Goal: Task Accomplishment & Management: Use online tool/utility

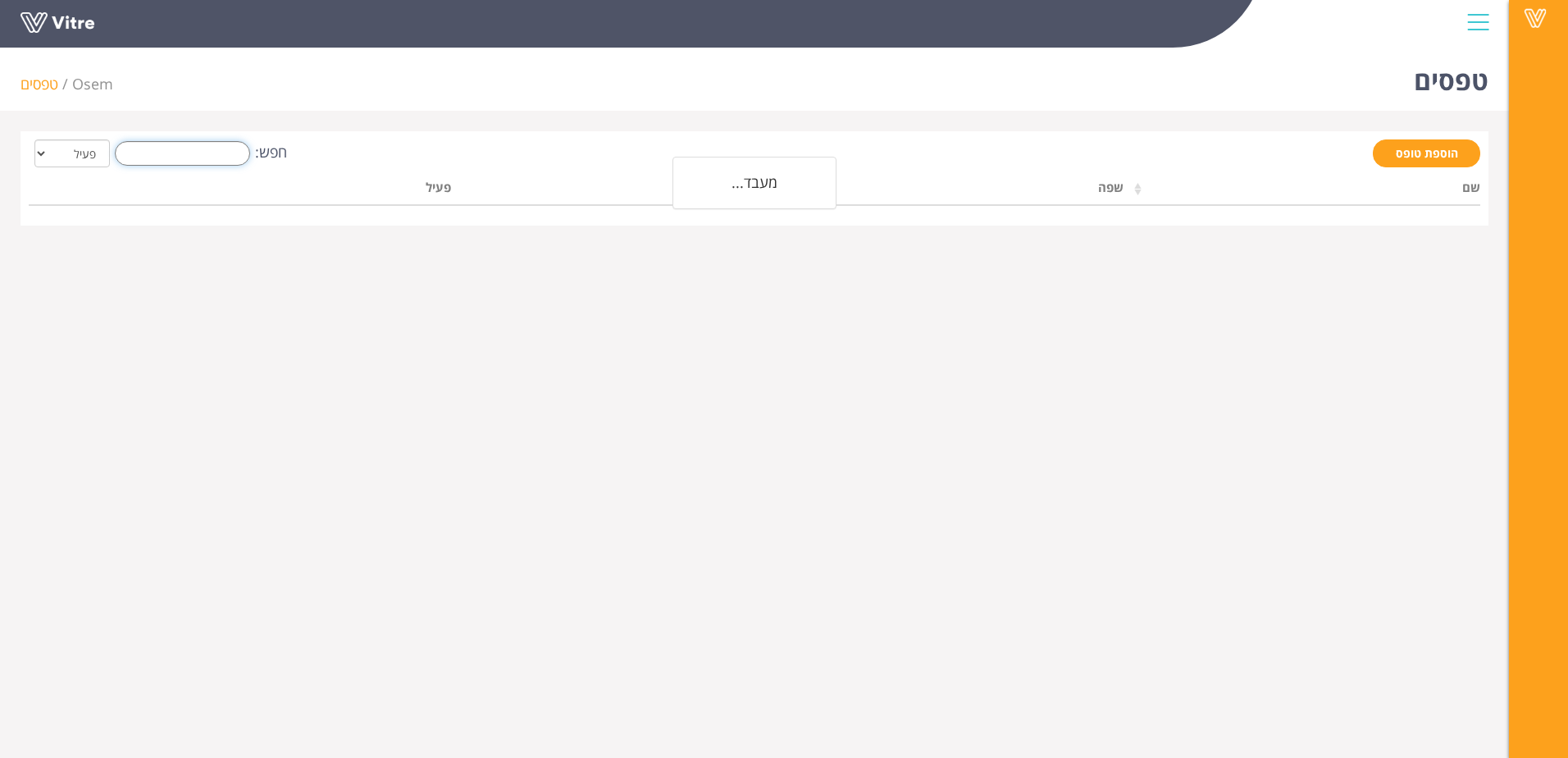
click at [207, 163] on input "חפש:" at bounding box center [182, 153] width 135 height 25
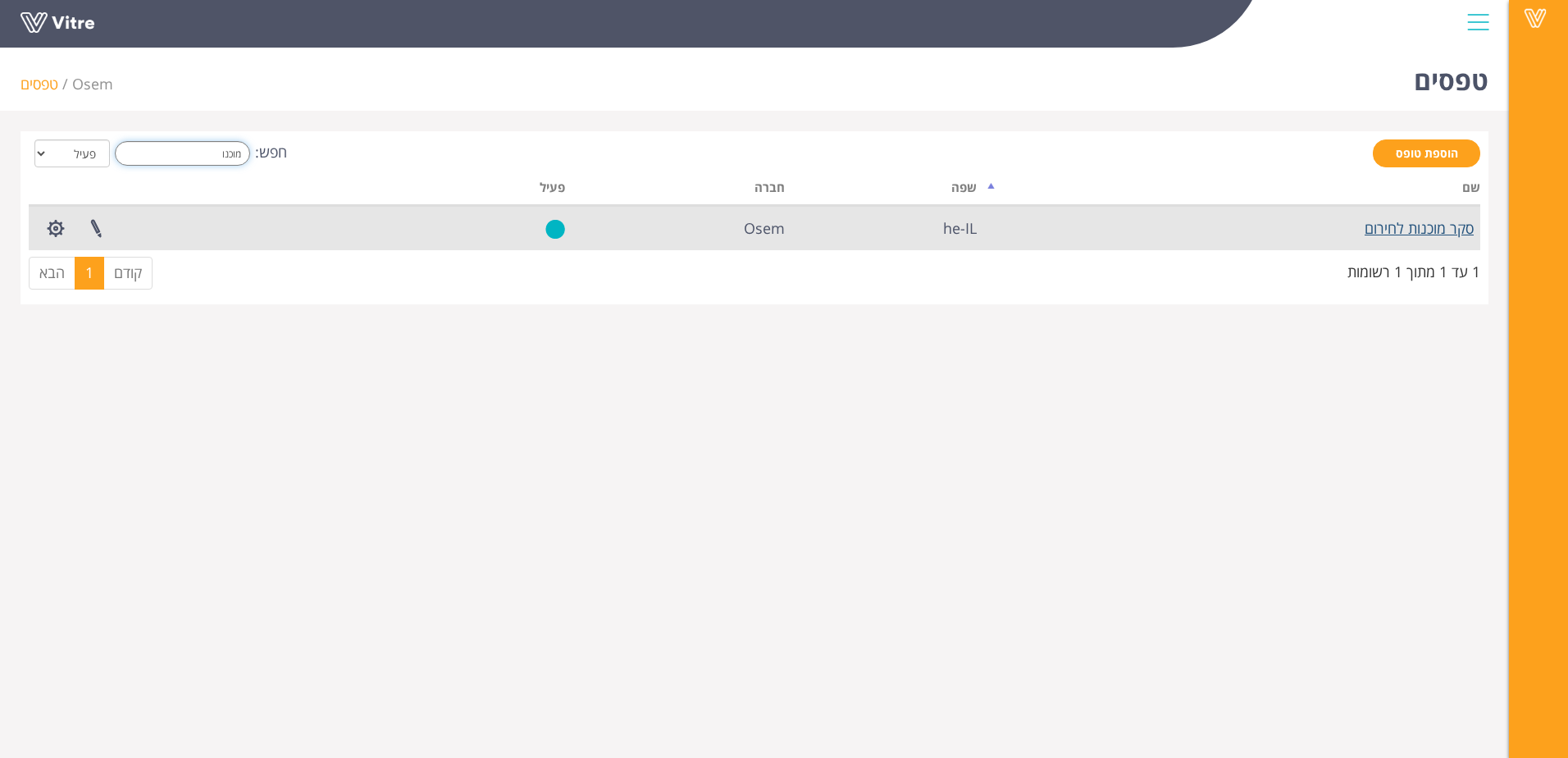
type input "מוכנו"
click at [1425, 222] on link "סקר מוכנות לחירום" at bounding box center [1420, 228] width 110 height 20
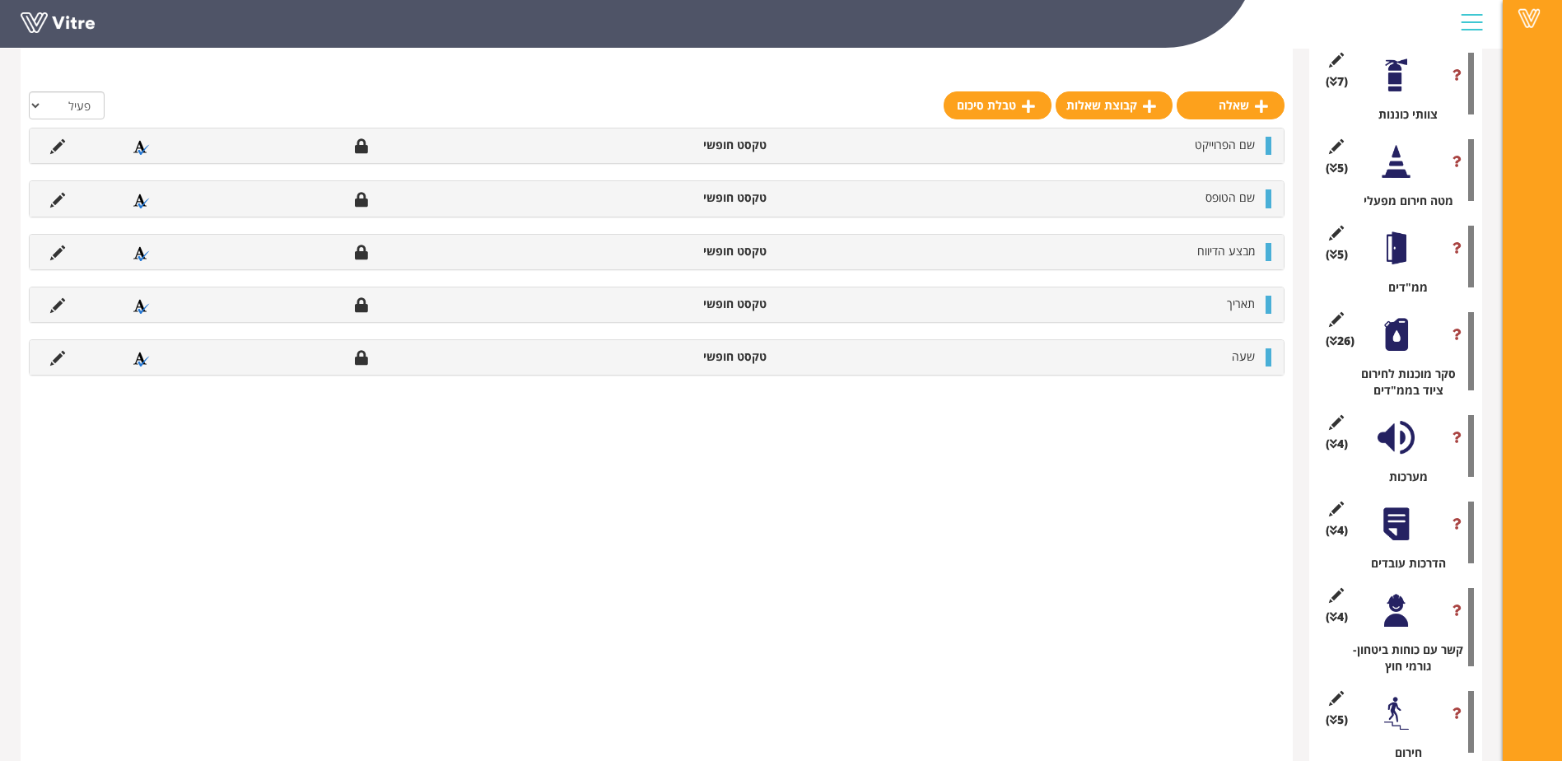
scroll to position [546, 0]
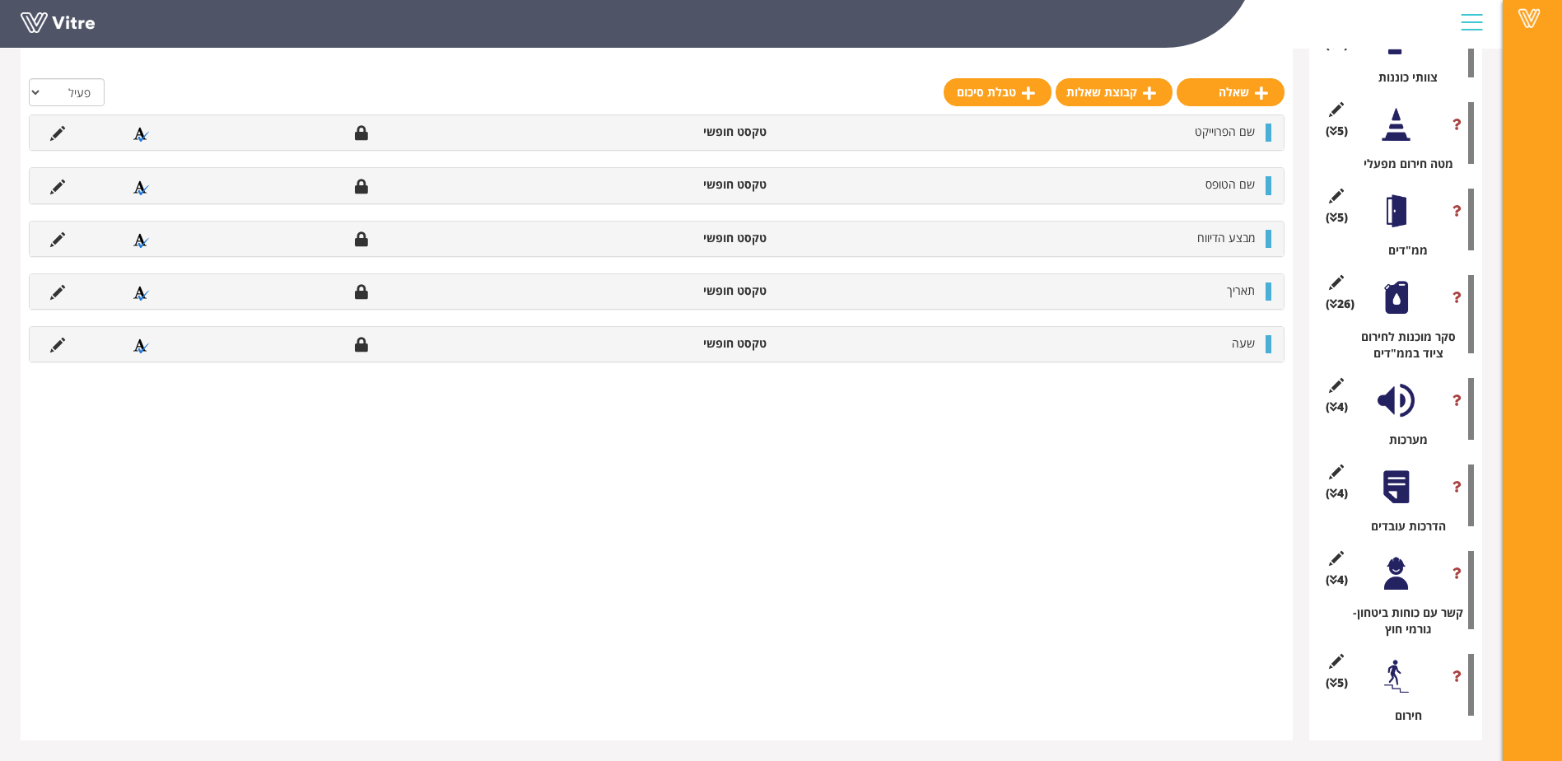
click at [1402, 583] on div at bounding box center [1396, 573] width 37 height 37
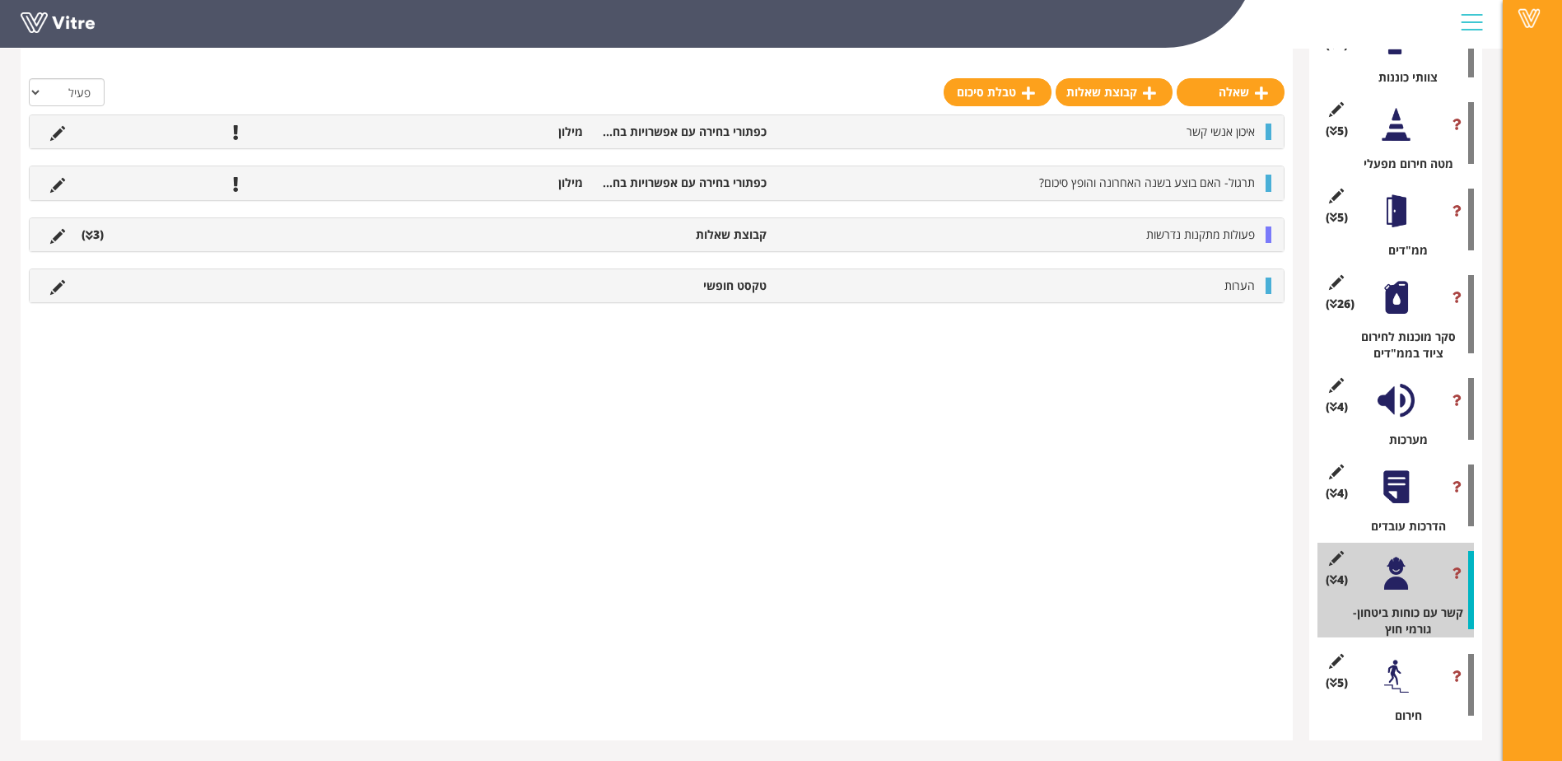
click at [1416, 476] on div "(4 ) הדרכות עובדים" at bounding box center [1396, 495] width 156 height 78
click at [1395, 487] on div at bounding box center [1396, 487] width 37 height 37
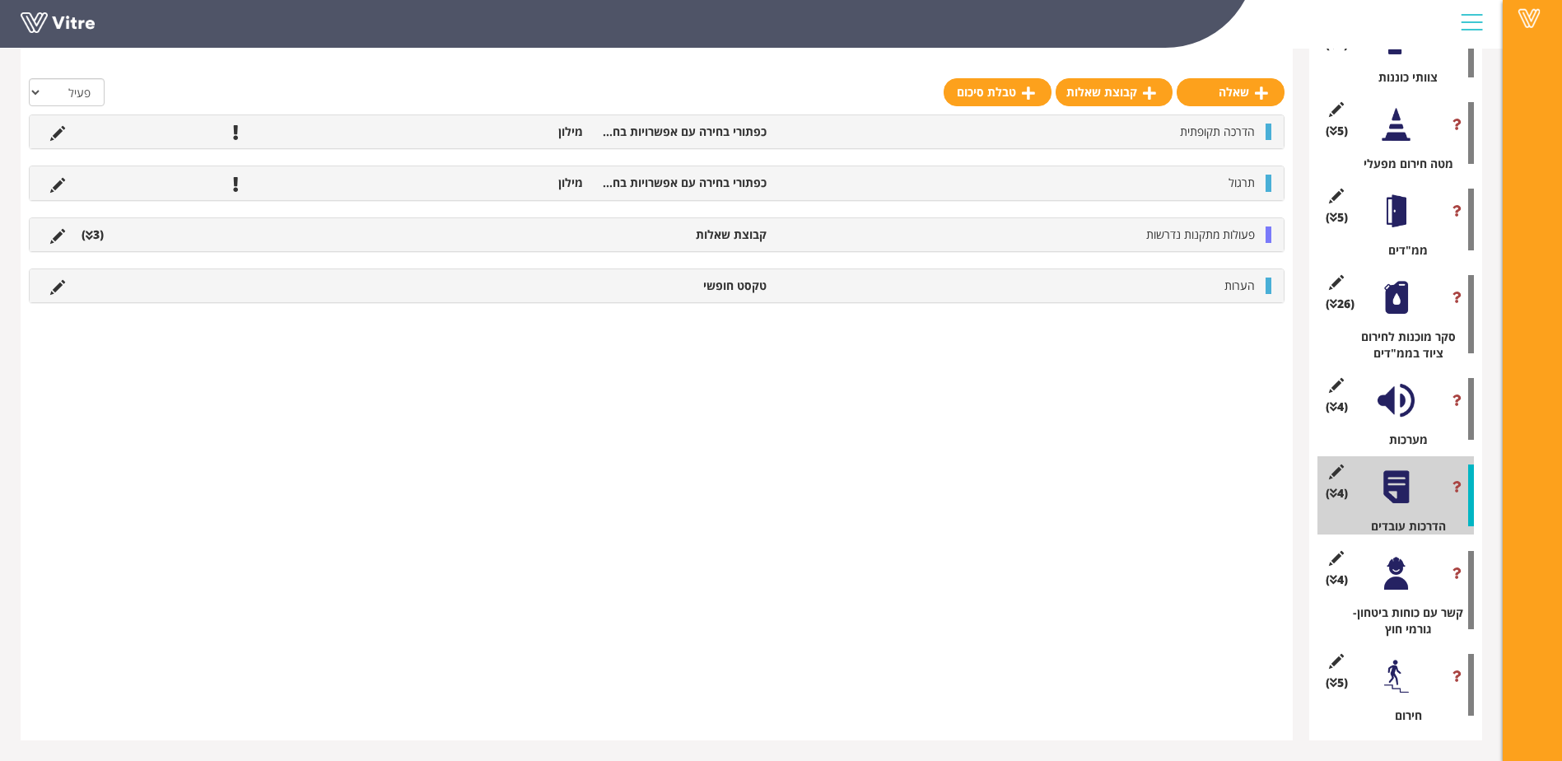
click at [1122, 221] on div "פעולות מתקנות נדרשות קבוצת שאלות (3 )" at bounding box center [657, 234] width 1254 height 33
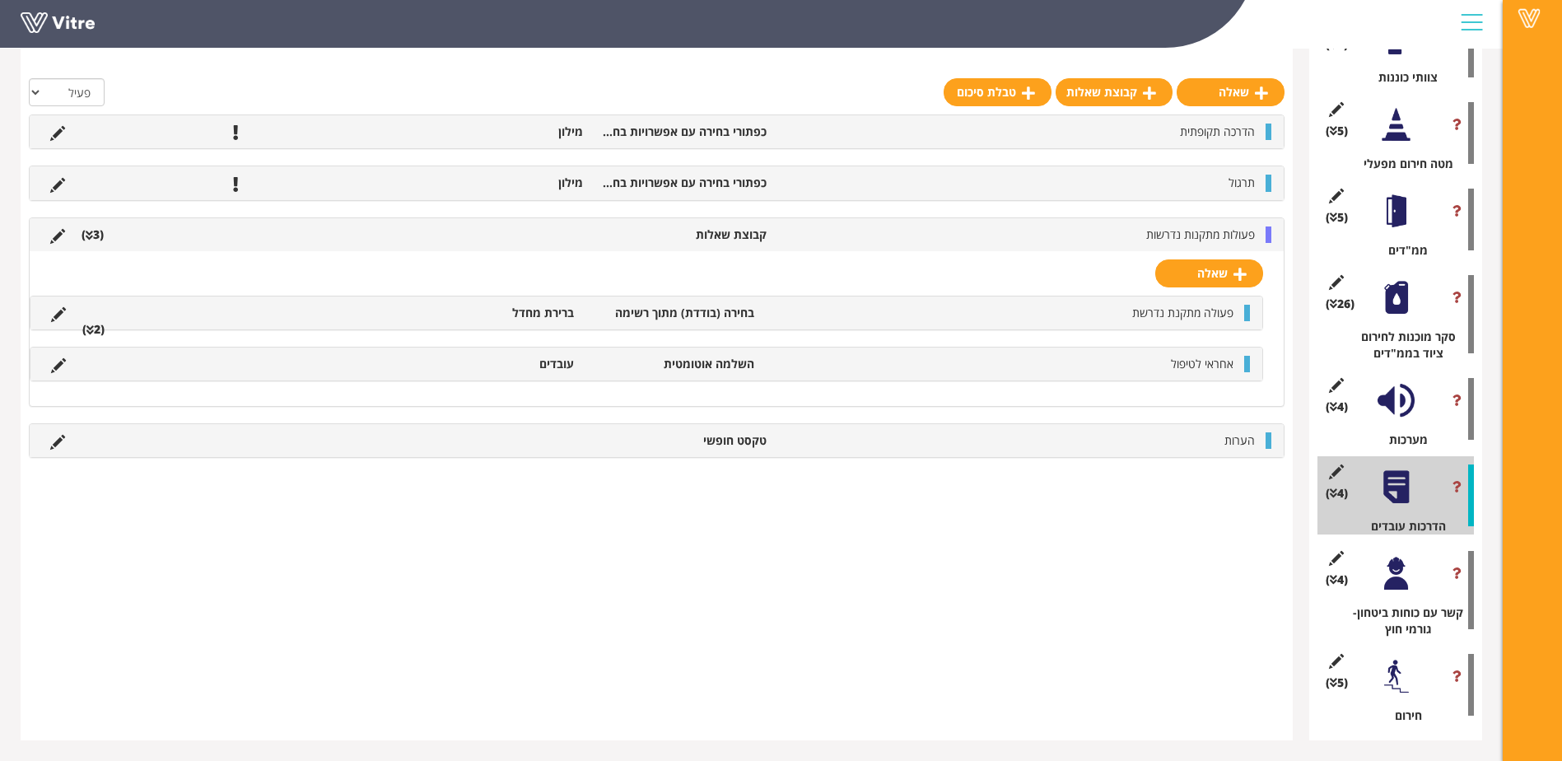
click at [644, 320] on li "בחירה (בודדת) מתוך רשימה" at bounding box center [672, 313] width 180 height 16
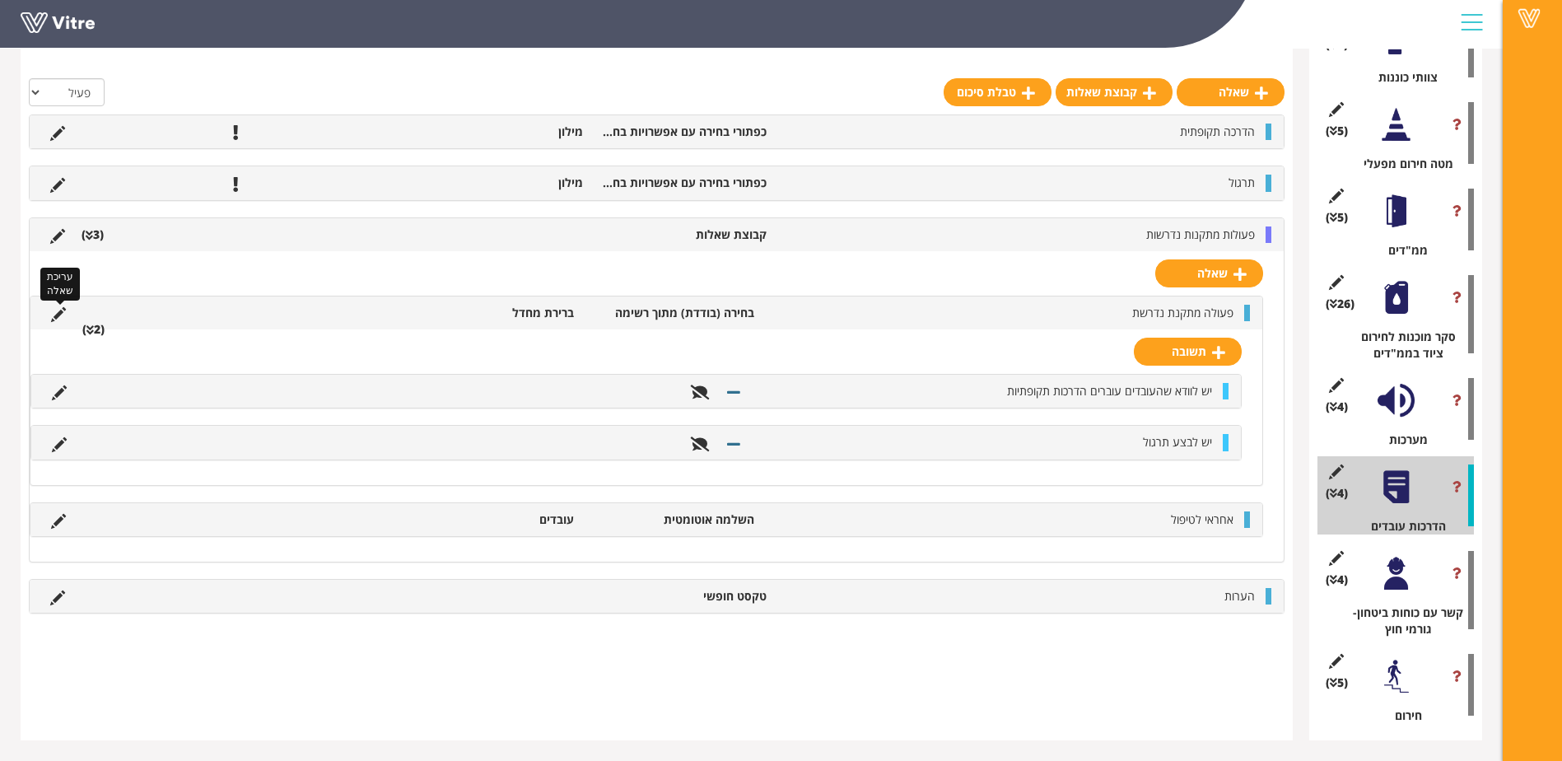
click at [58, 307] on icon at bounding box center [58, 314] width 15 height 15
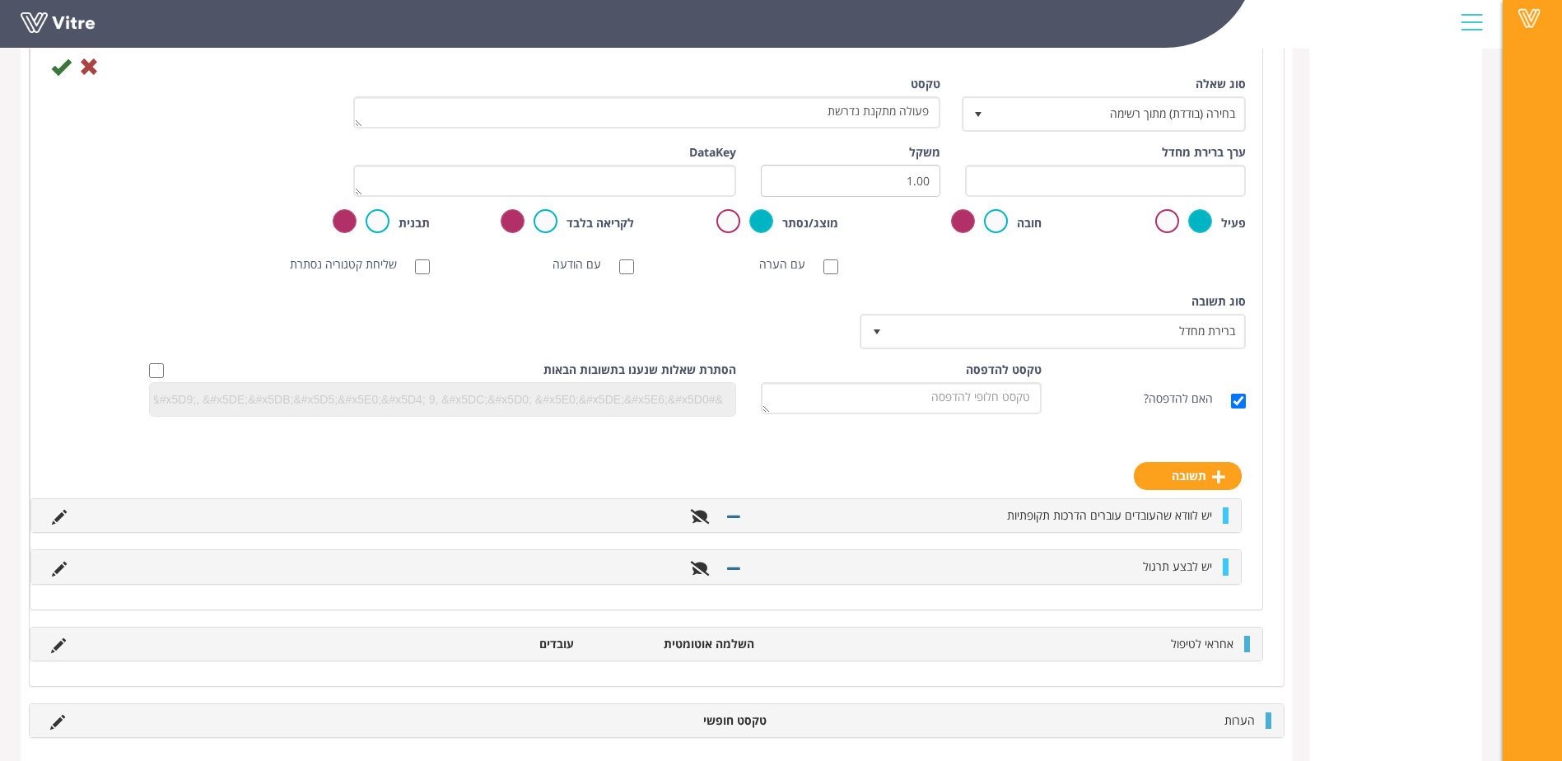
scroll to position [1386, 0]
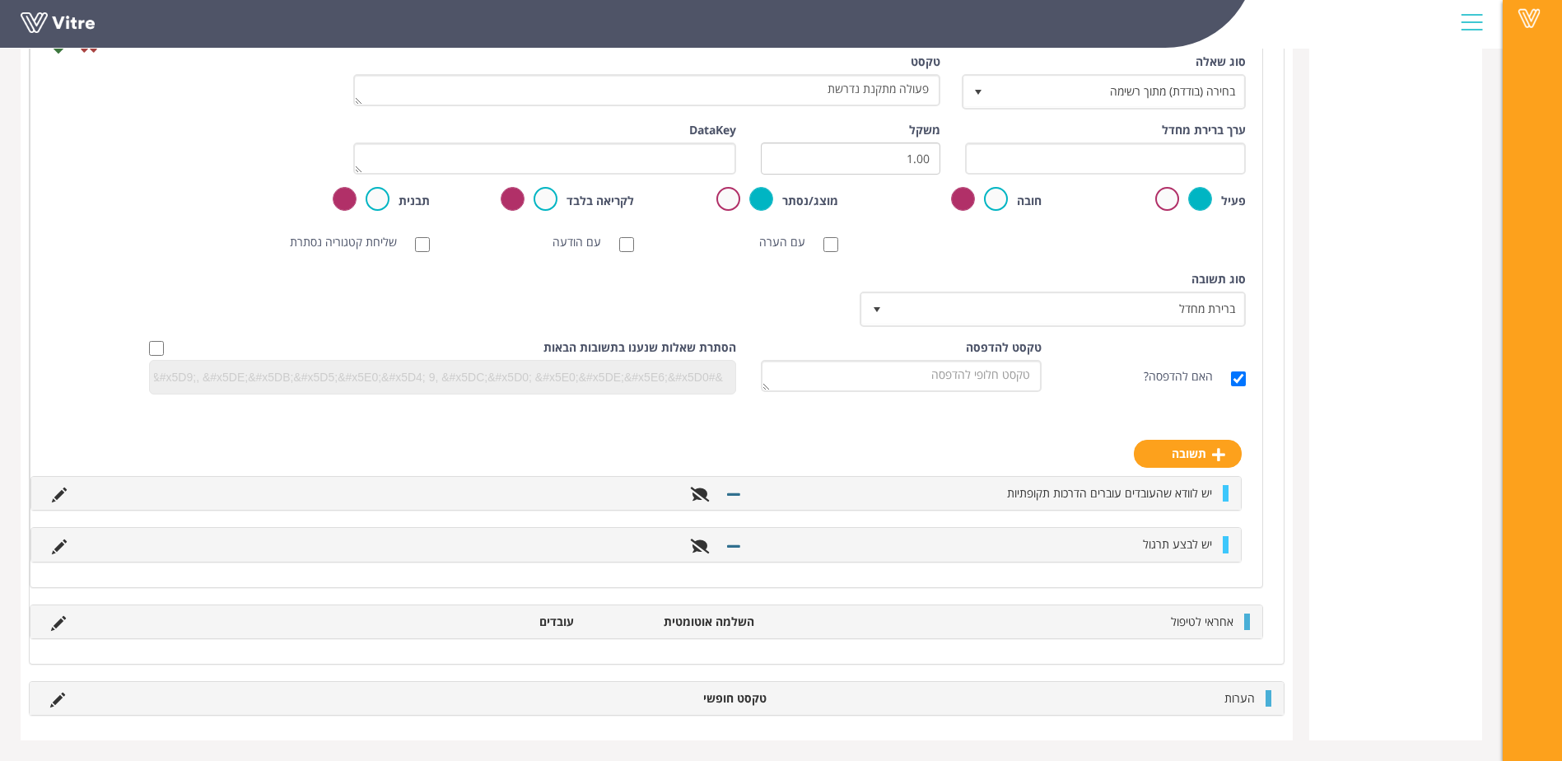
click at [49, 492] on li at bounding box center [59, 493] width 31 height 16
click at [57, 493] on icon at bounding box center [59, 494] width 15 height 15
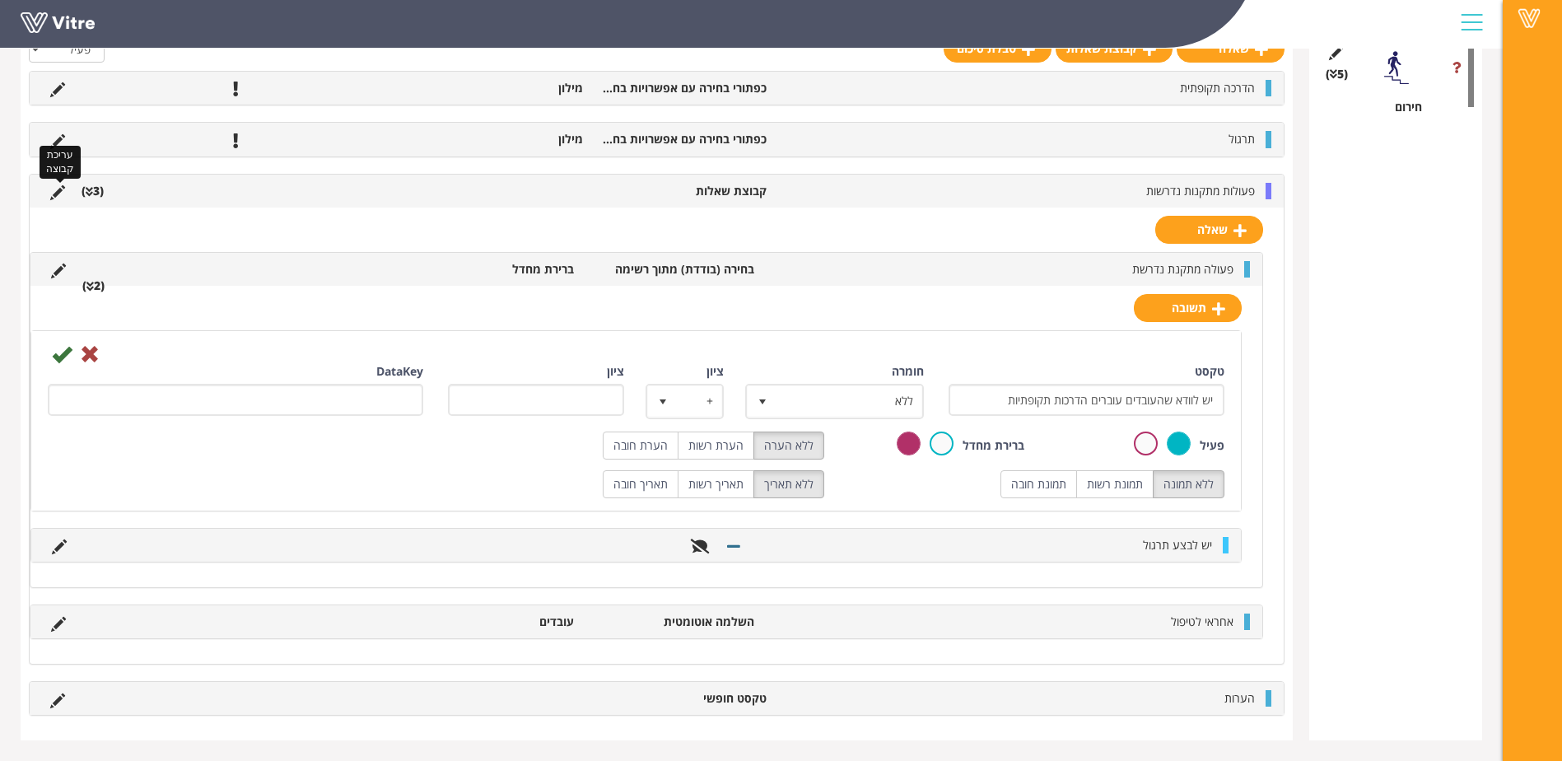
click at [62, 189] on icon at bounding box center [57, 192] width 15 height 15
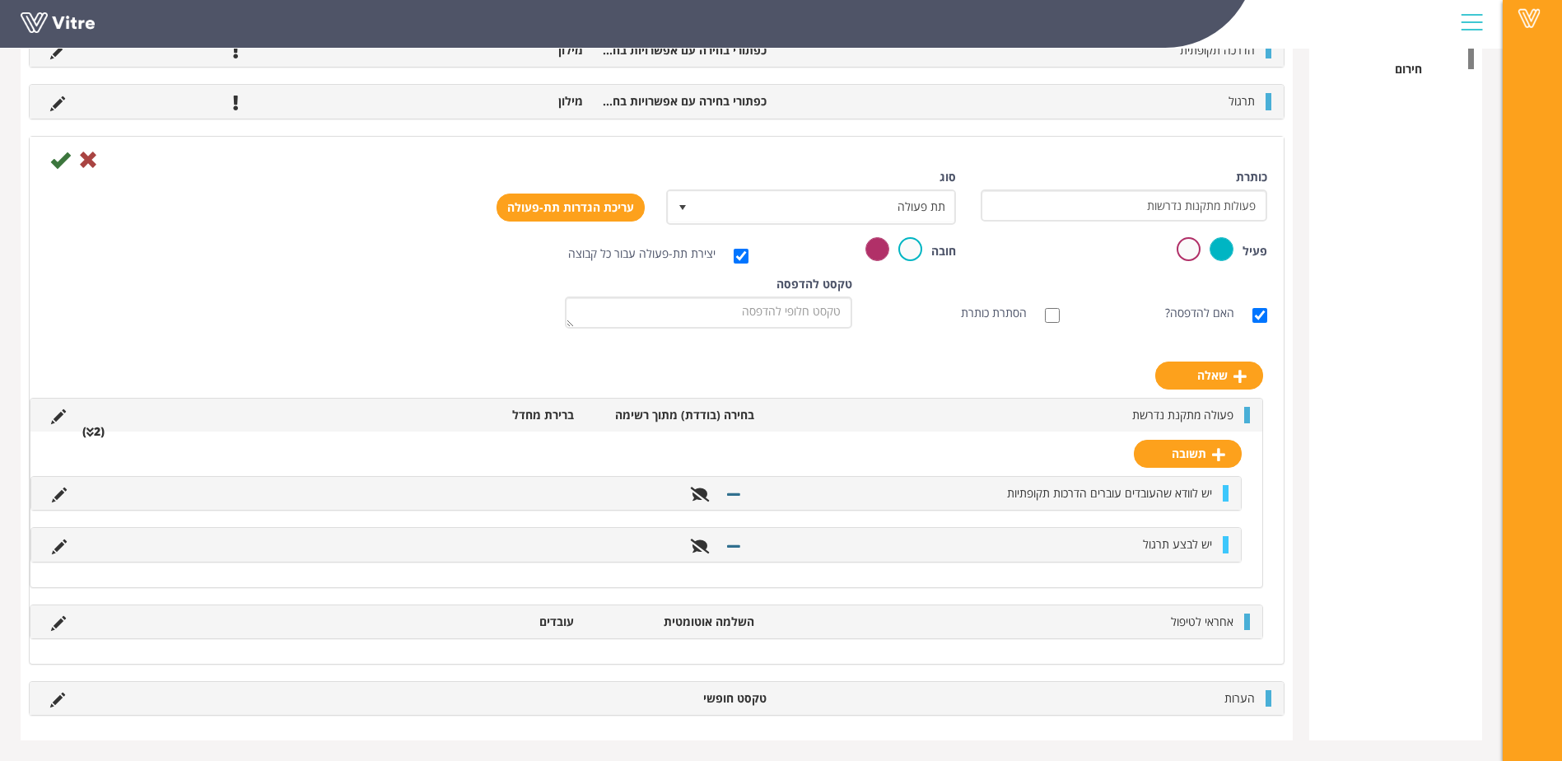
click at [100, 158] on div at bounding box center [657, 159] width 1246 height 20
click at [86, 163] on icon at bounding box center [88, 160] width 20 height 20
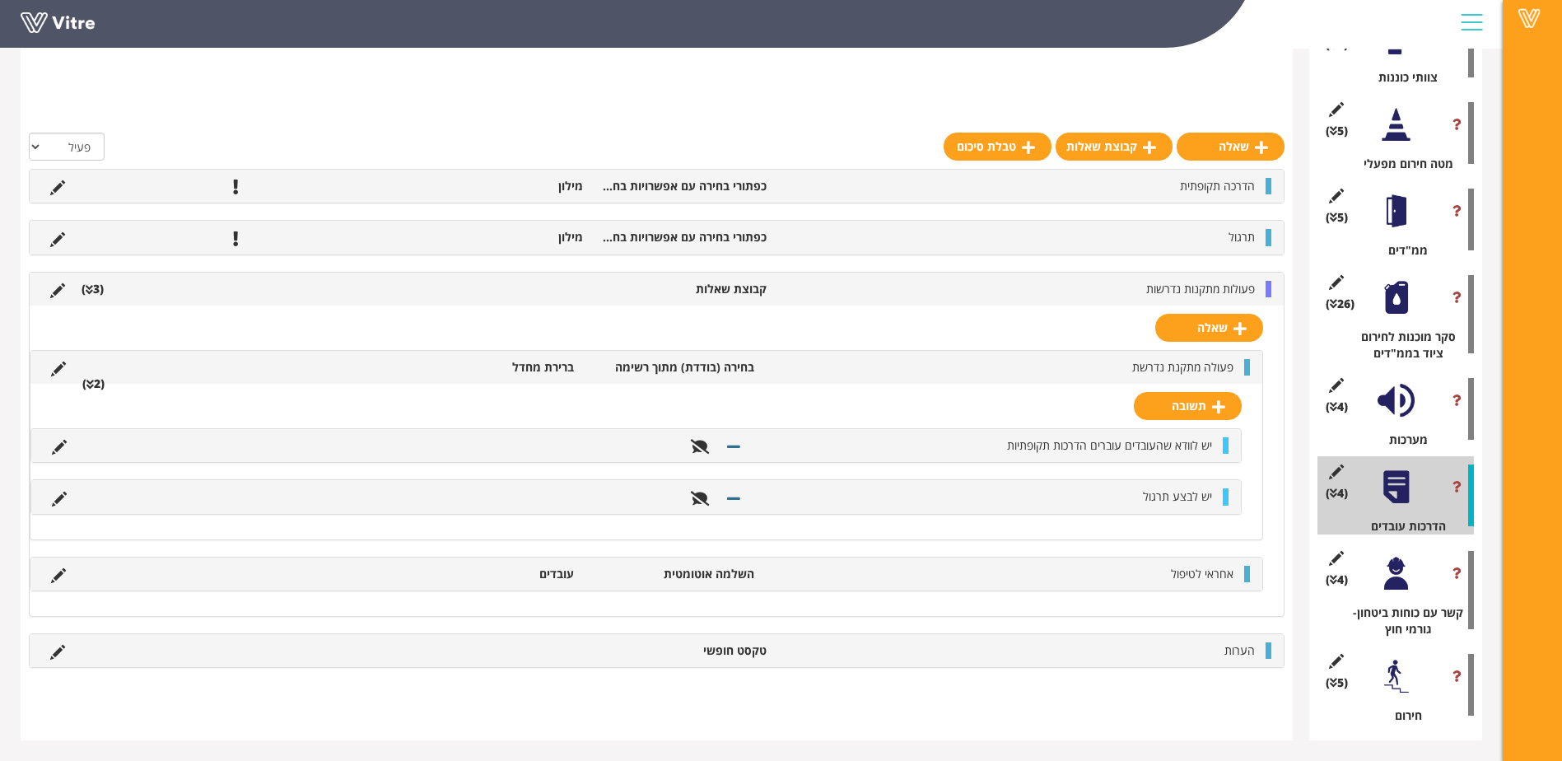
scroll to position [546, 0]
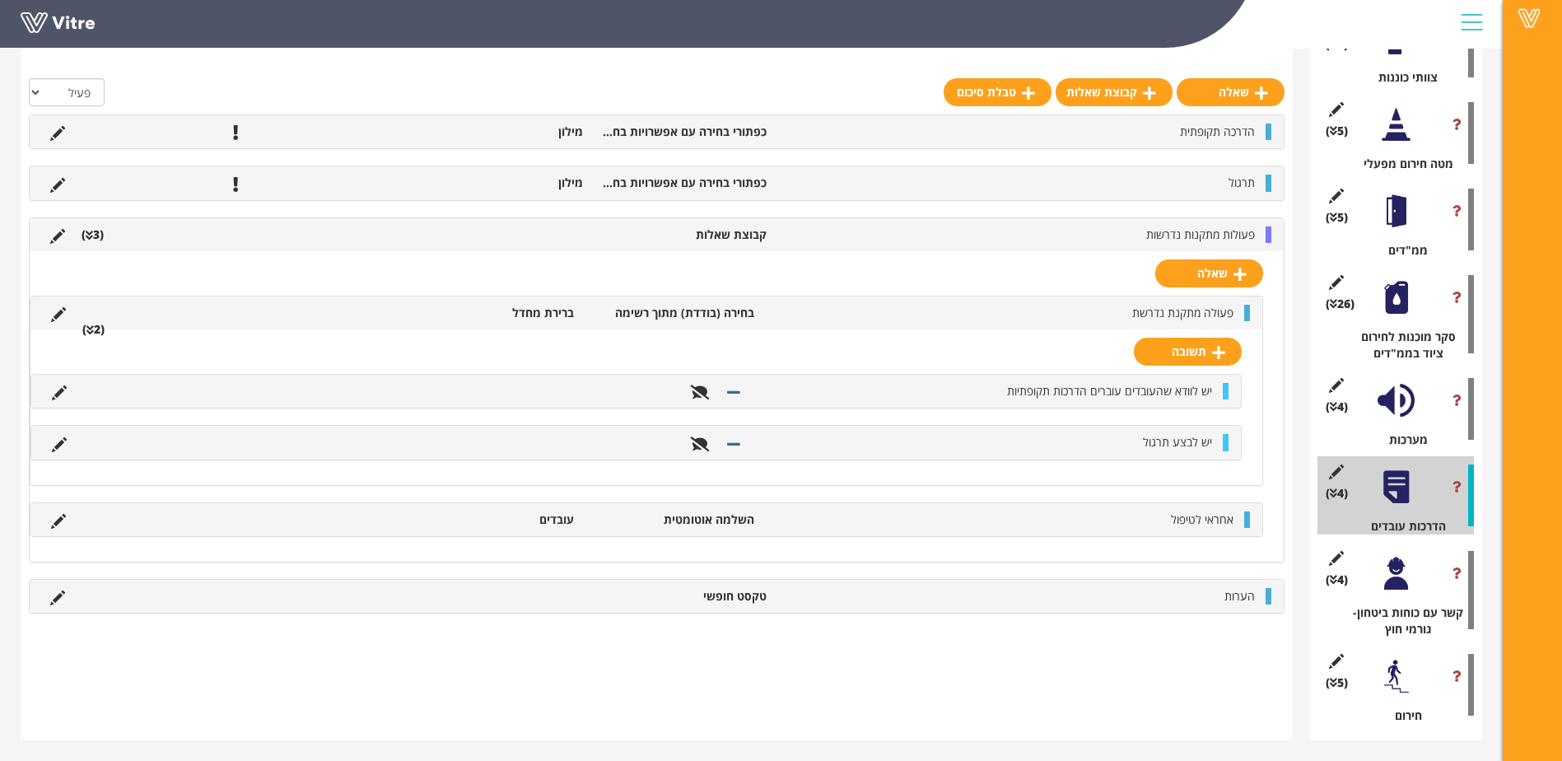
click at [1123, 224] on div "פעולות מתקנות נדרשות קבוצת שאלות (3 )" at bounding box center [657, 234] width 1254 height 33
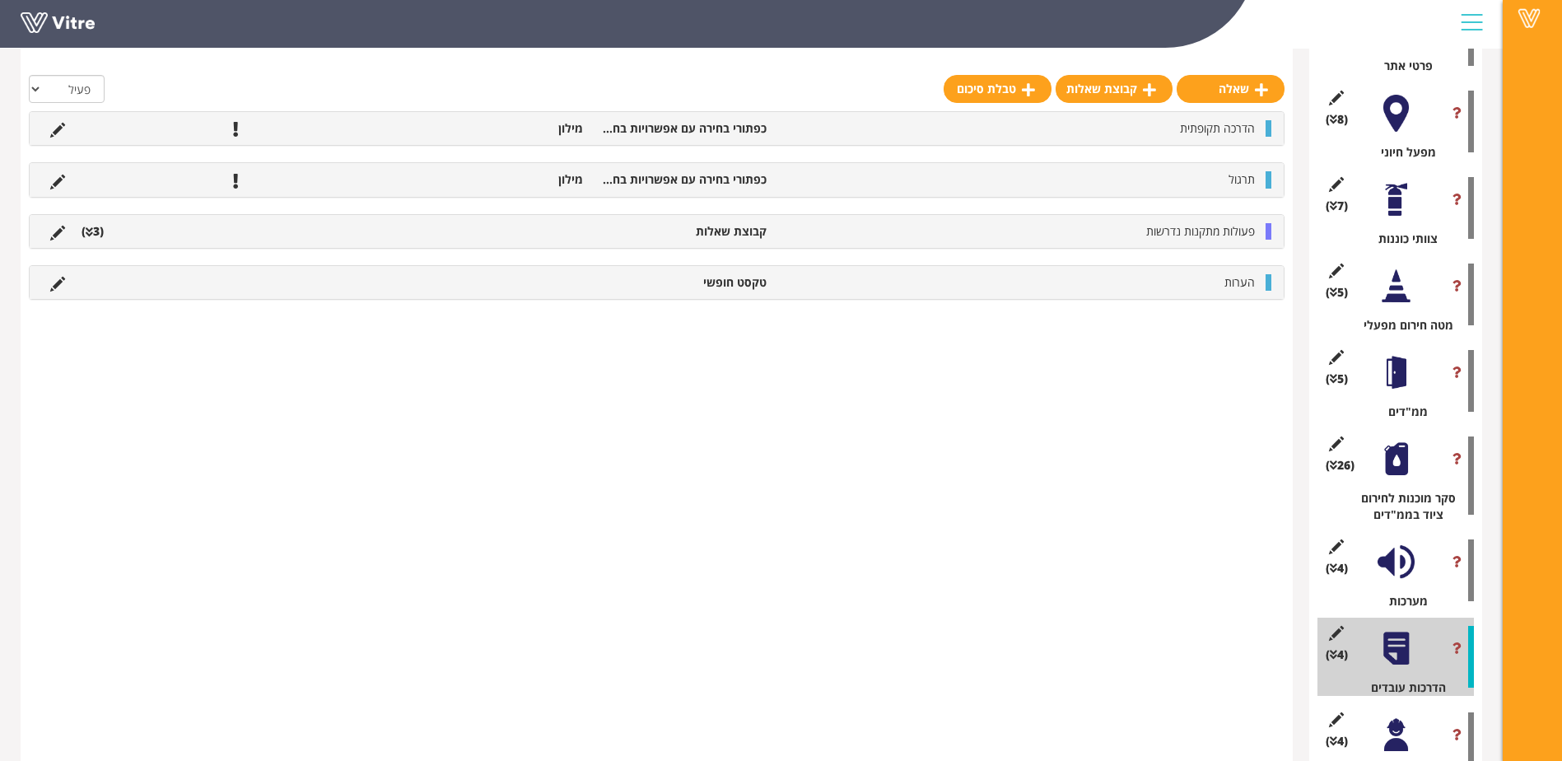
scroll to position [381, 0]
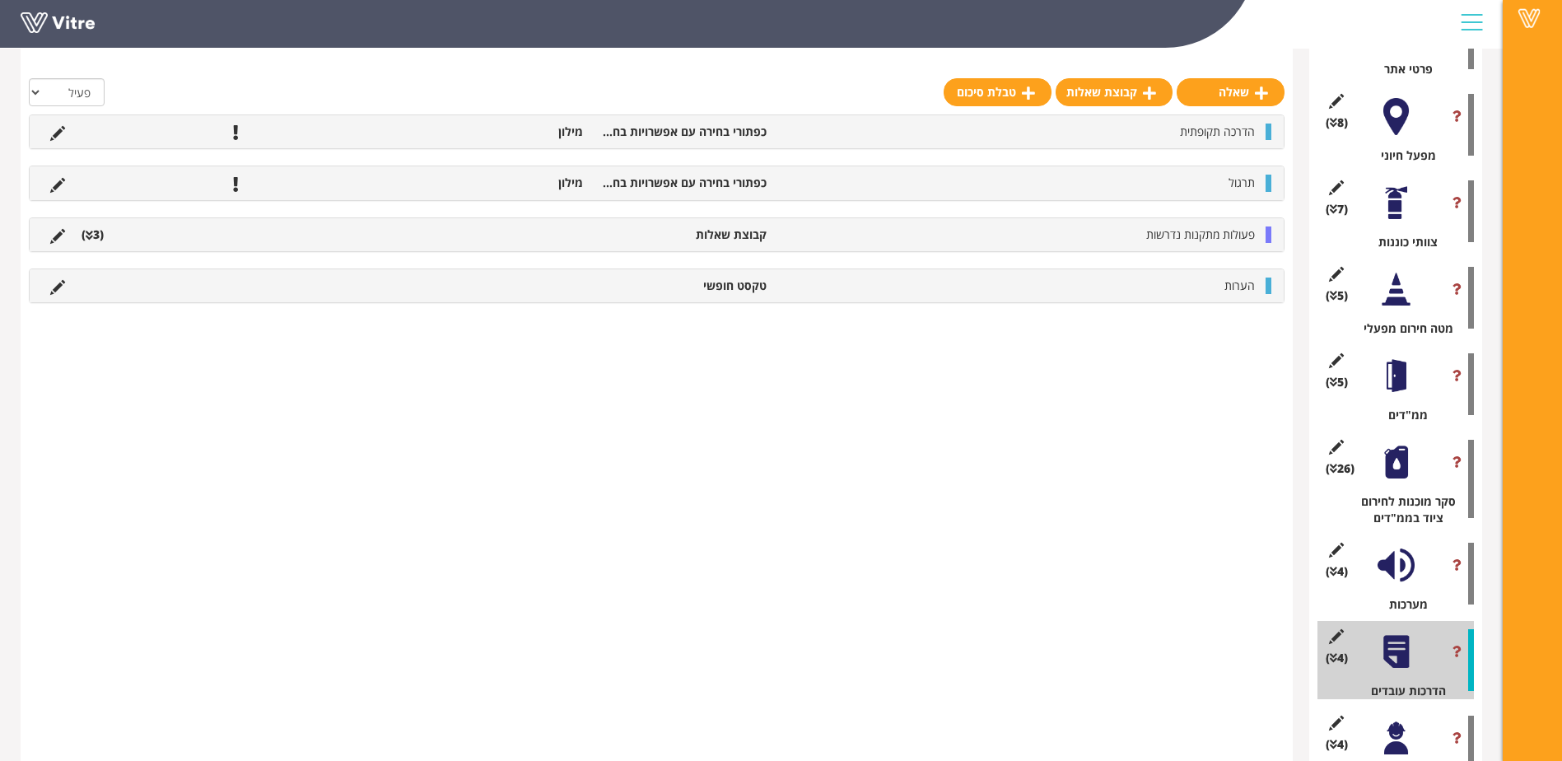
click at [41, 232] on div "פעולות מתקנות נדרשות קבוצת שאלות (3 )" at bounding box center [657, 234] width 1254 height 33
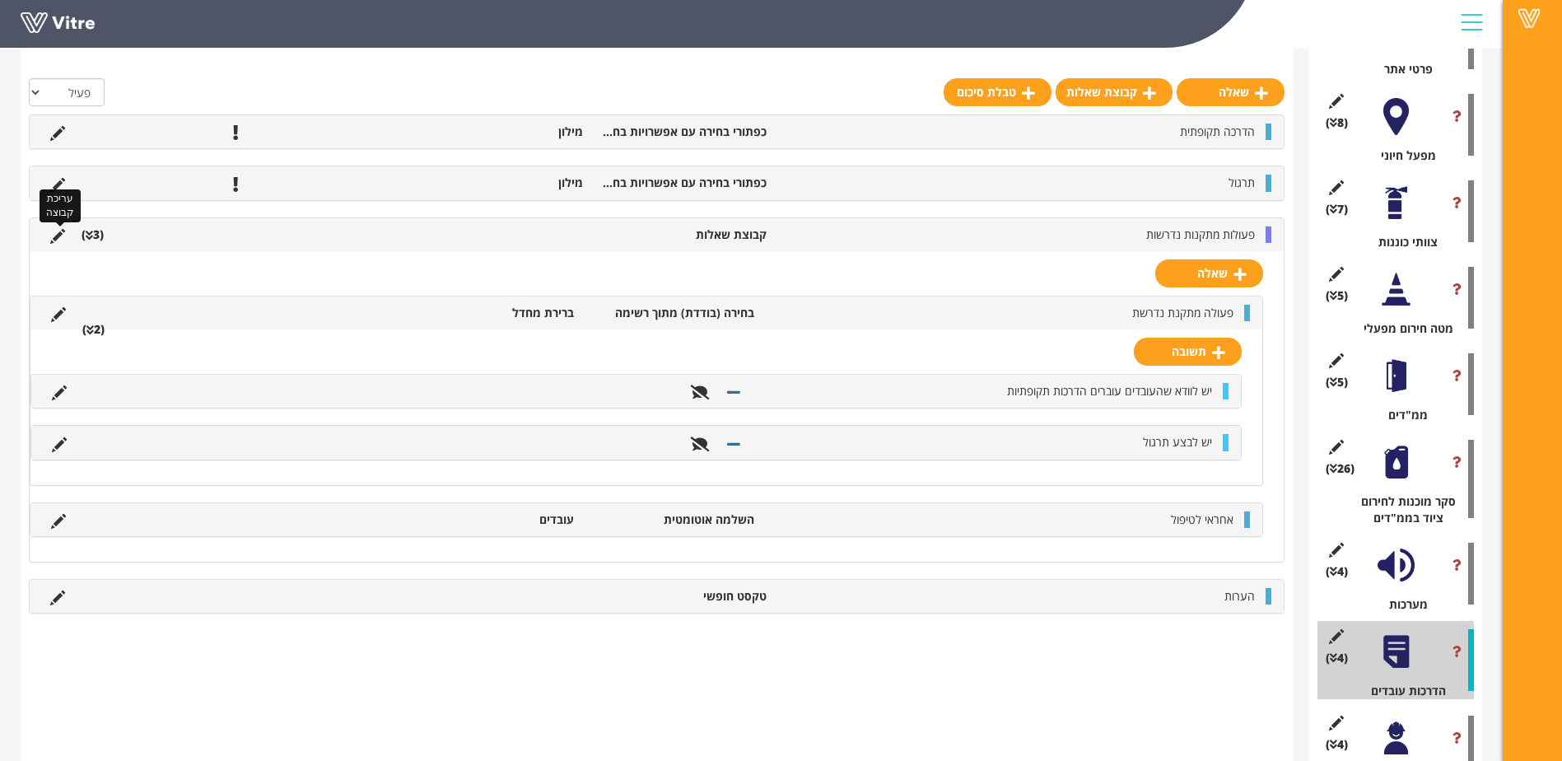
click at [56, 230] on icon at bounding box center [57, 236] width 15 height 15
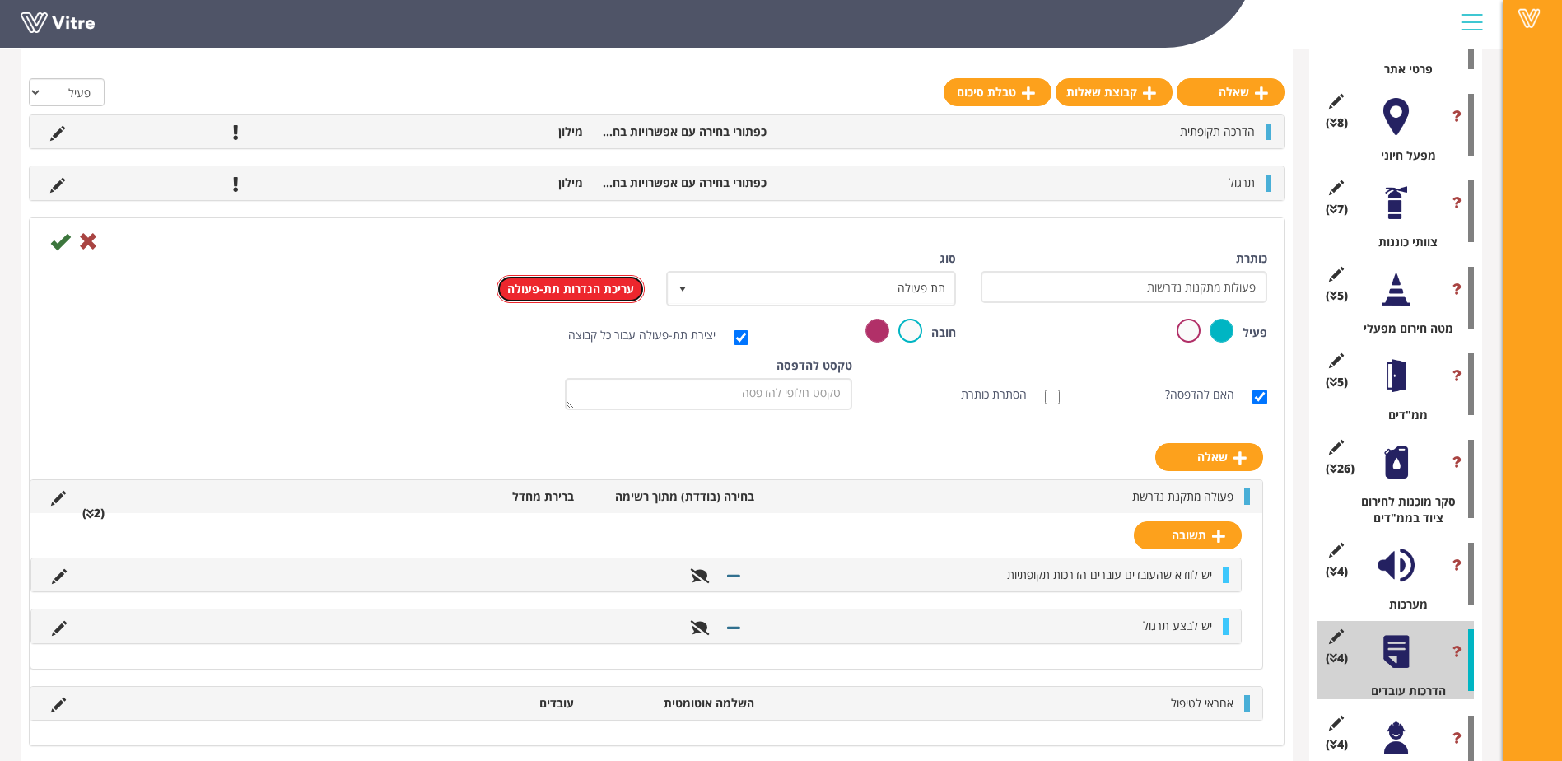
click at [583, 279] on link "עריכת הגדרות תת-פעולה" at bounding box center [571, 289] width 148 height 28
click at [57, 239] on icon at bounding box center [60, 241] width 20 height 20
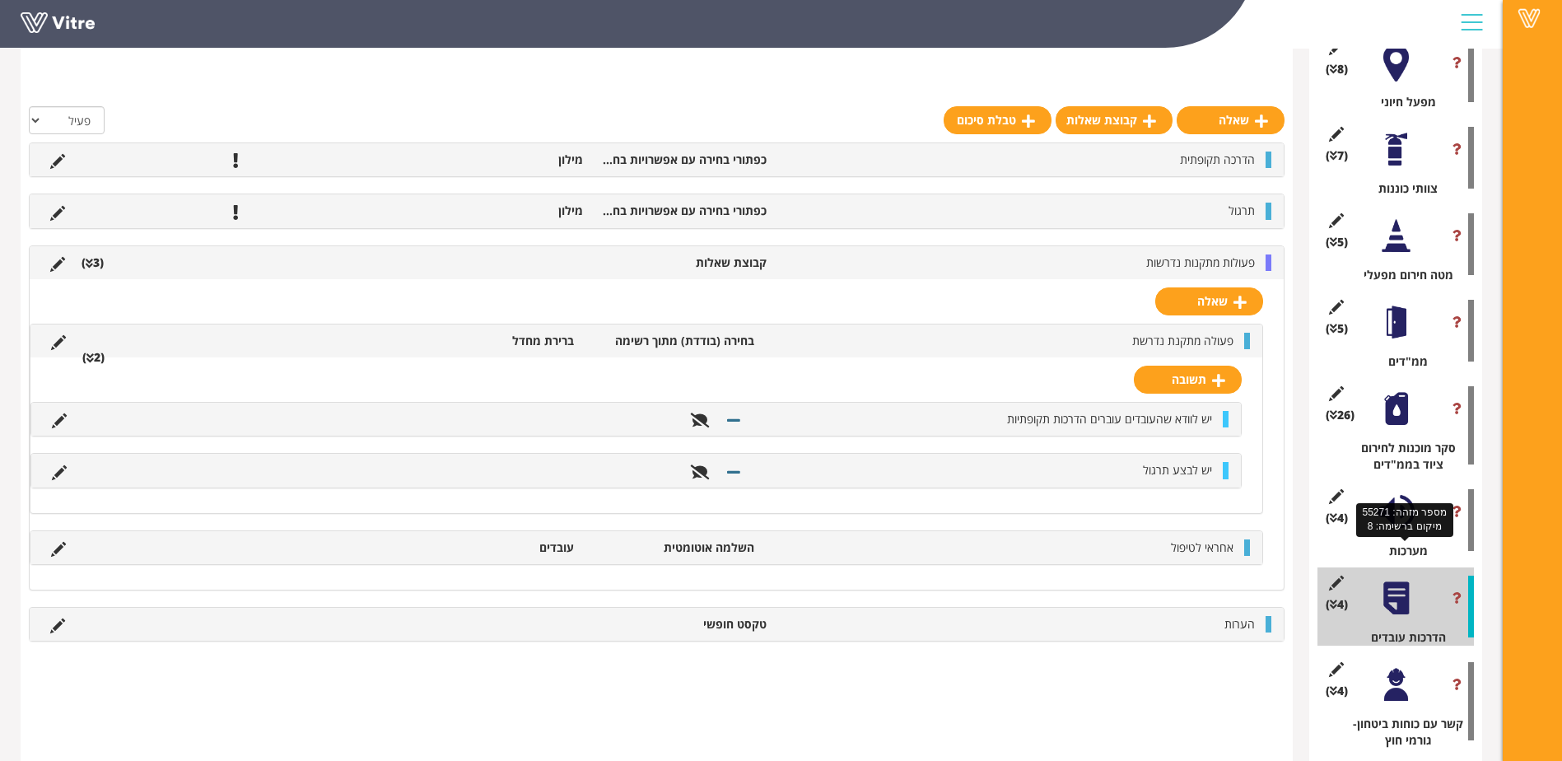
scroll to position [464, 0]
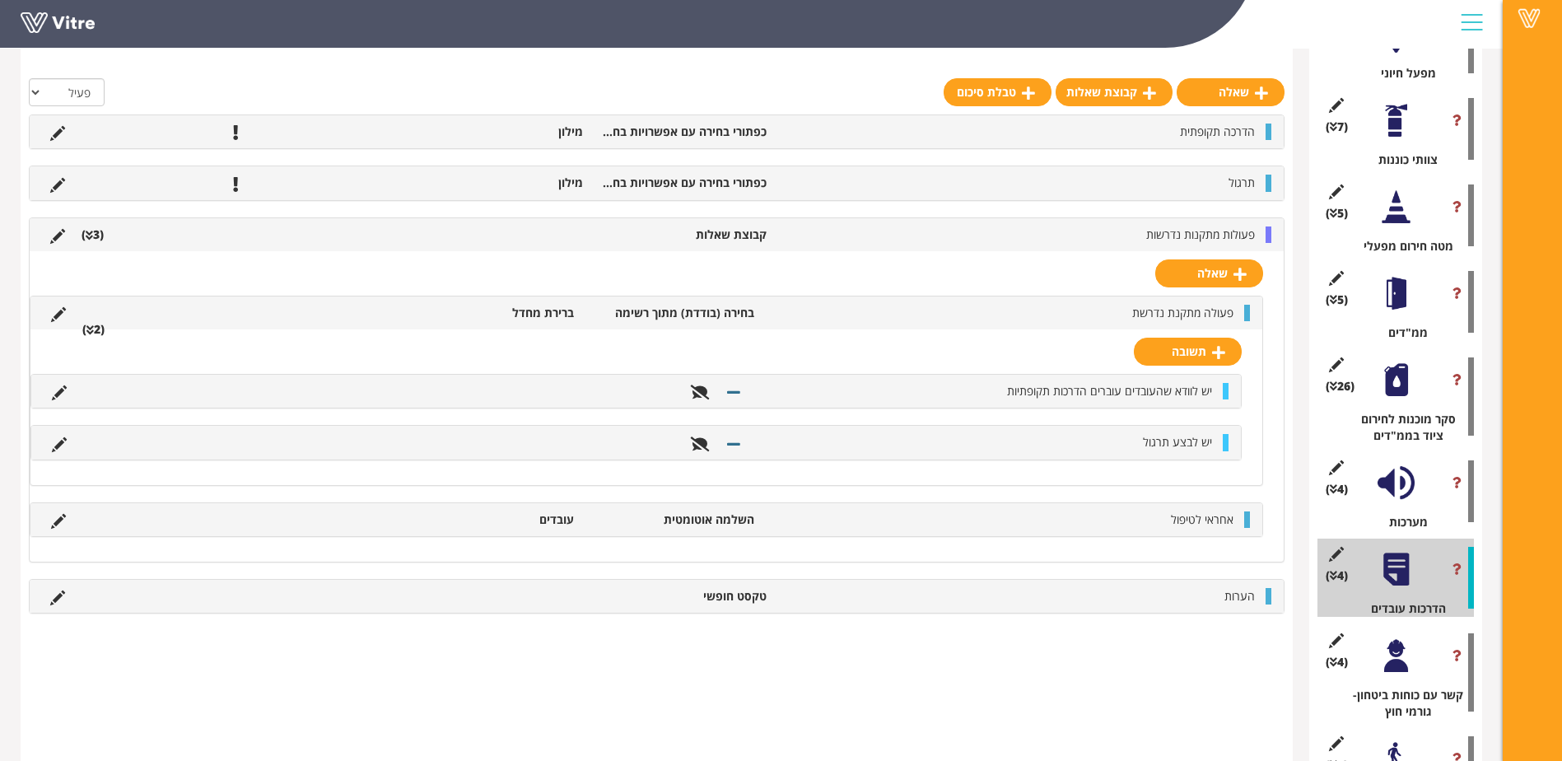
click at [1401, 374] on div at bounding box center [1396, 380] width 37 height 37
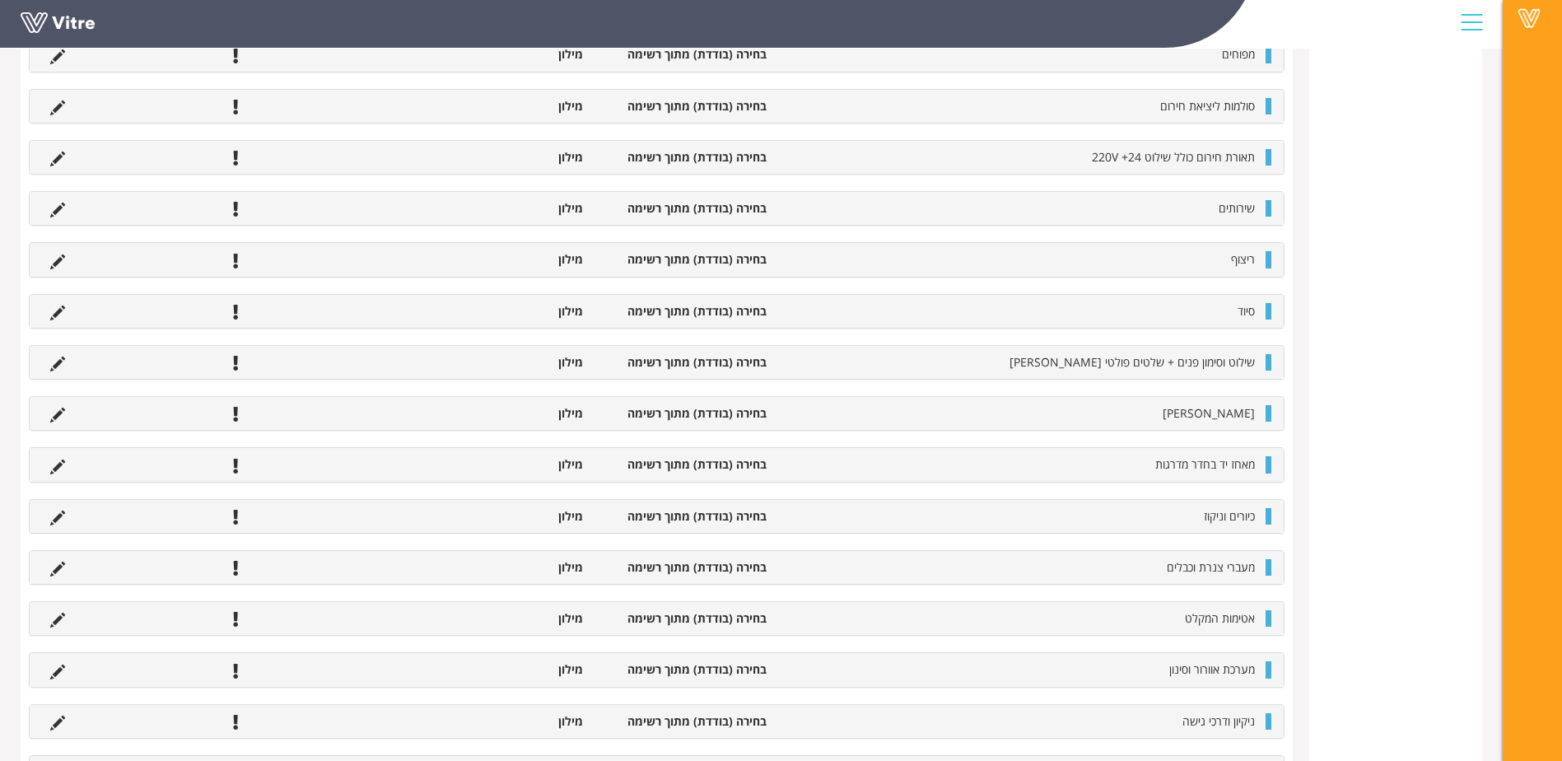
scroll to position [1803, 0]
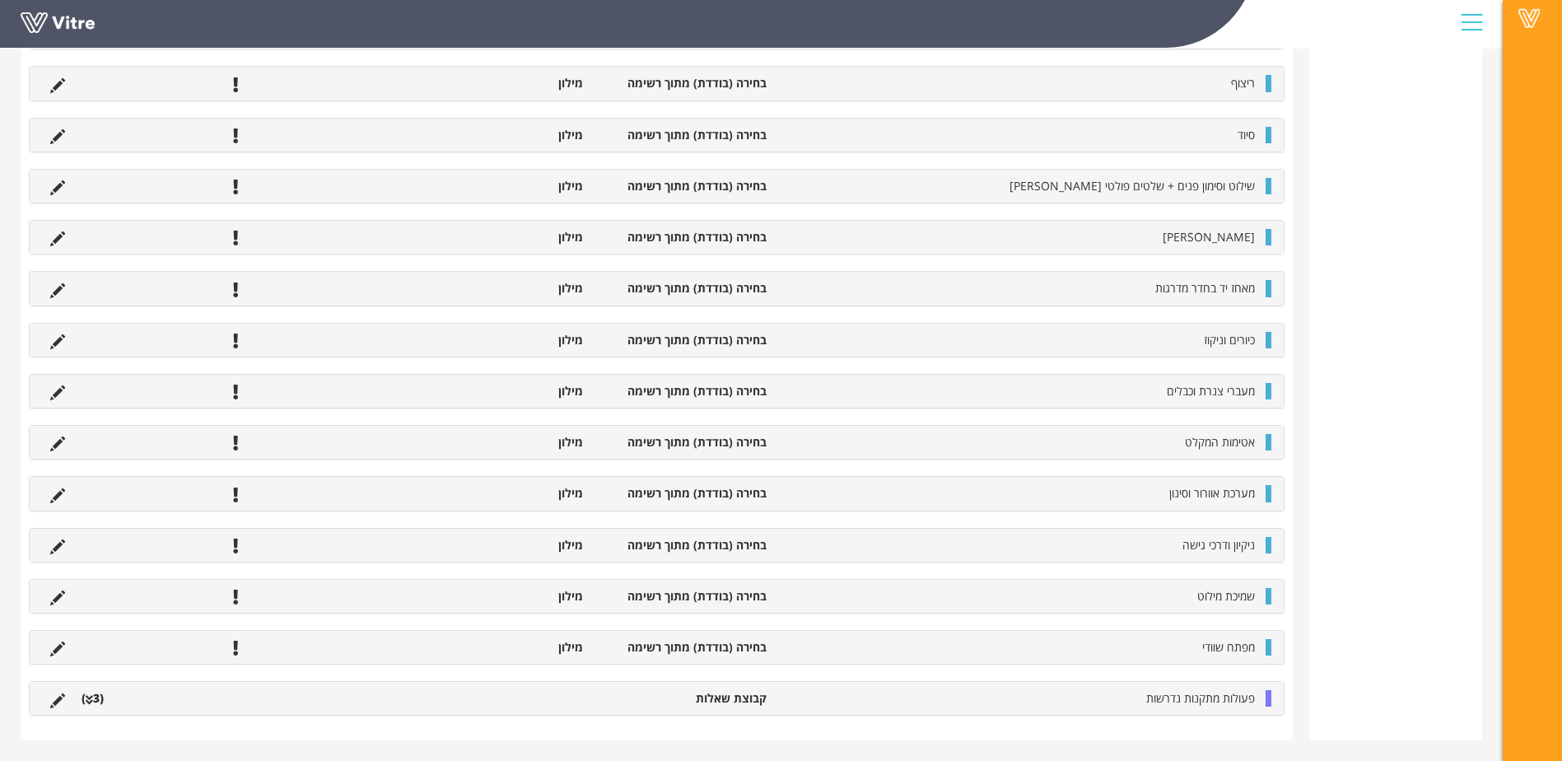
click at [1012, 706] on li "פעולות מתקנות נדרשות" at bounding box center [1019, 698] width 488 height 16
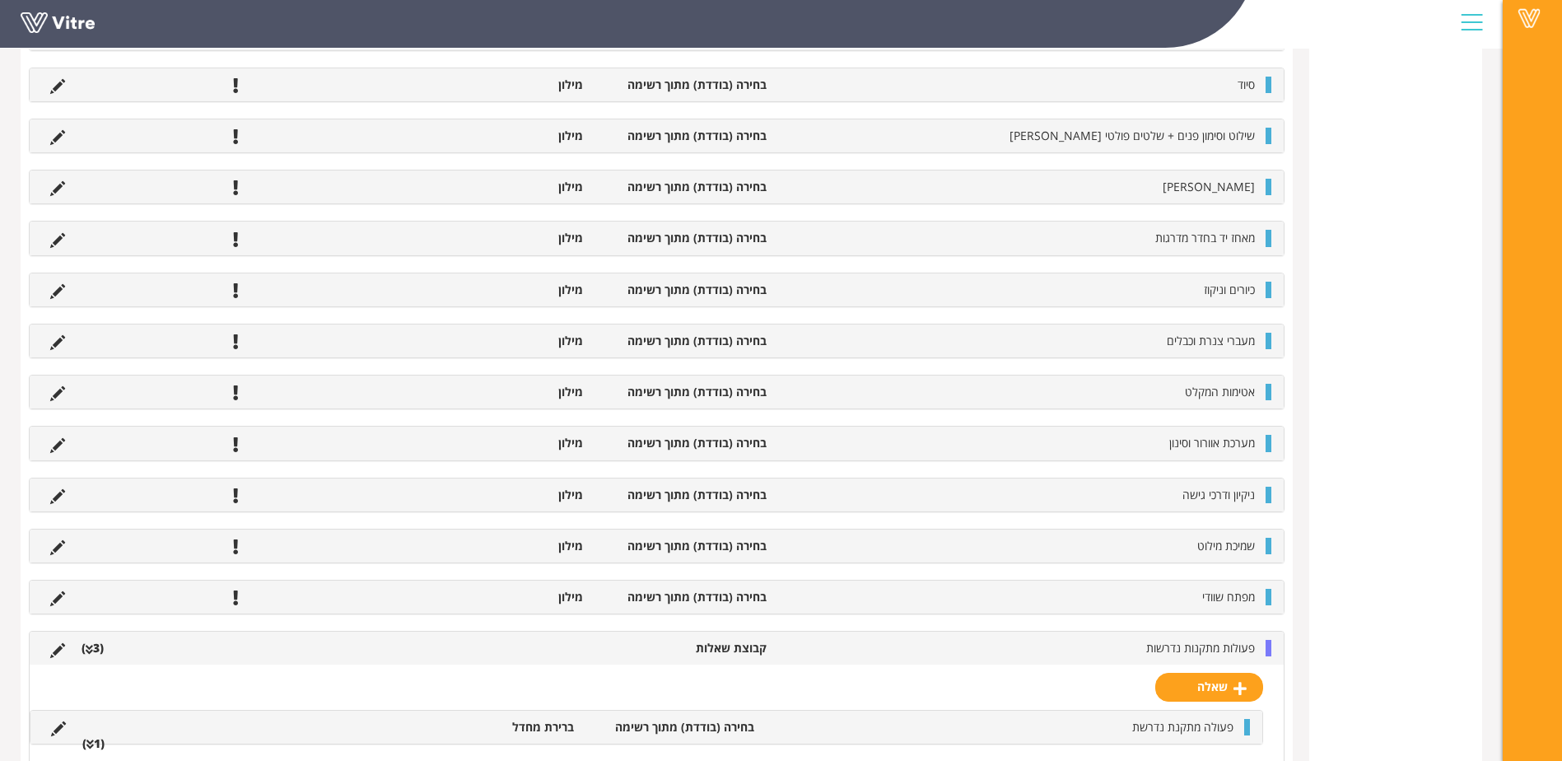
scroll to position [1958, 0]
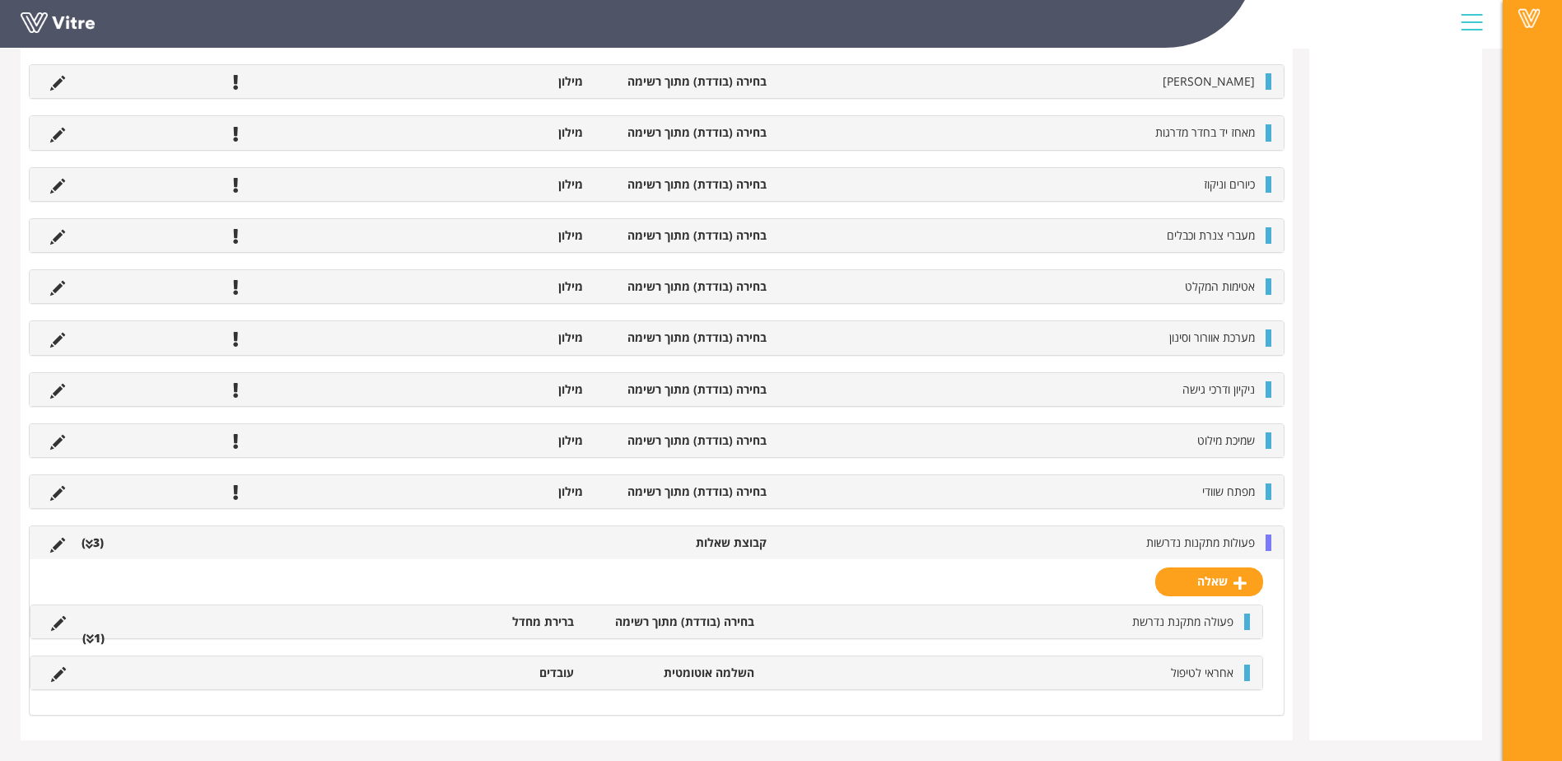
click at [1089, 617] on li "פעולה מתקנת נדרשת" at bounding box center [1002, 621] width 479 height 16
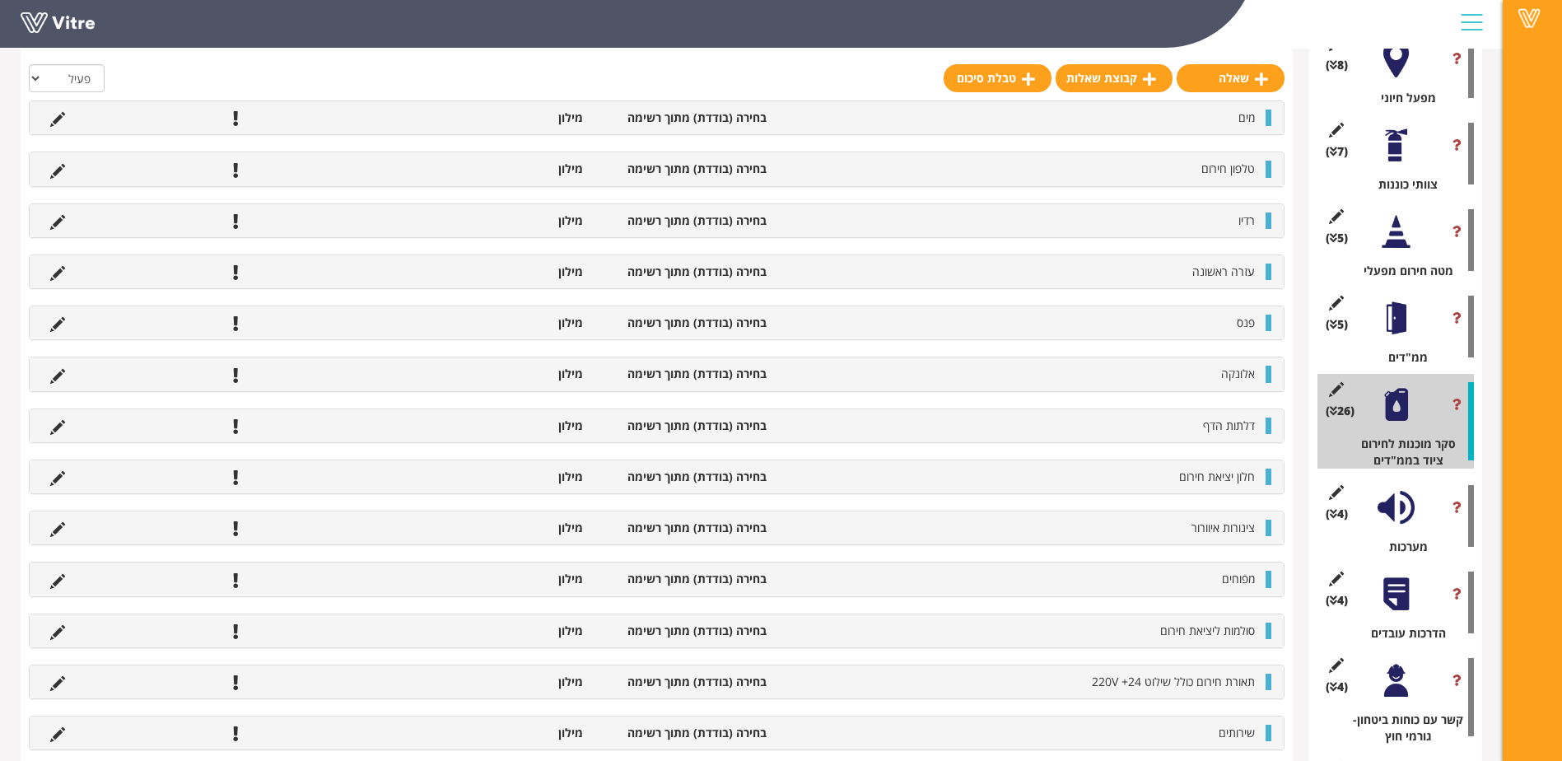
scroll to position [425, 0]
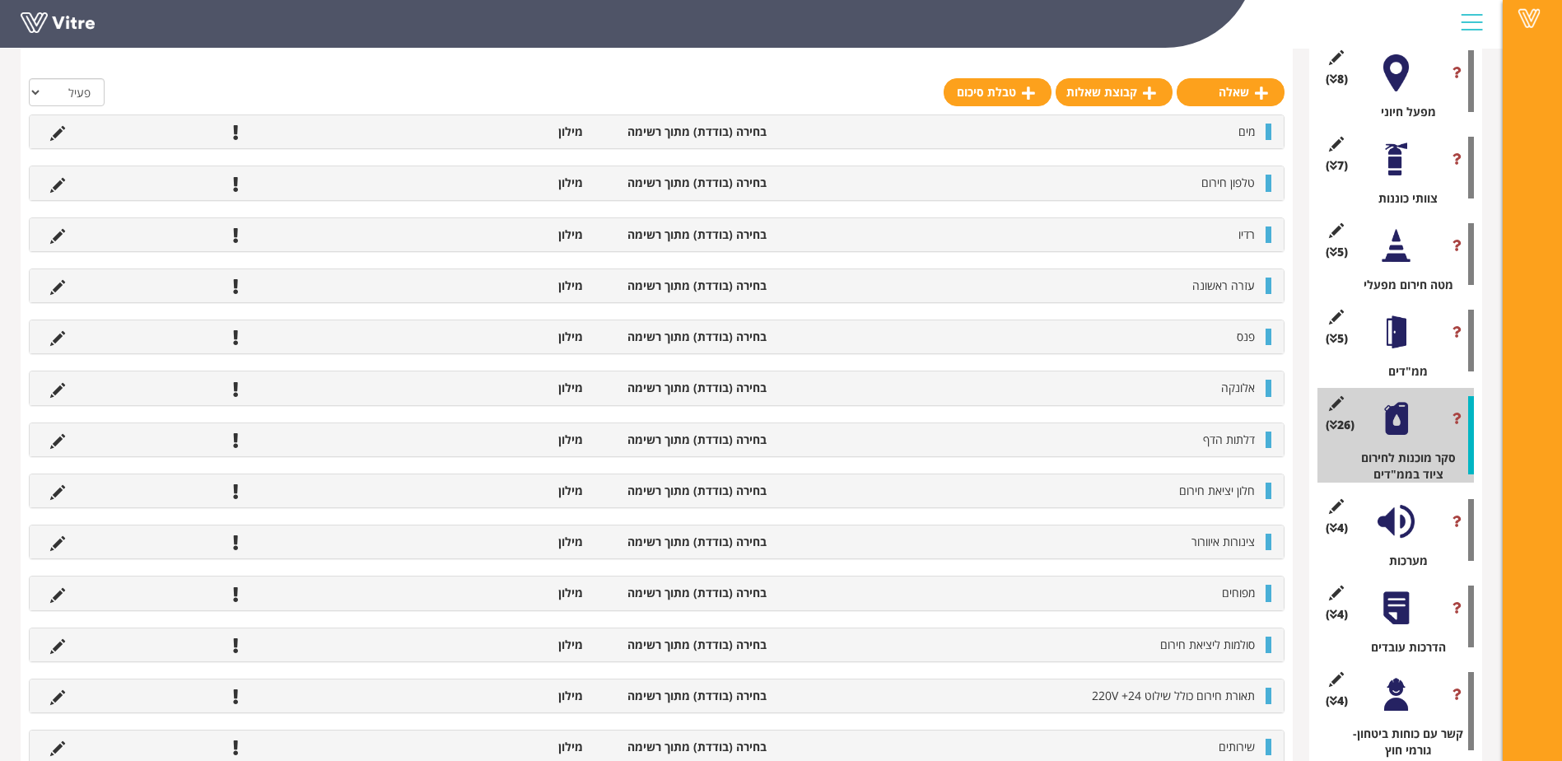
click at [751, 49] on div "Vitre" at bounding box center [751, 24] width 1503 height 49
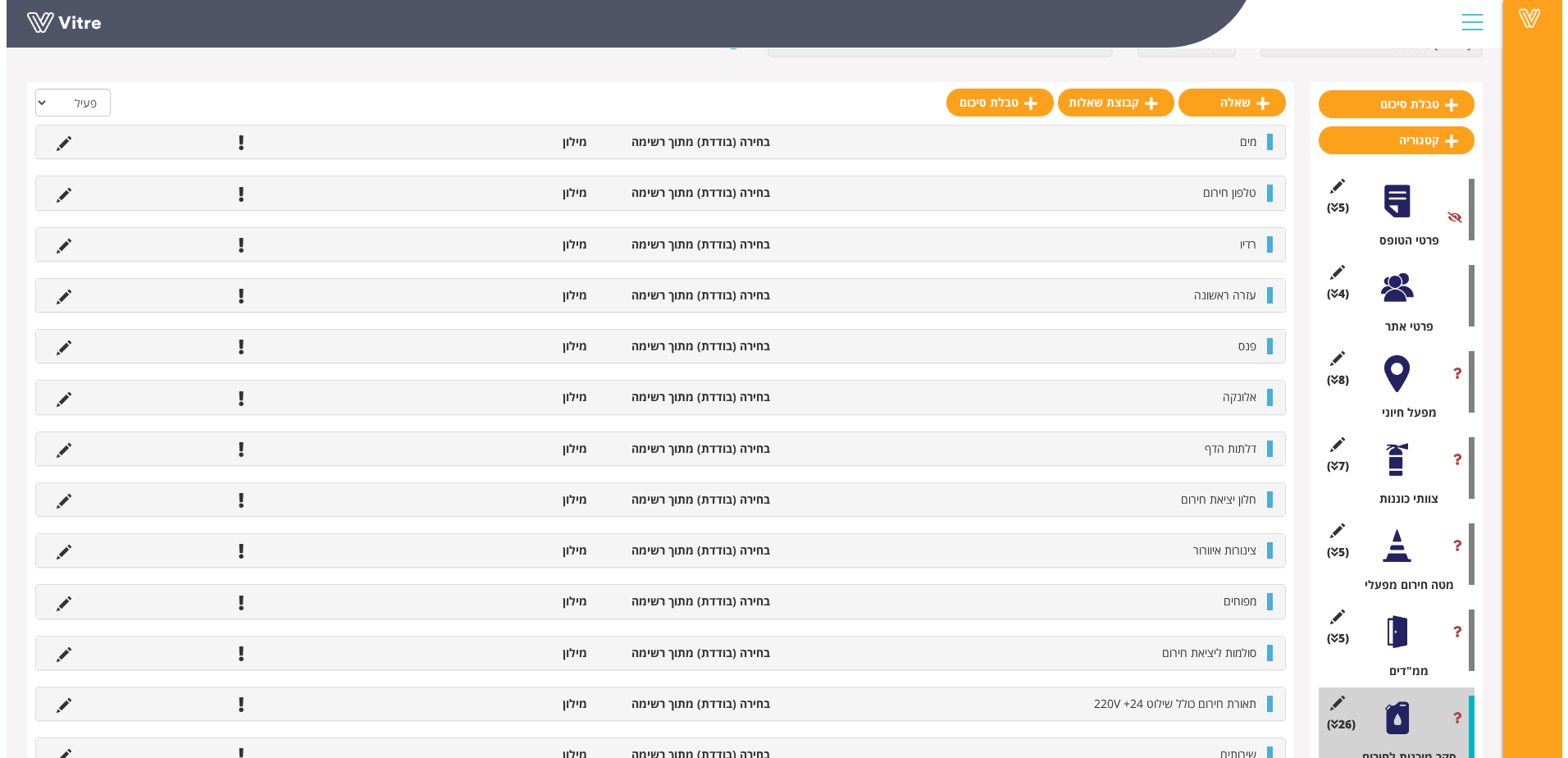
scroll to position [204, 0]
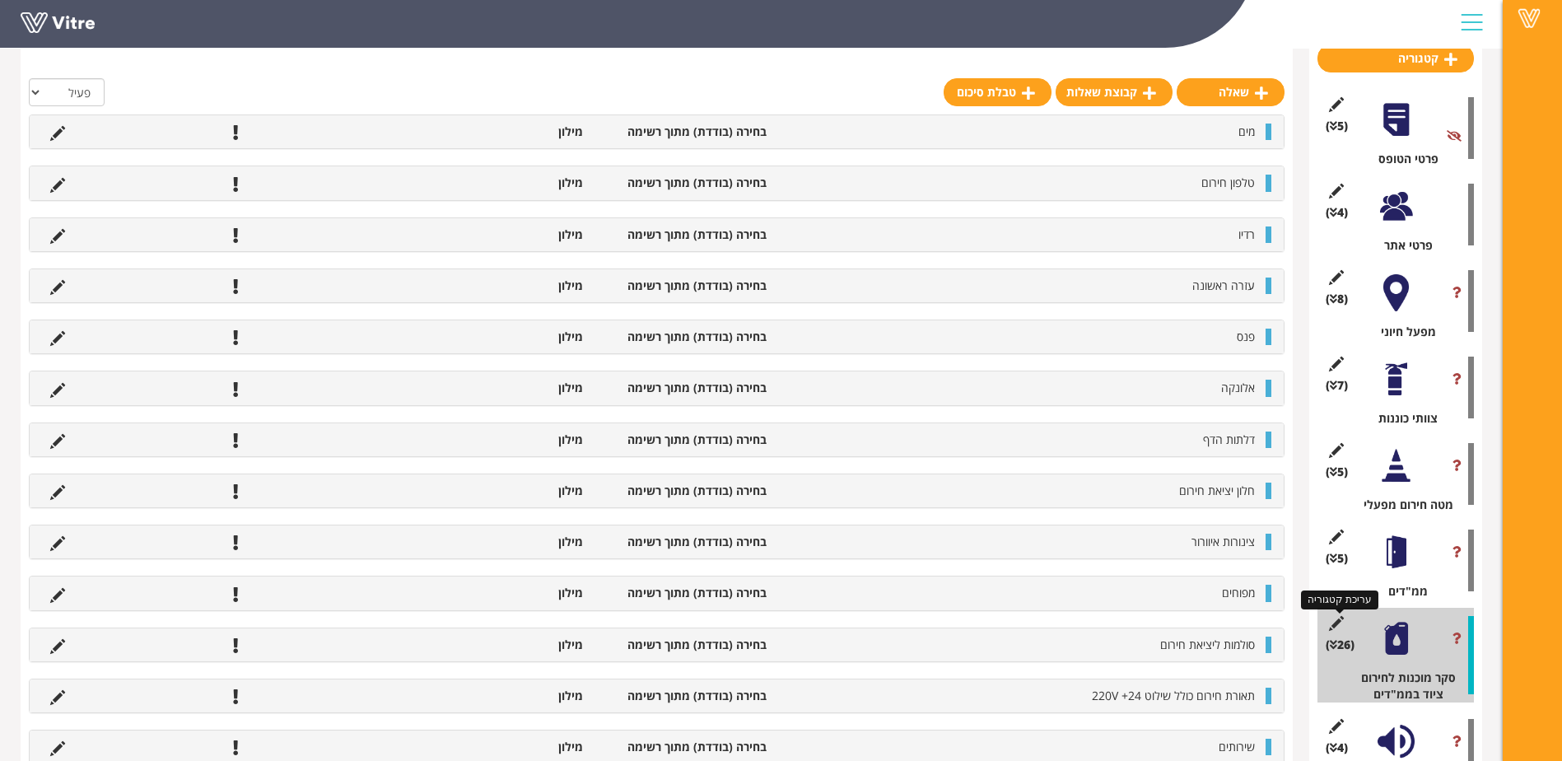
click at [1334, 616] on icon at bounding box center [1336, 623] width 21 height 15
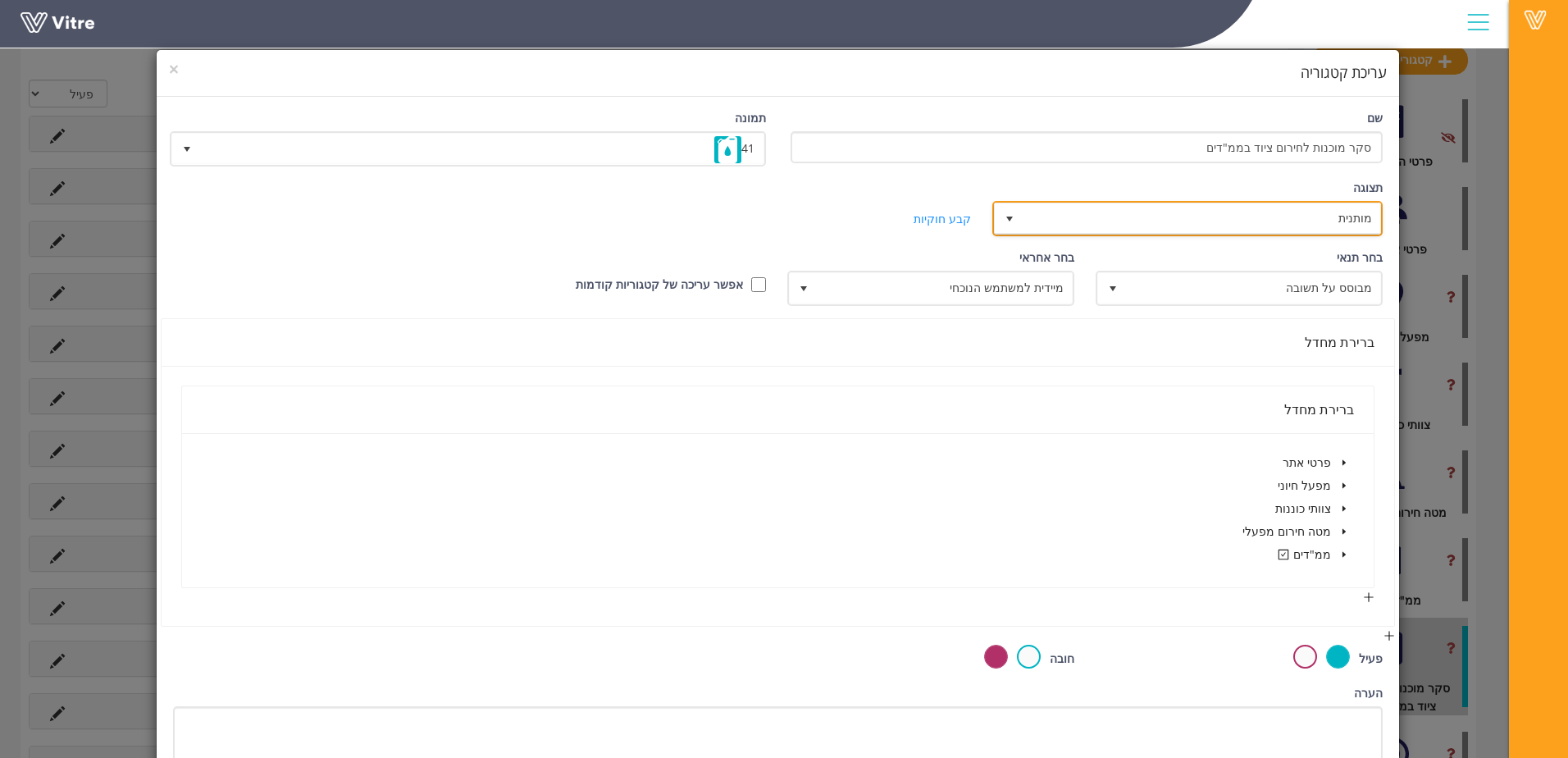
click at [1040, 228] on span "מותנית" at bounding box center [1202, 218] width 358 height 30
click at [1067, 221] on span "מותנית" at bounding box center [1202, 218] width 358 height 30
click at [1135, 231] on span "מותנית" at bounding box center [1202, 218] width 358 height 30
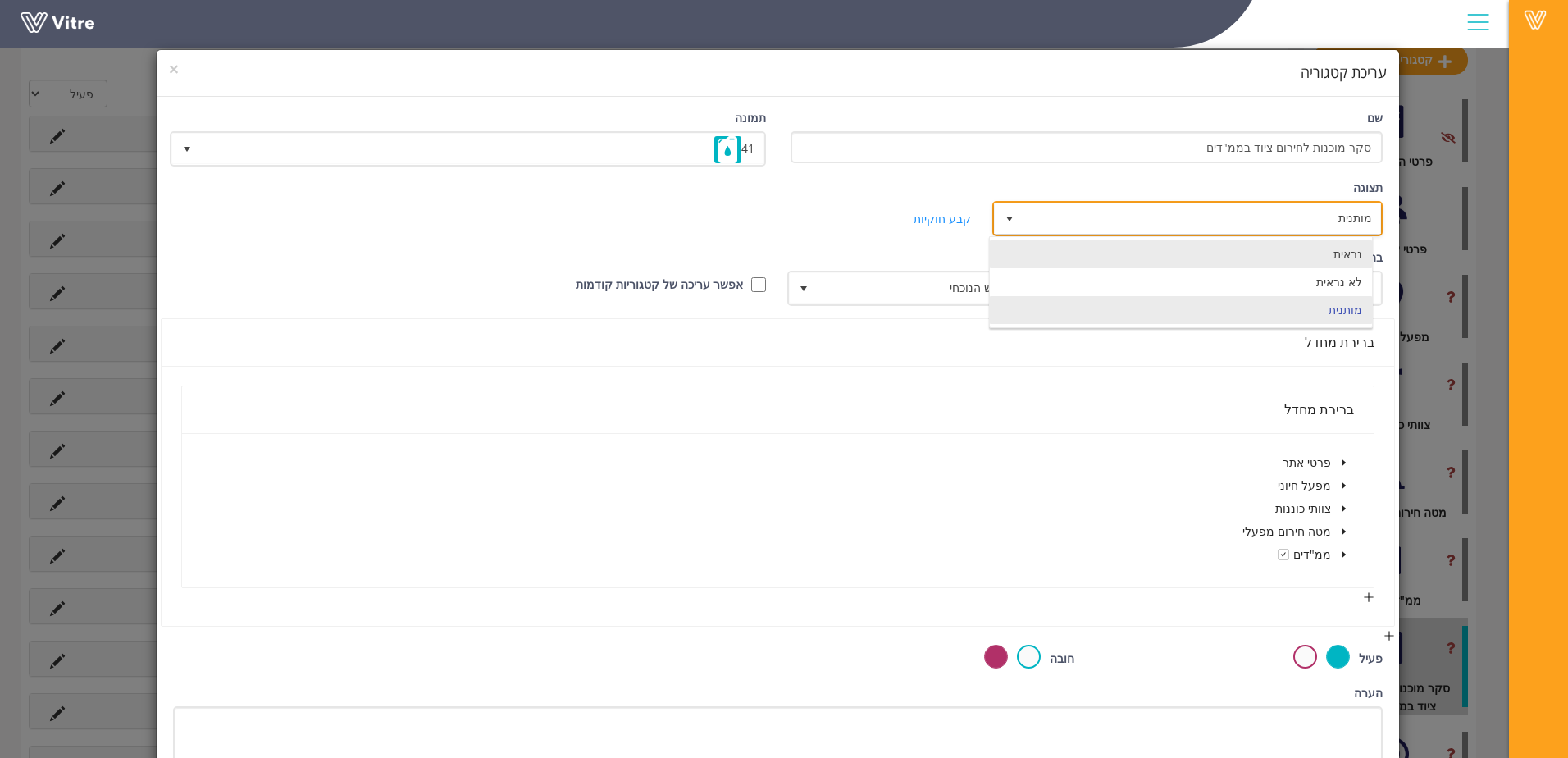
click at [1243, 252] on li "נראית" at bounding box center [1181, 254] width 383 height 28
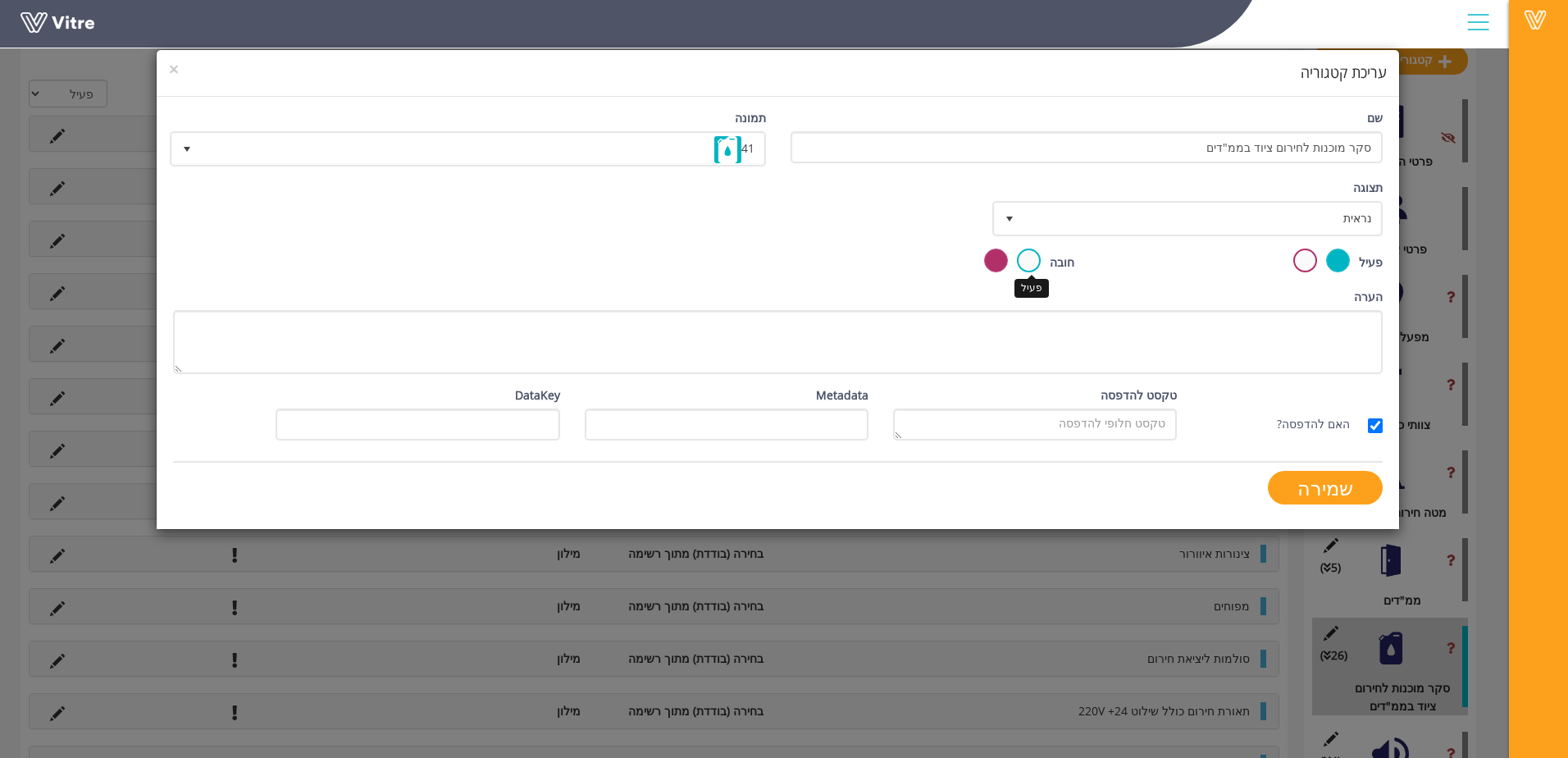
click at [1026, 261] on label at bounding box center [1029, 261] width 24 height 24
click at [0, 0] on input "radio" at bounding box center [0, 0] width 0 height 0
click at [1311, 489] on input "שמירה" at bounding box center [1325, 488] width 115 height 34
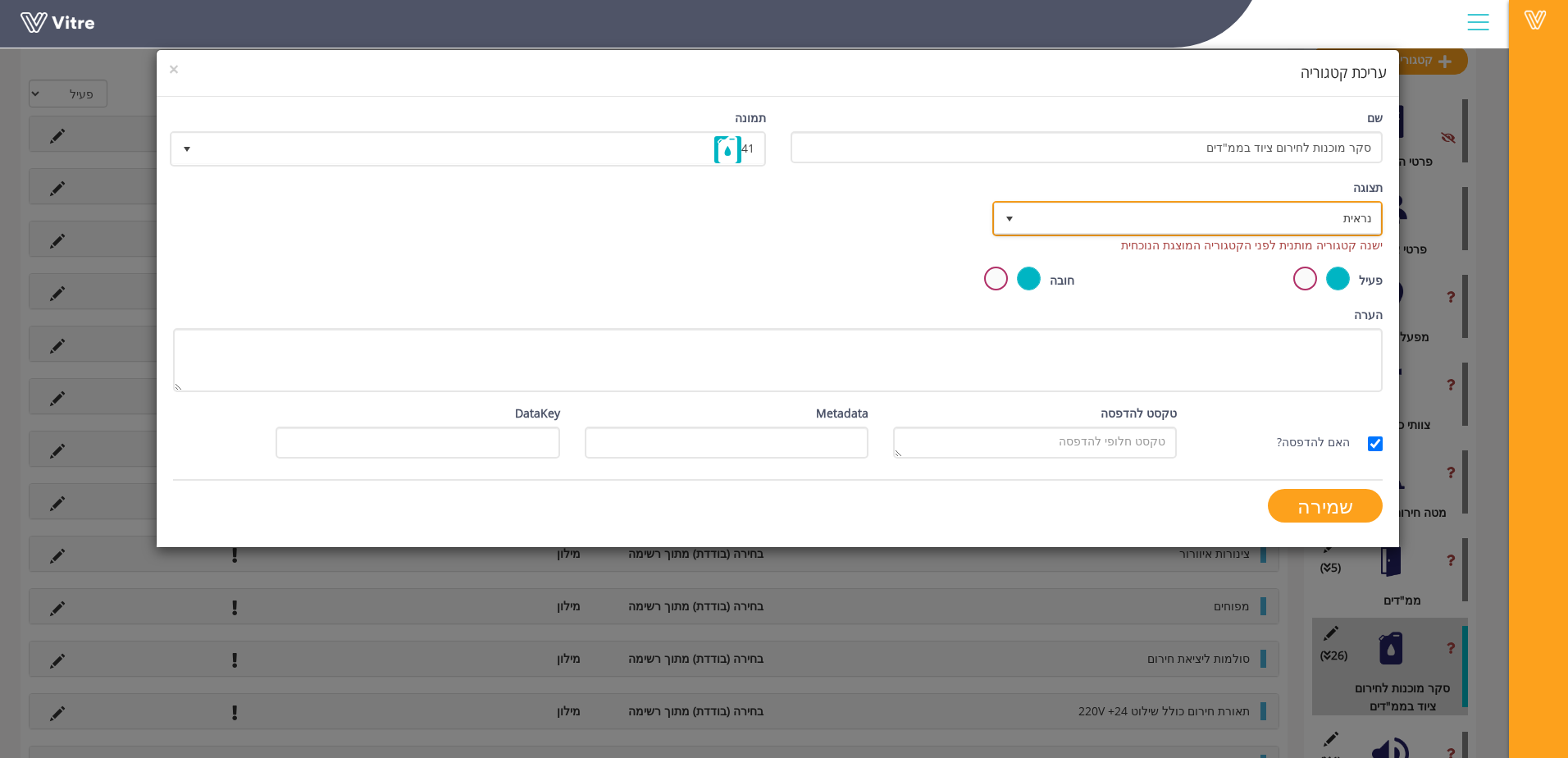
click at [1308, 210] on span "נראית" at bounding box center [1202, 218] width 358 height 30
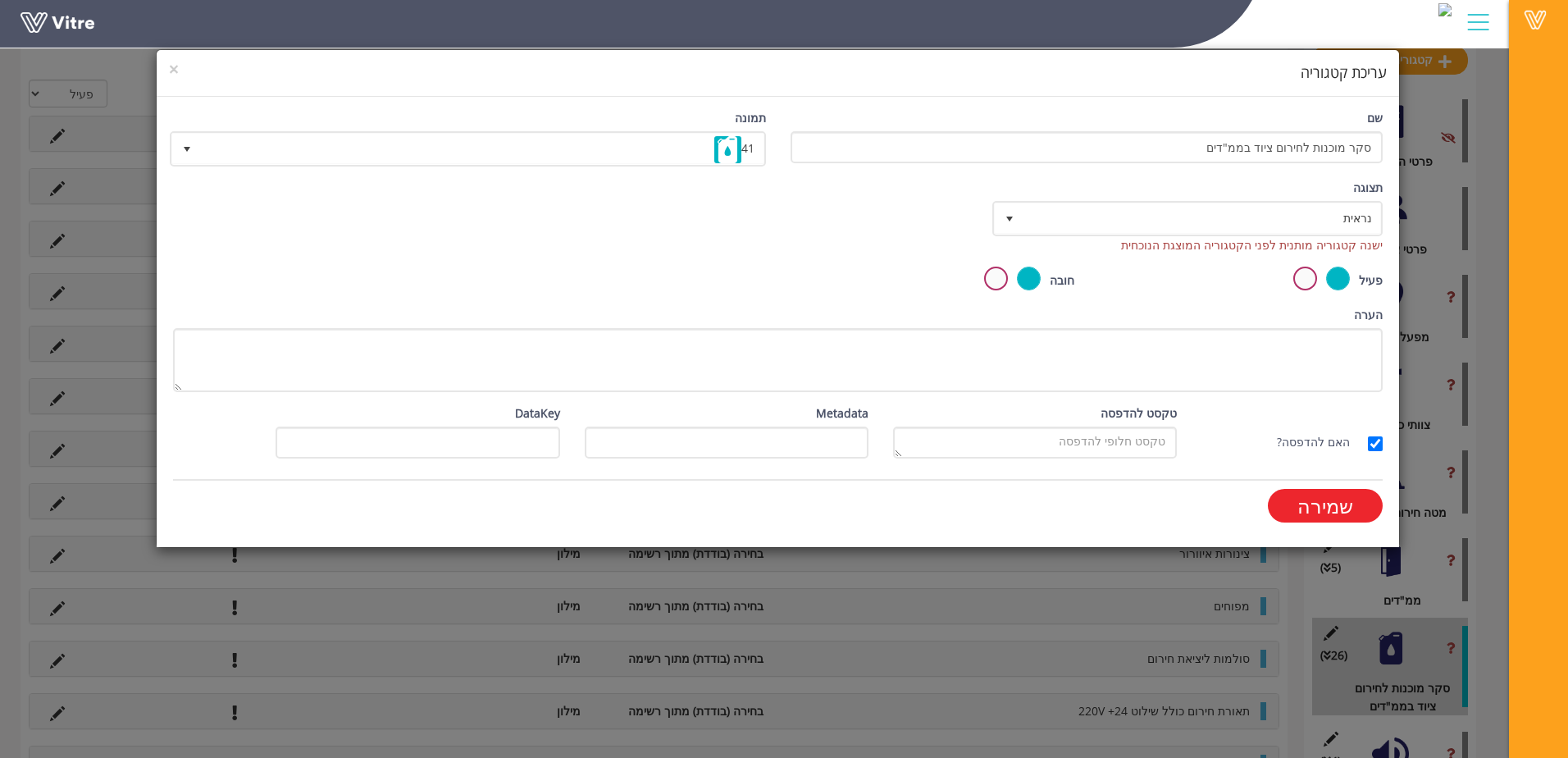
click at [1308, 498] on input "שמירה" at bounding box center [1325, 506] width 115 height 34
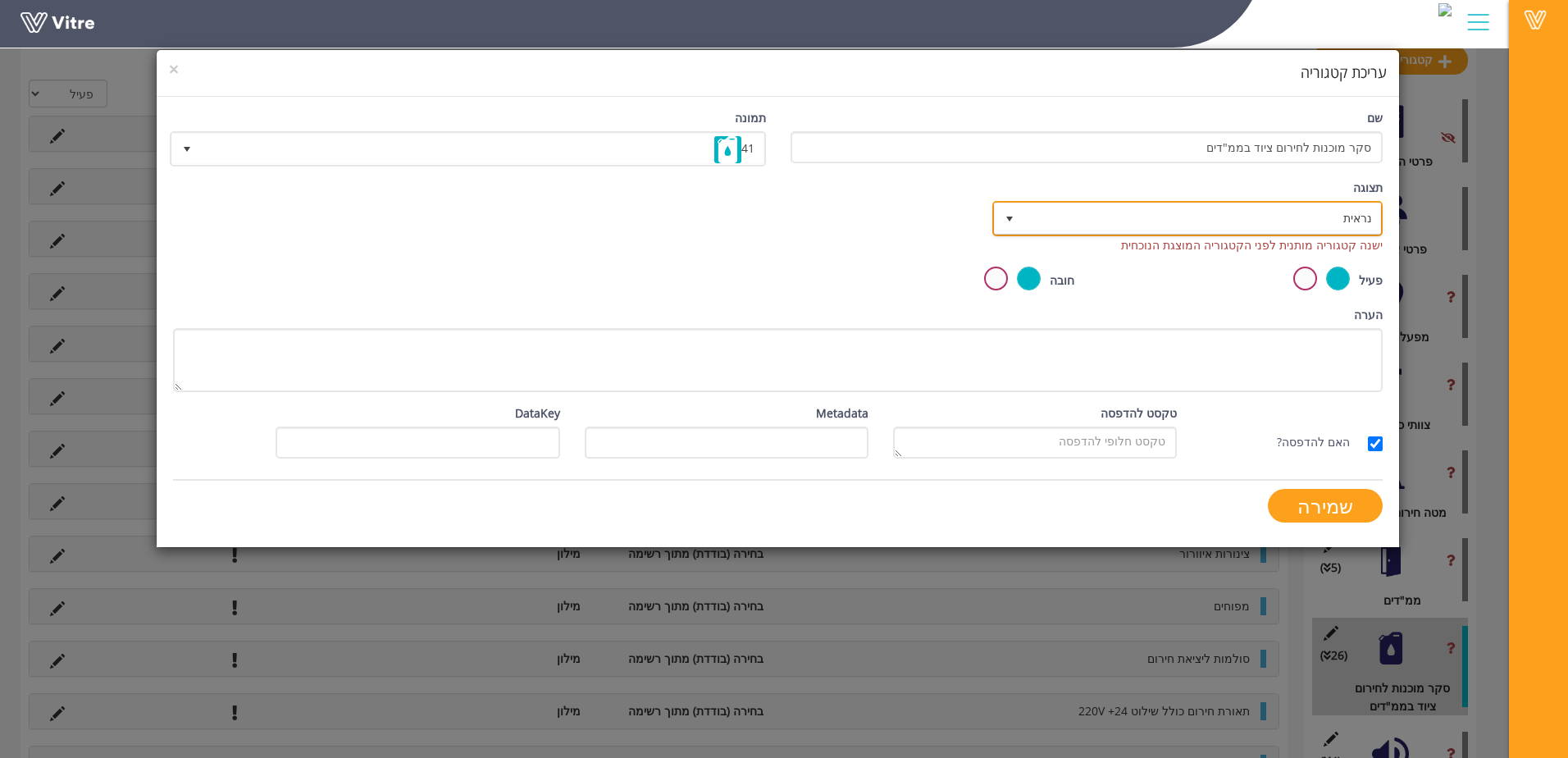
click at [1327, 230] on span "נראית" at bounding box center [1202, 218] width 358 height 30
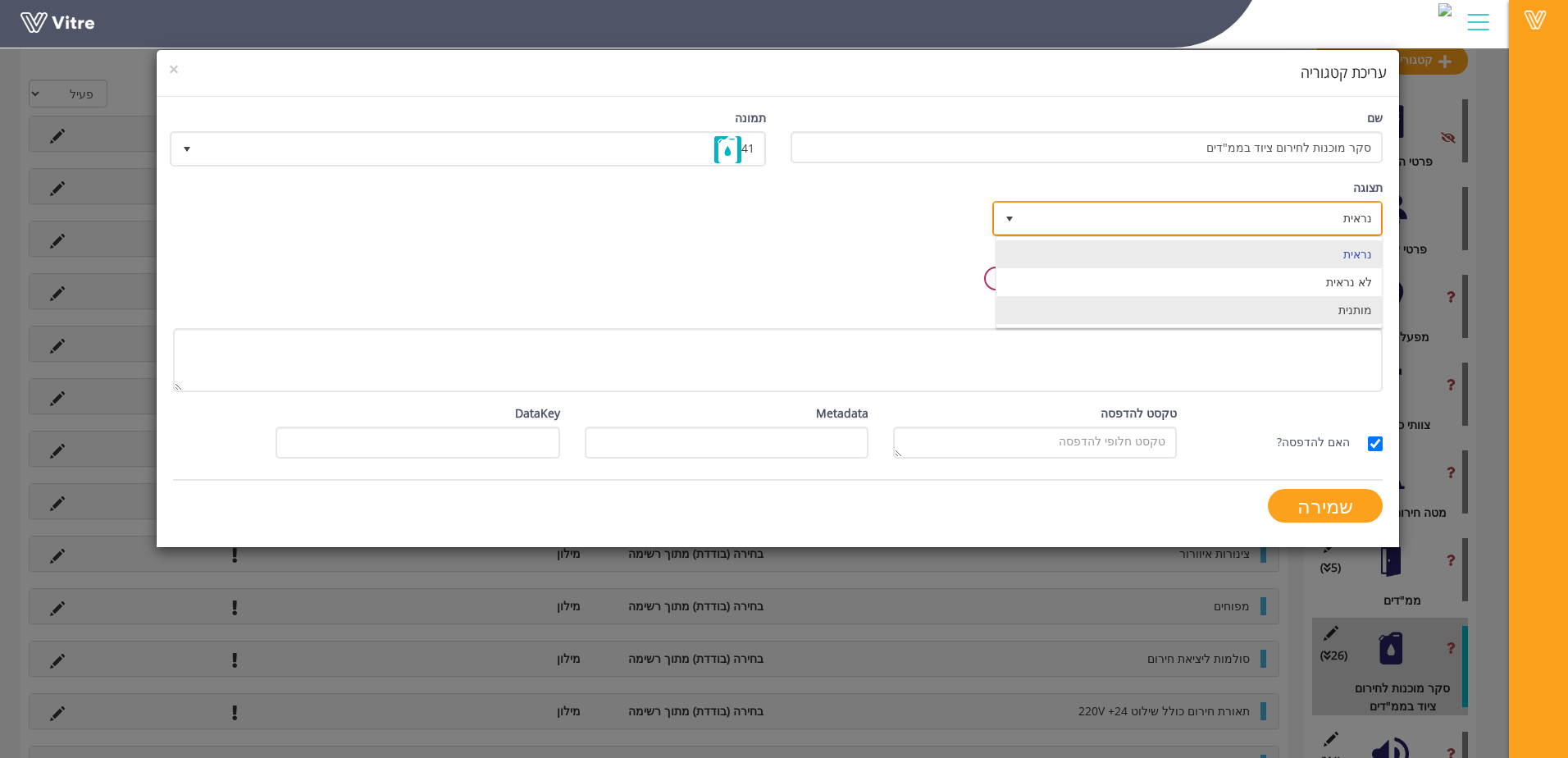
click at [1331, 305] on li "מותנית" at bounding box center [1189, 310] width 386 height 28
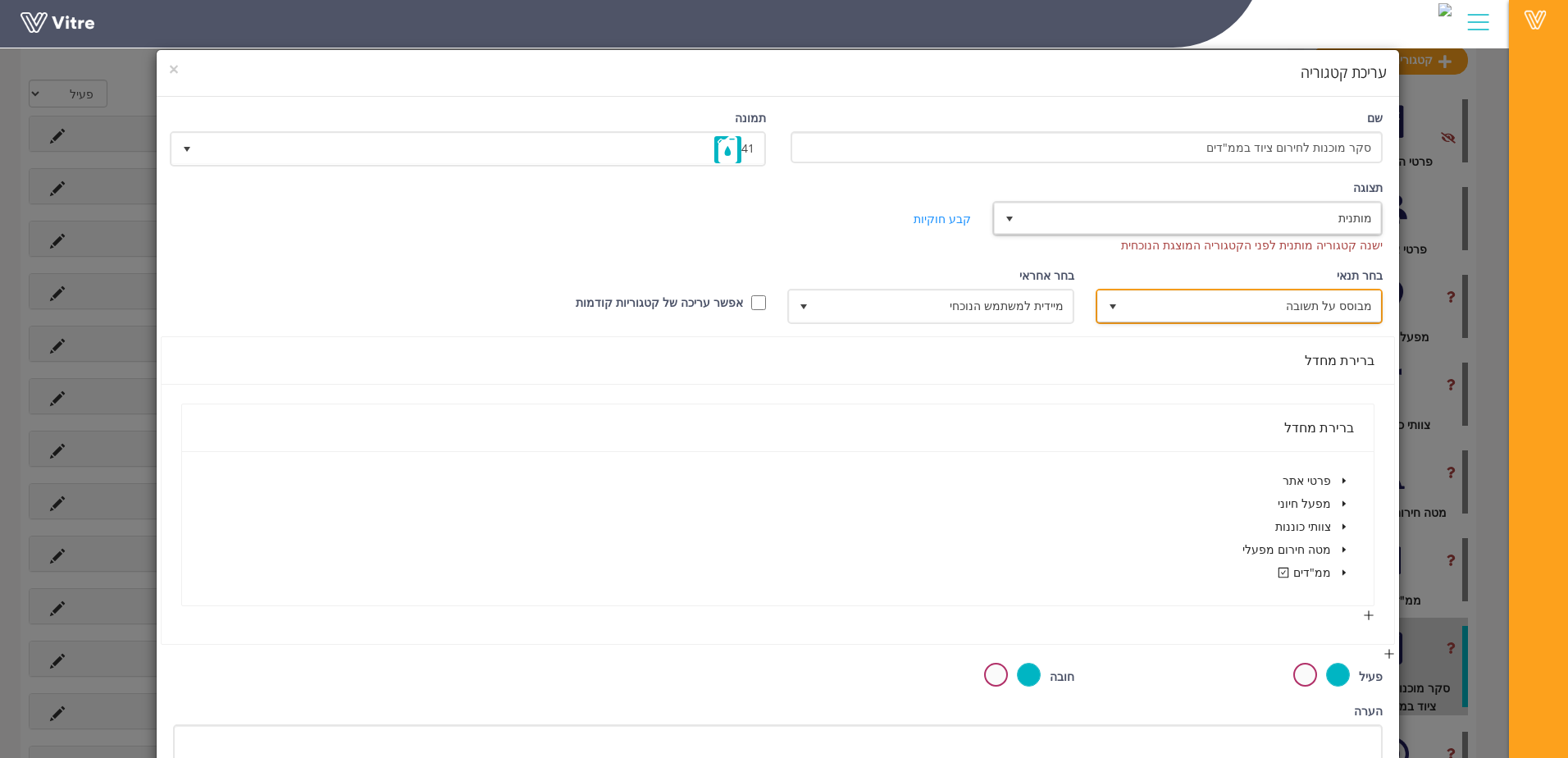
click at [1305, 304] on span "מבוסס על תשובה" at bounding box center [1253, 306] width 254 height 30
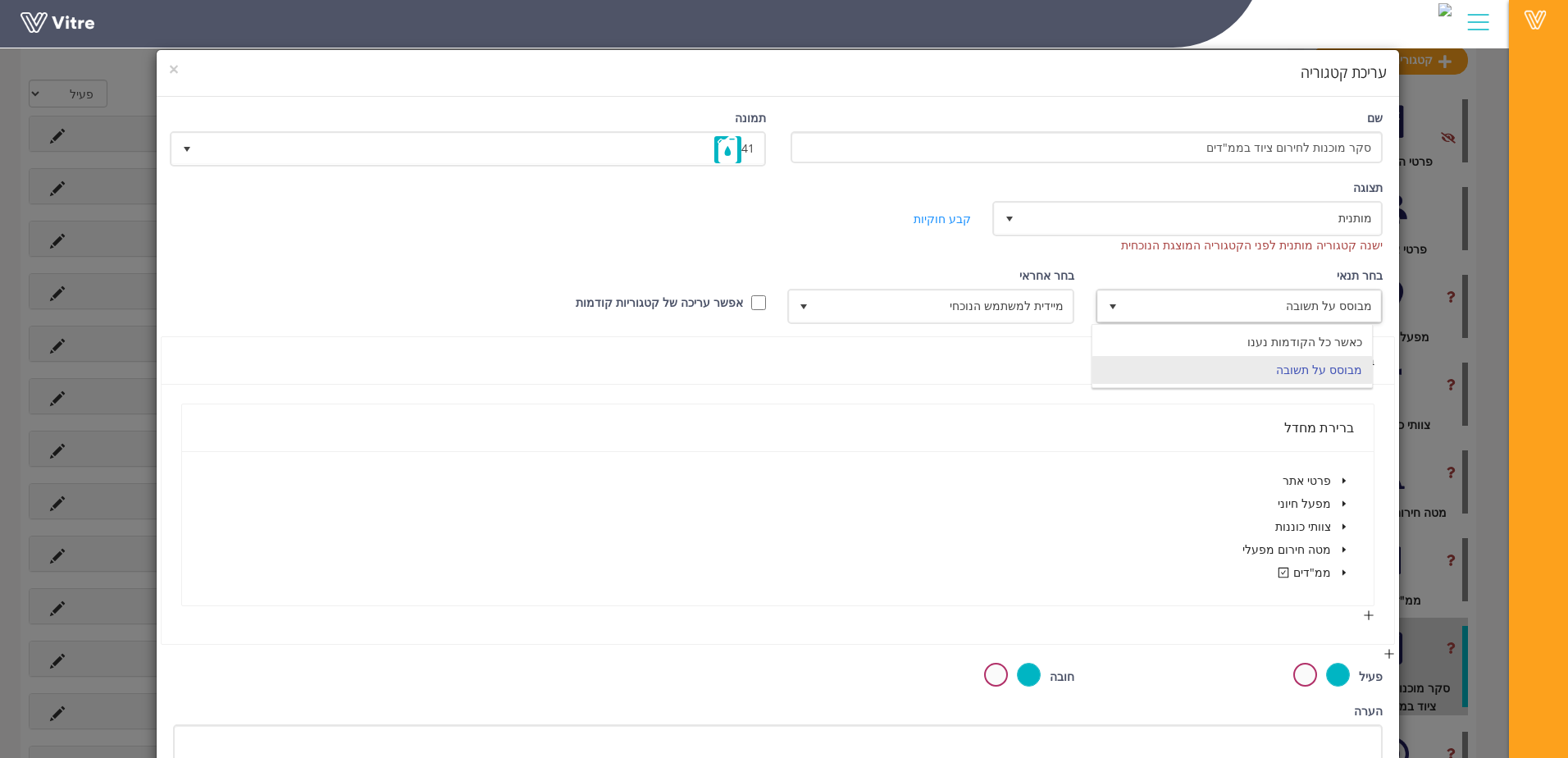
click at [992, 355] on div "ברירת מחדל" at bounding box center [778, 361] width 1194 height 21
click at [179, 64] on span "×" at bounding box center [174, 69] width 10 height 23
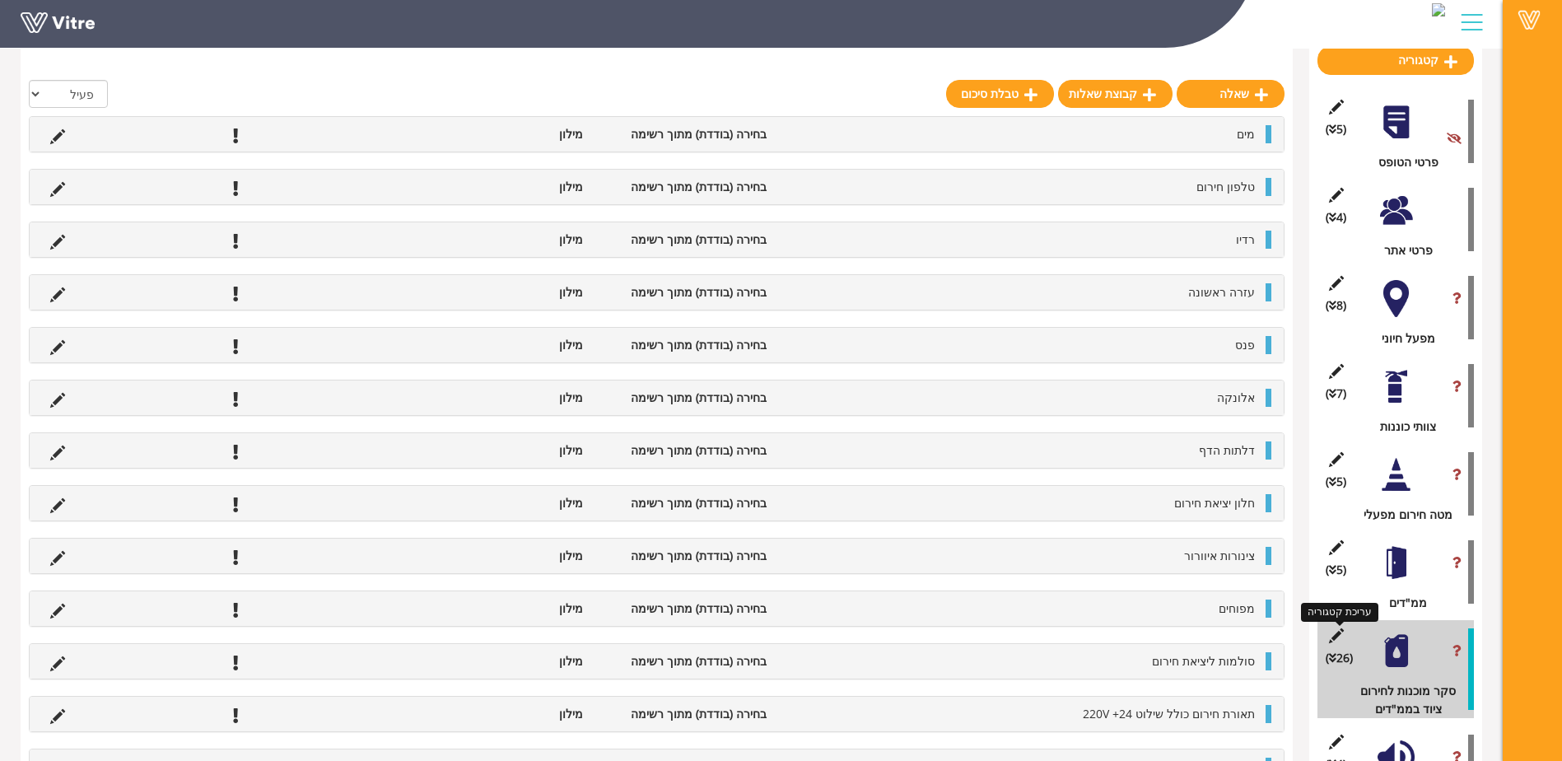
click at [1332, 637] on icon at bounding box center [1336, 635] width 21 height 15
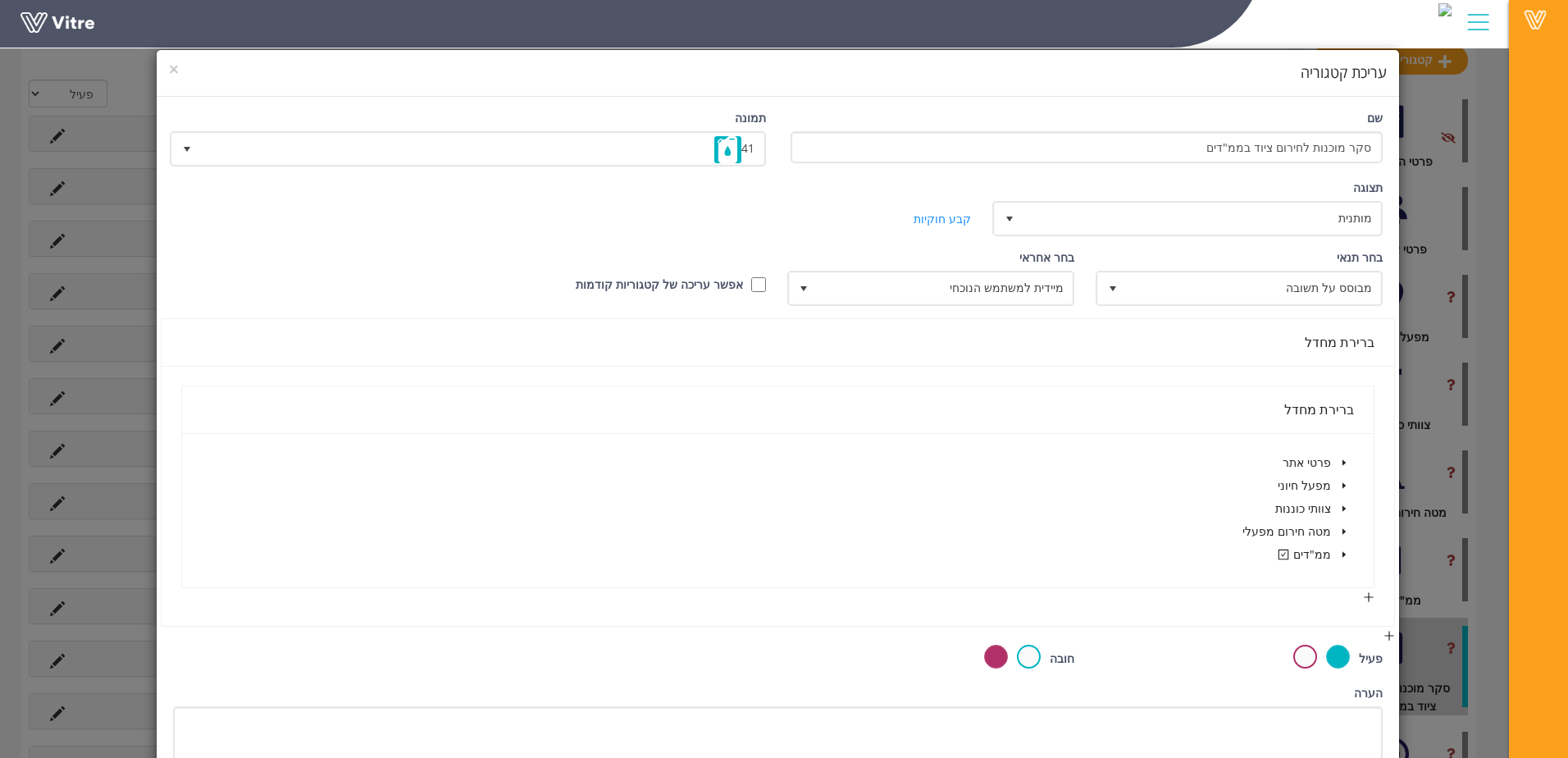
click at [1343, 558] on icon "caret-down" at bounding box center [1345, 555] width 8 height 8
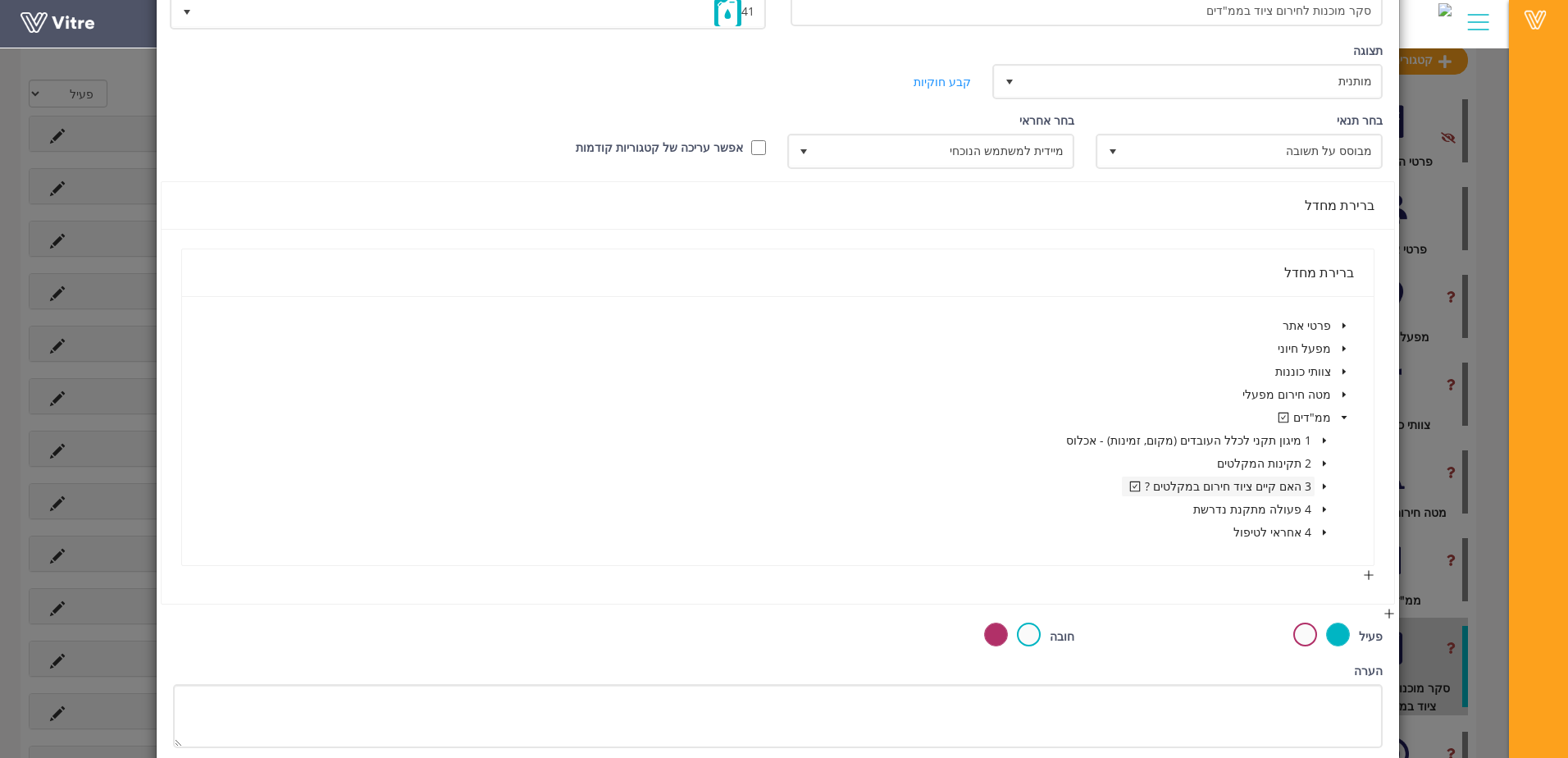
scroll to position [164, 0]
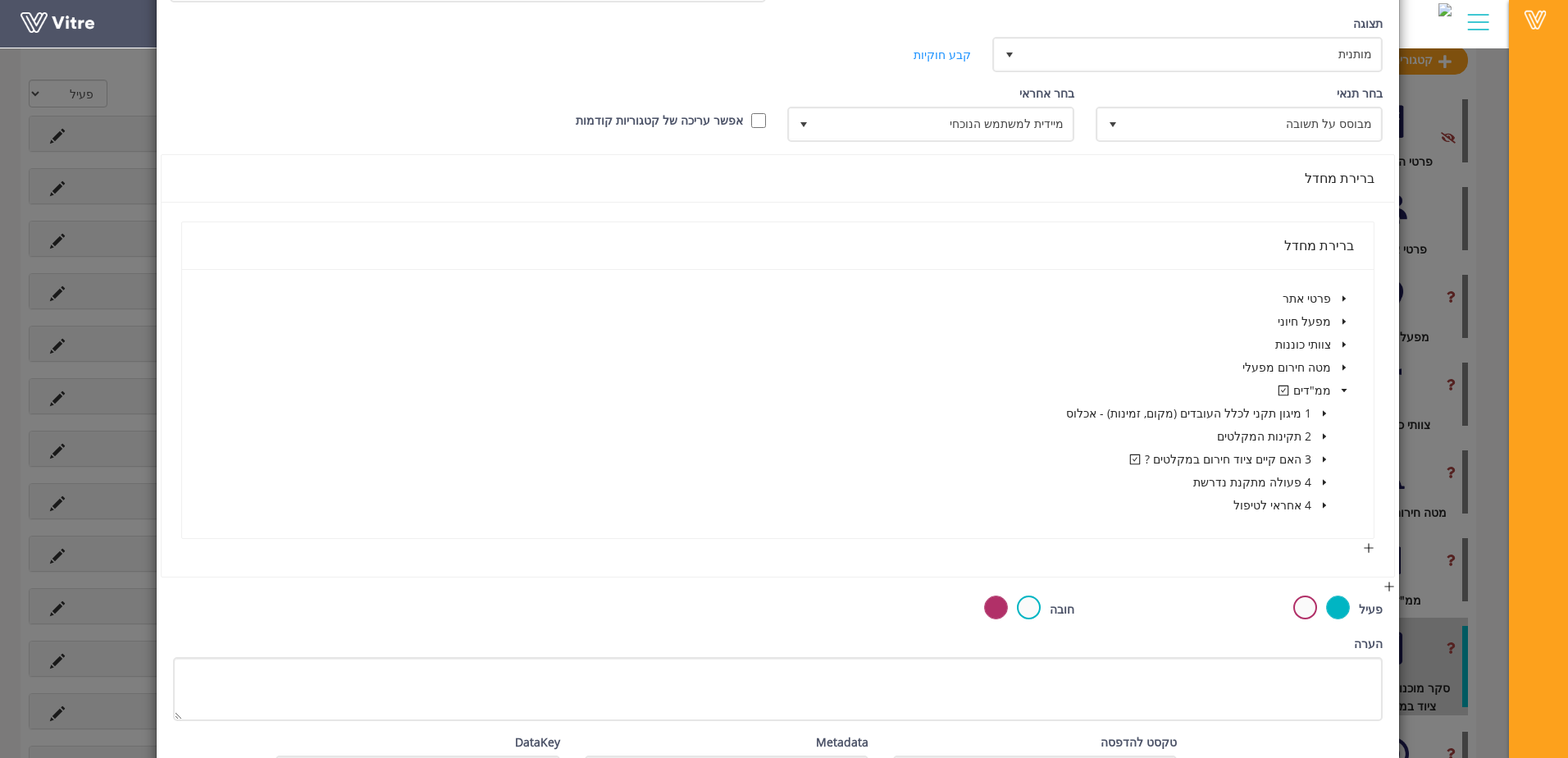
click at [1322, 462] on icon "caret-down" at bounding box center [1325, 459] width 8 height 8
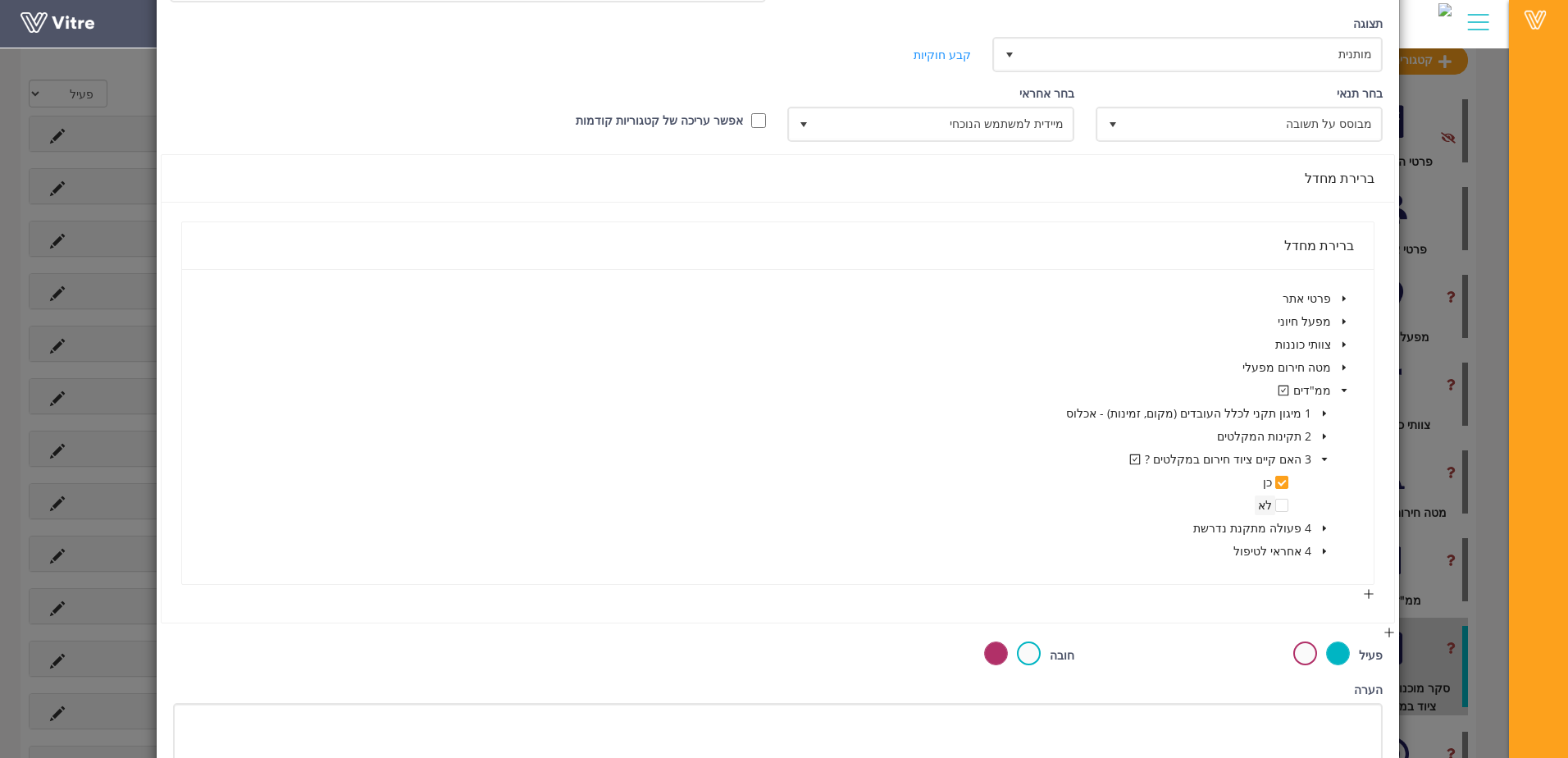
click at [1275, 502] on span "לא" at bounding box center [1265, 505] width 21 height 20
click at [1285, 507] on span at bounding box center [1281, 505] width 13 height 13
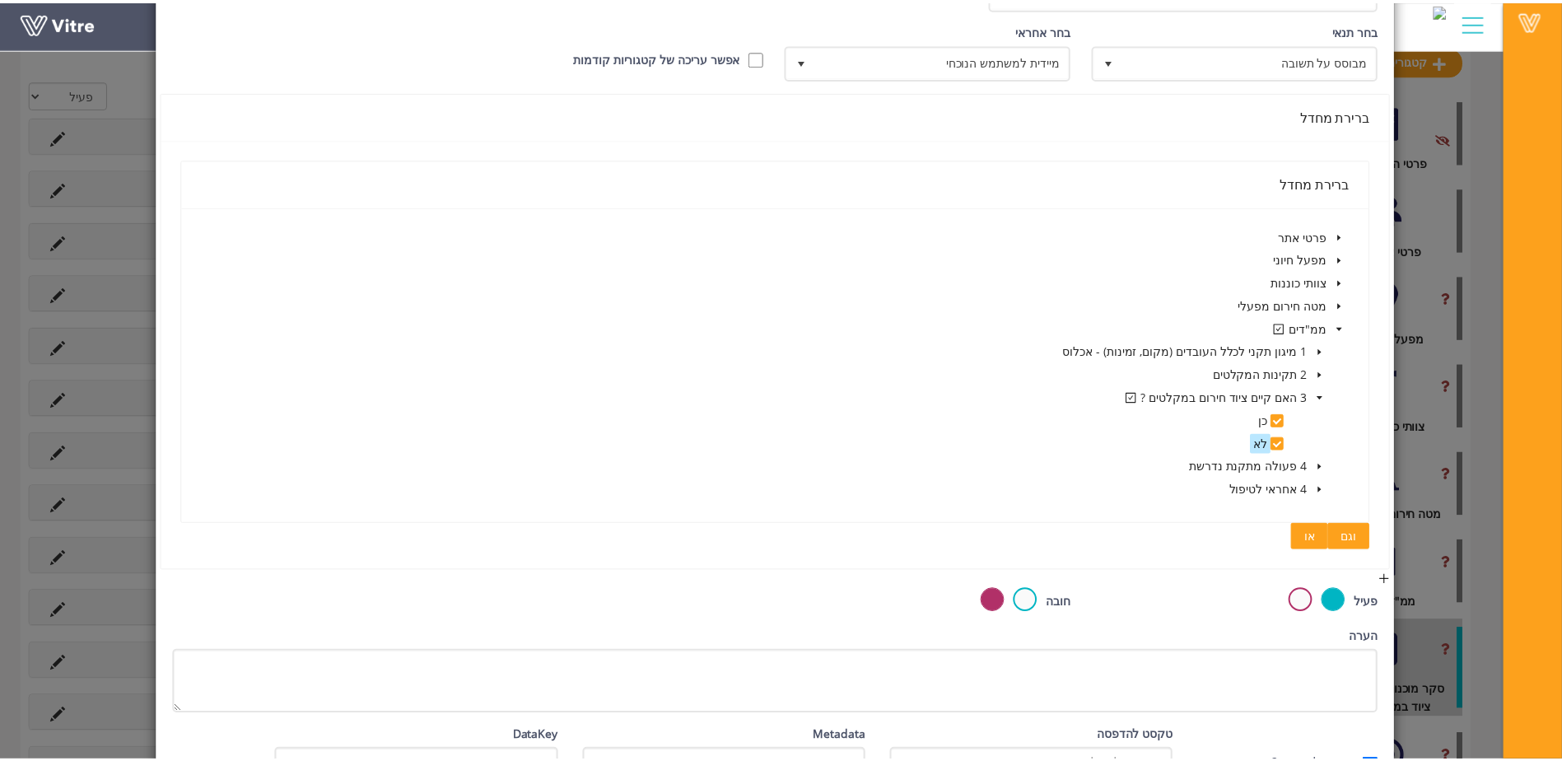
scroll to position [330, 0]
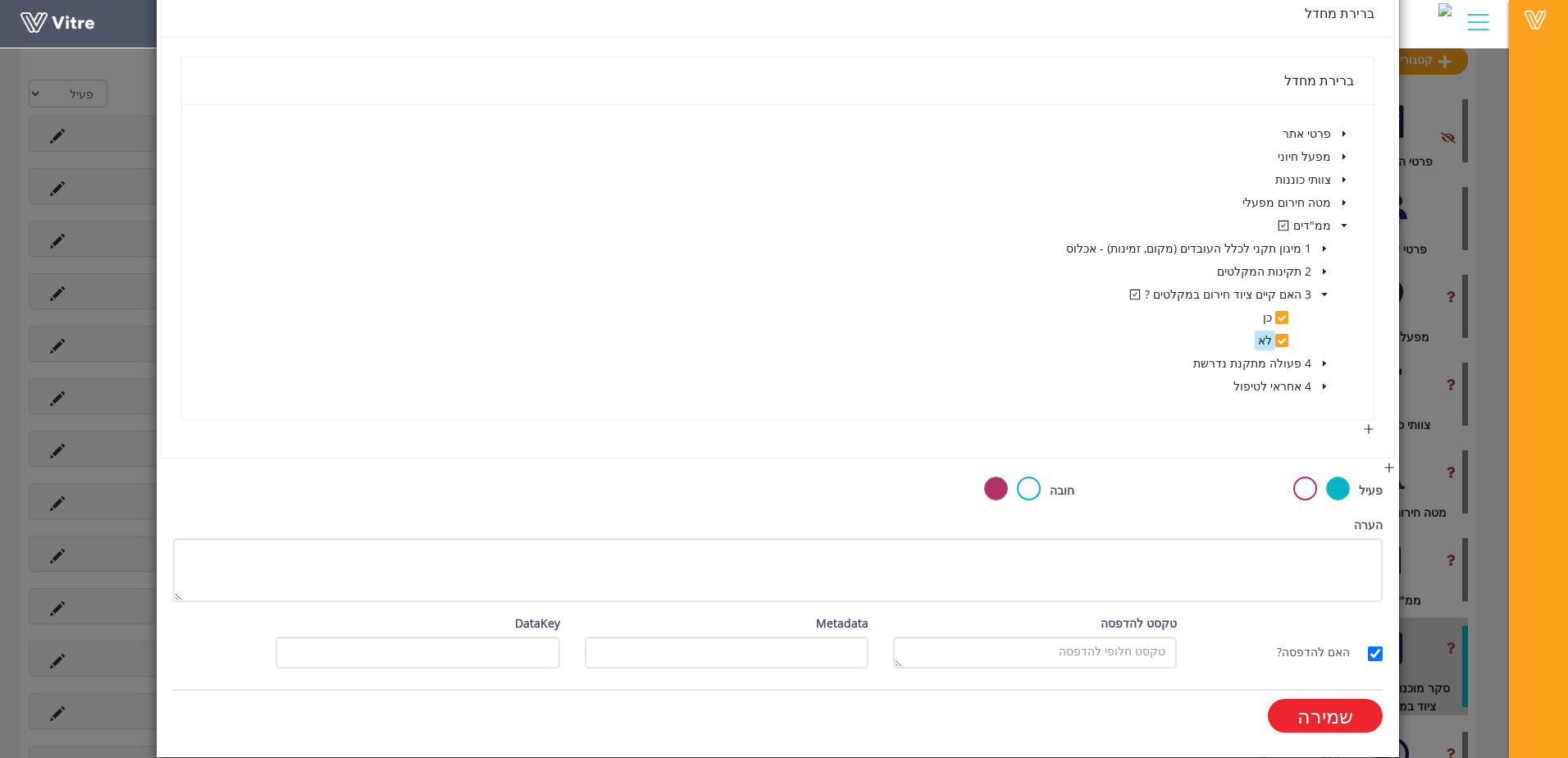
click at [1347, 717] on input "שמירה" at bounding box center [1325, 716] width 115 height 34
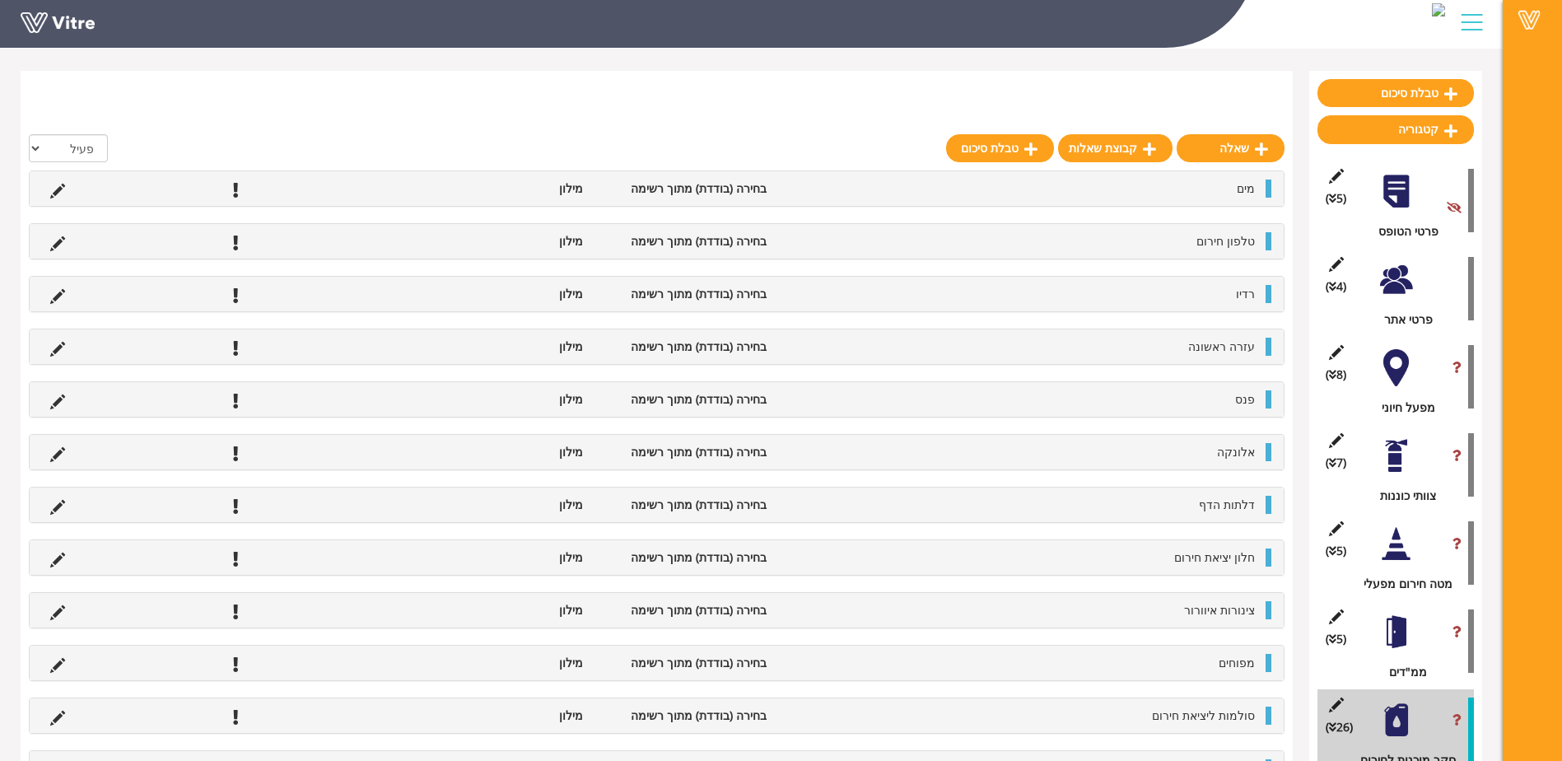
scroll to position [0, 0]
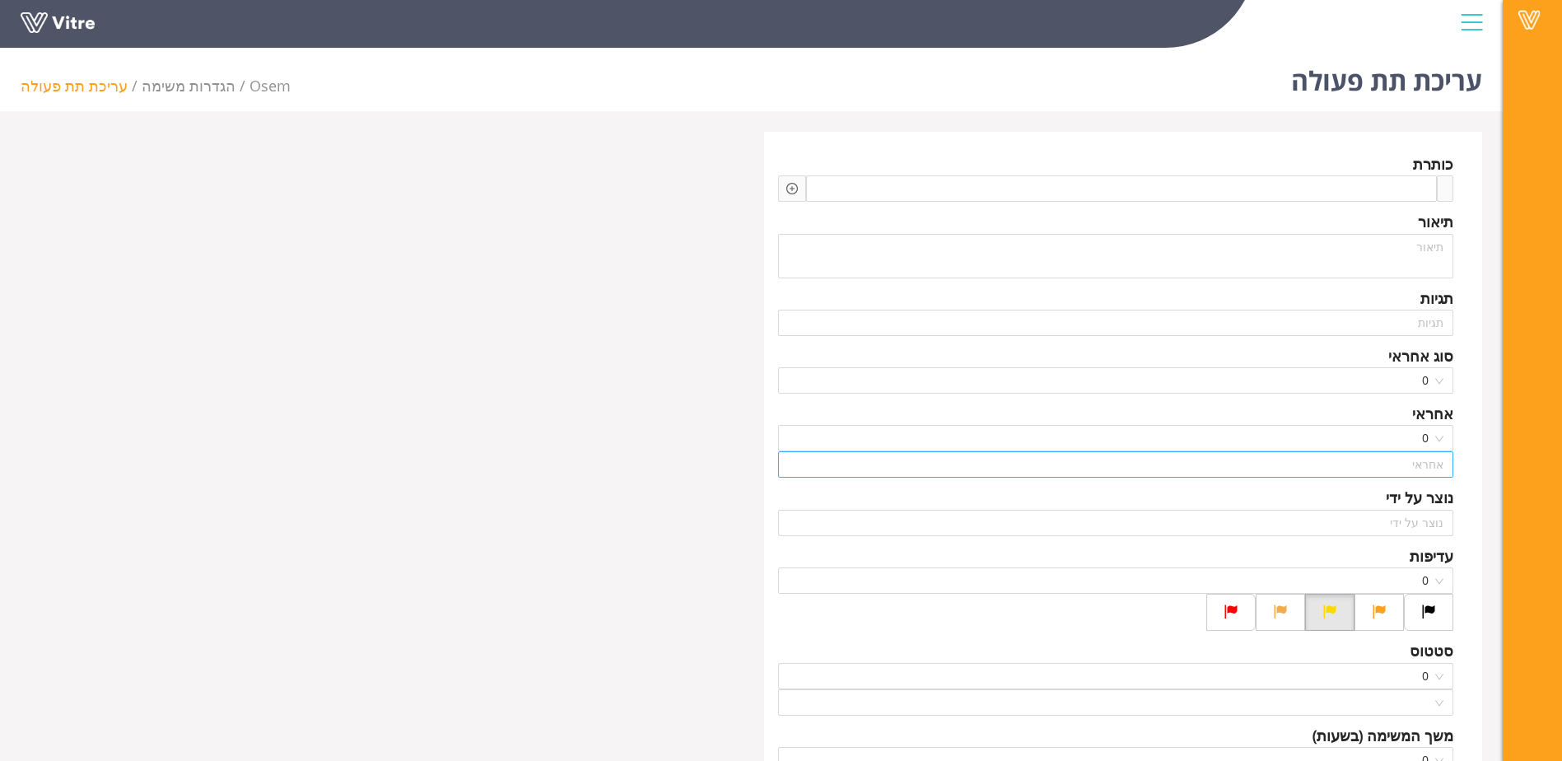
type input "ספיר דניאל"
type input "4400"
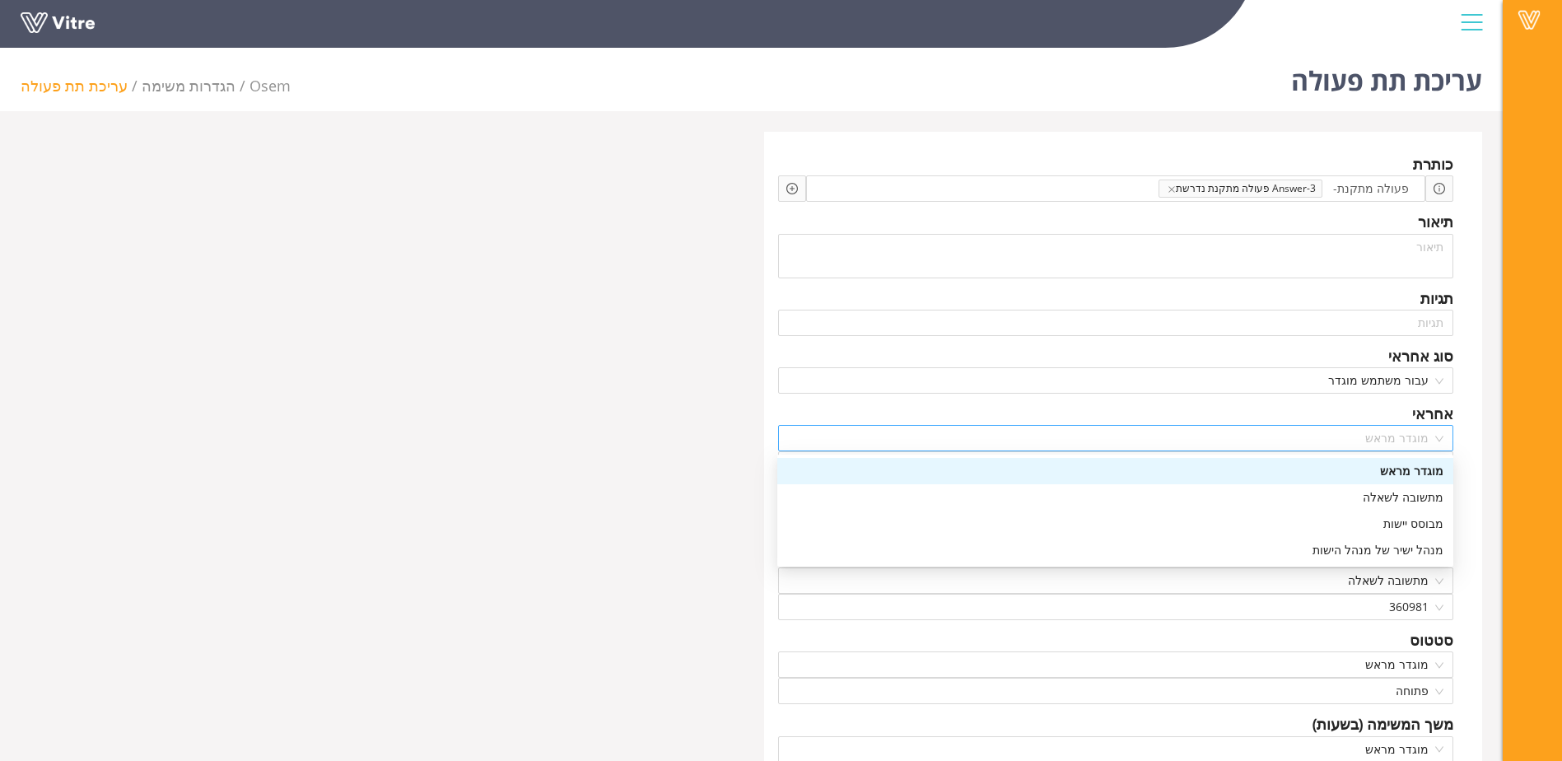
click at [1430, 440] on span "מוגדר מראש" at bounding box center [1116, 438] width 656 height 25
click at [1433, 495] on div "מתשובה לשאלה" at bounding box center [1115, 497] width 656 height 18
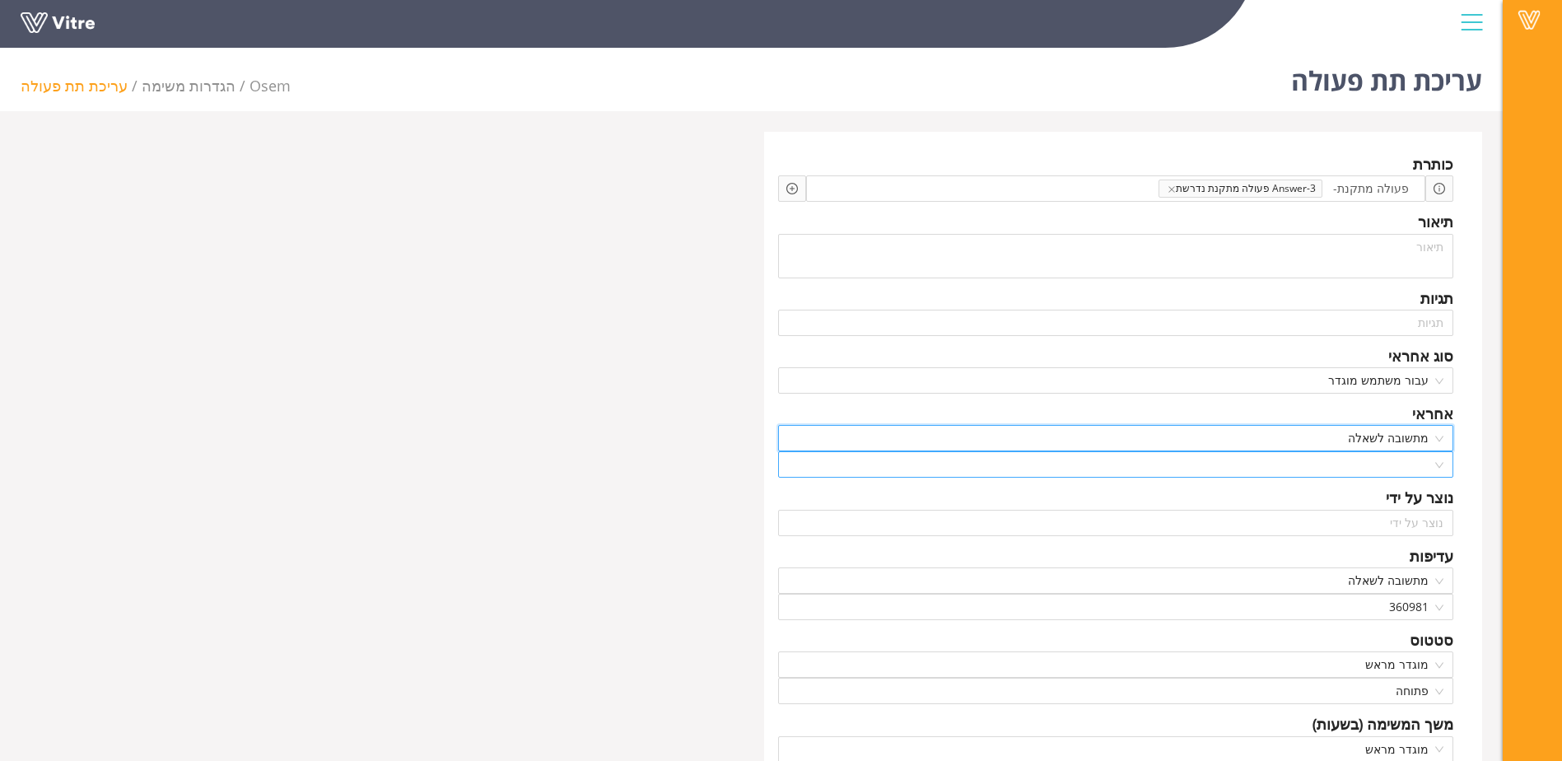
click at [1444, 455] on div at bounding box center [1116, 464] width 676 height 26
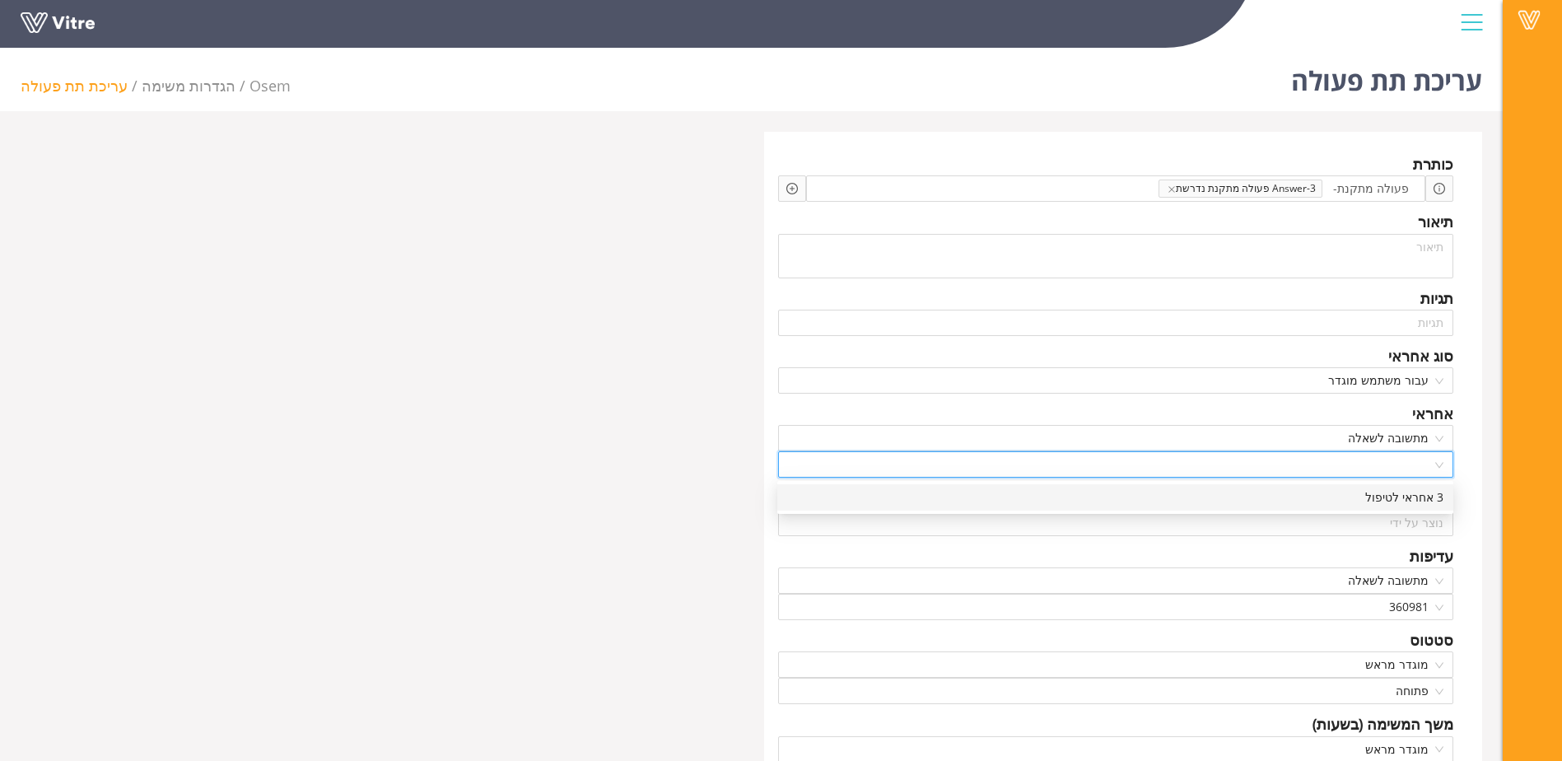
click at [1421, 498] on div "3 אחראי לטיפול" at bounding box center [1115, 497] width 656 height 18
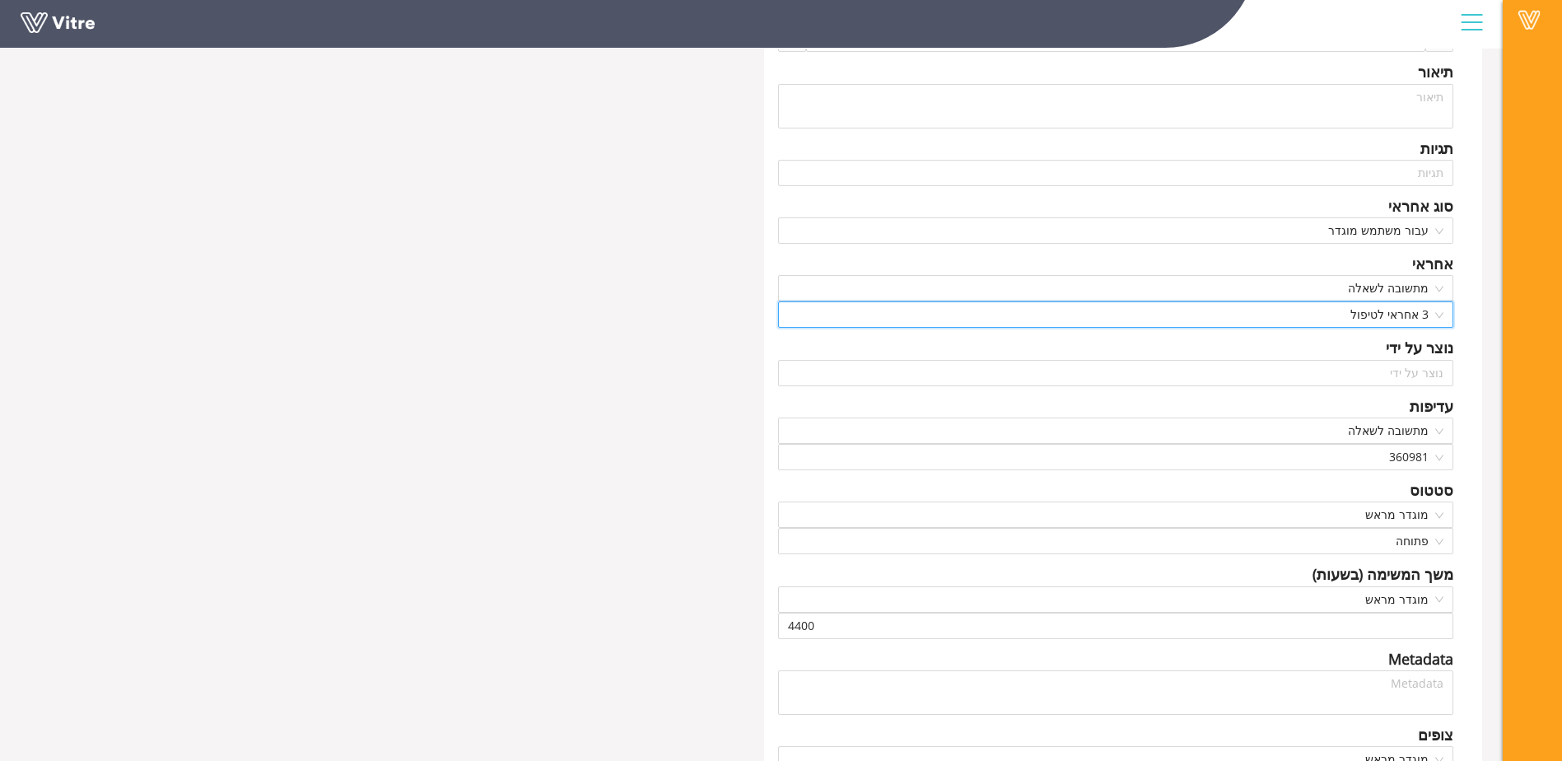
scroll to position [319, 0]
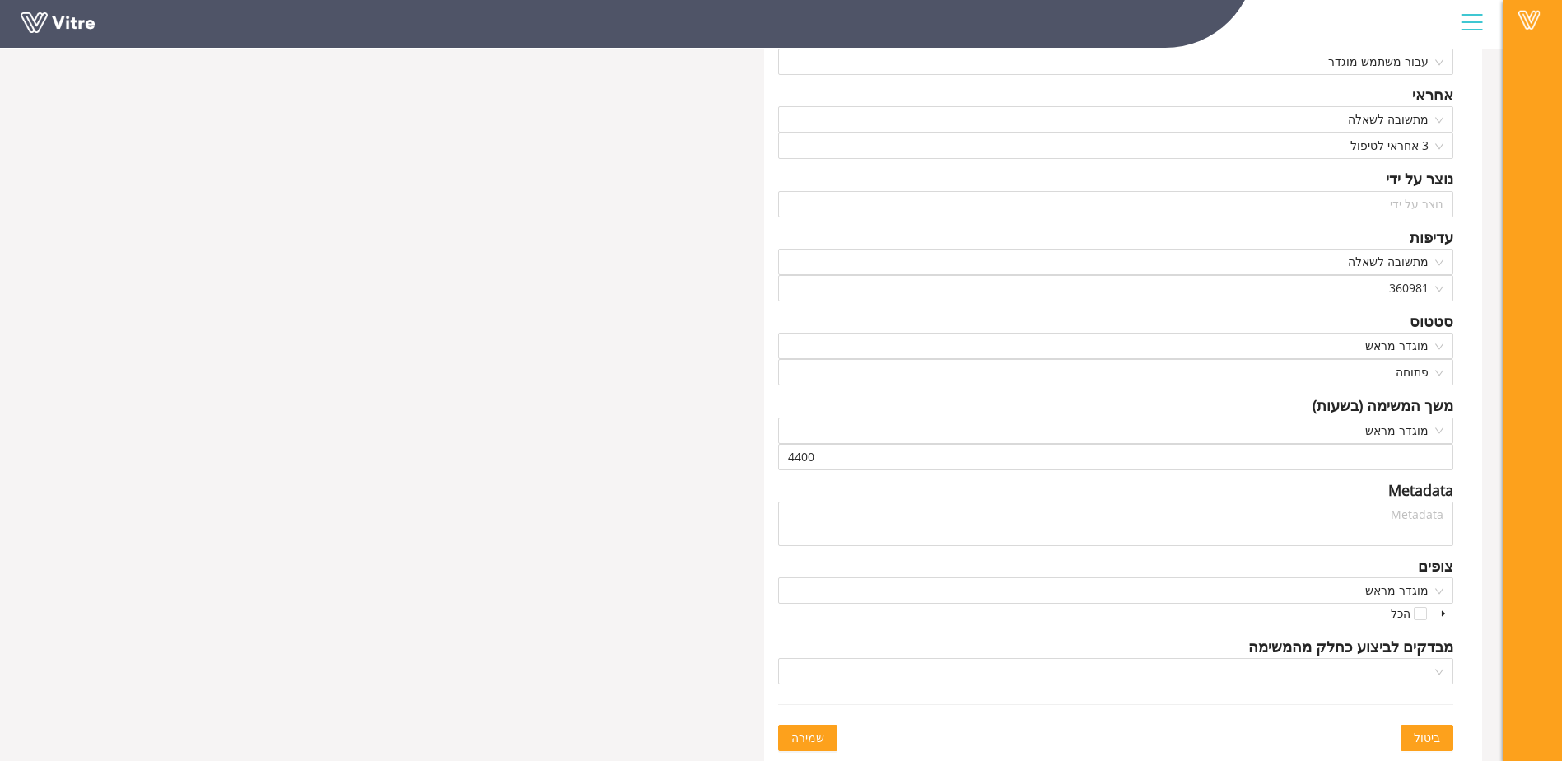
click at [789, 735] on button "שמירה" at bounding box center [807, 738] width 59 height 26
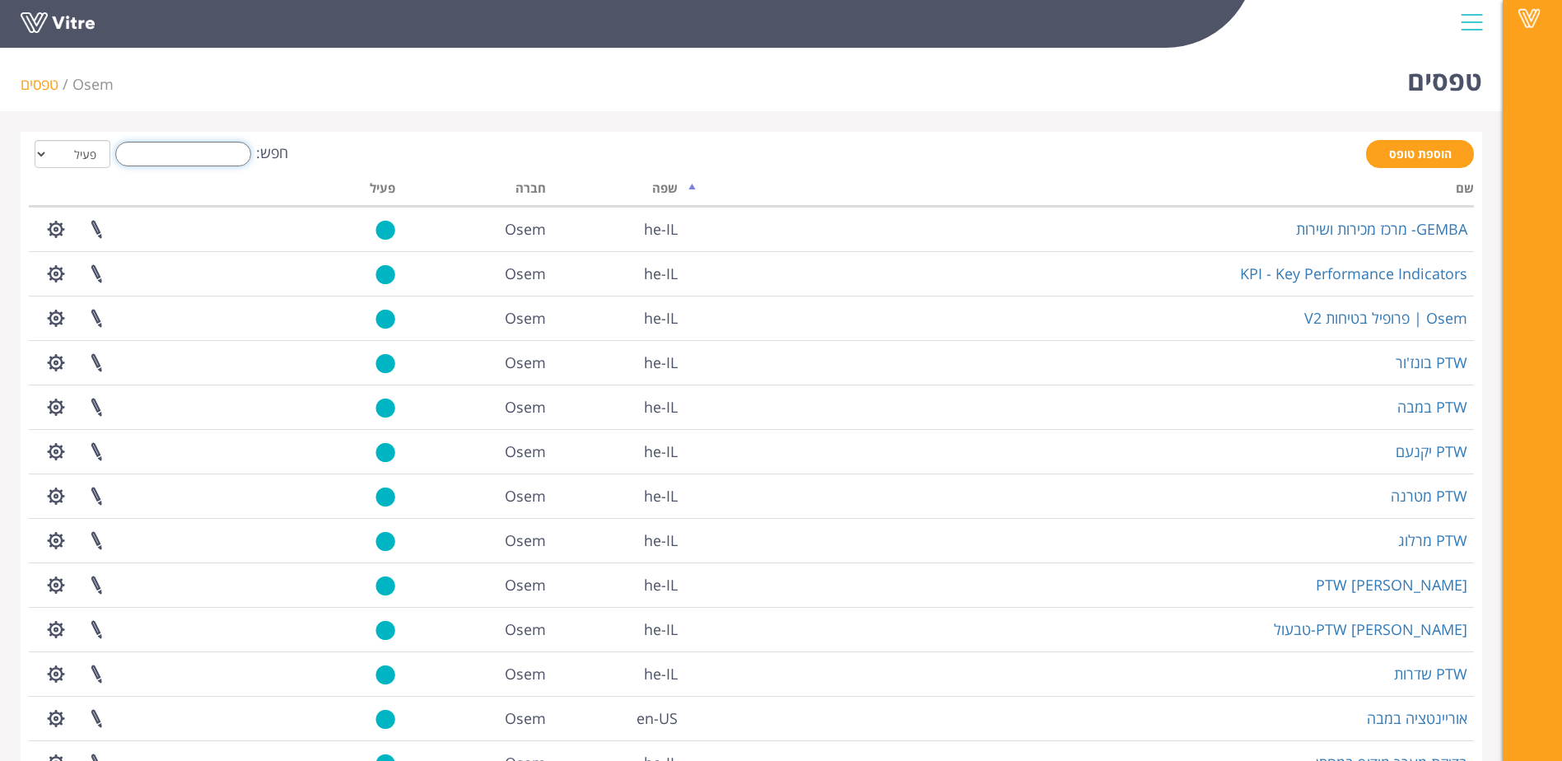
click at [200, 156] on input "חפש:" at bounding box center [183, 154] width 136 height 25
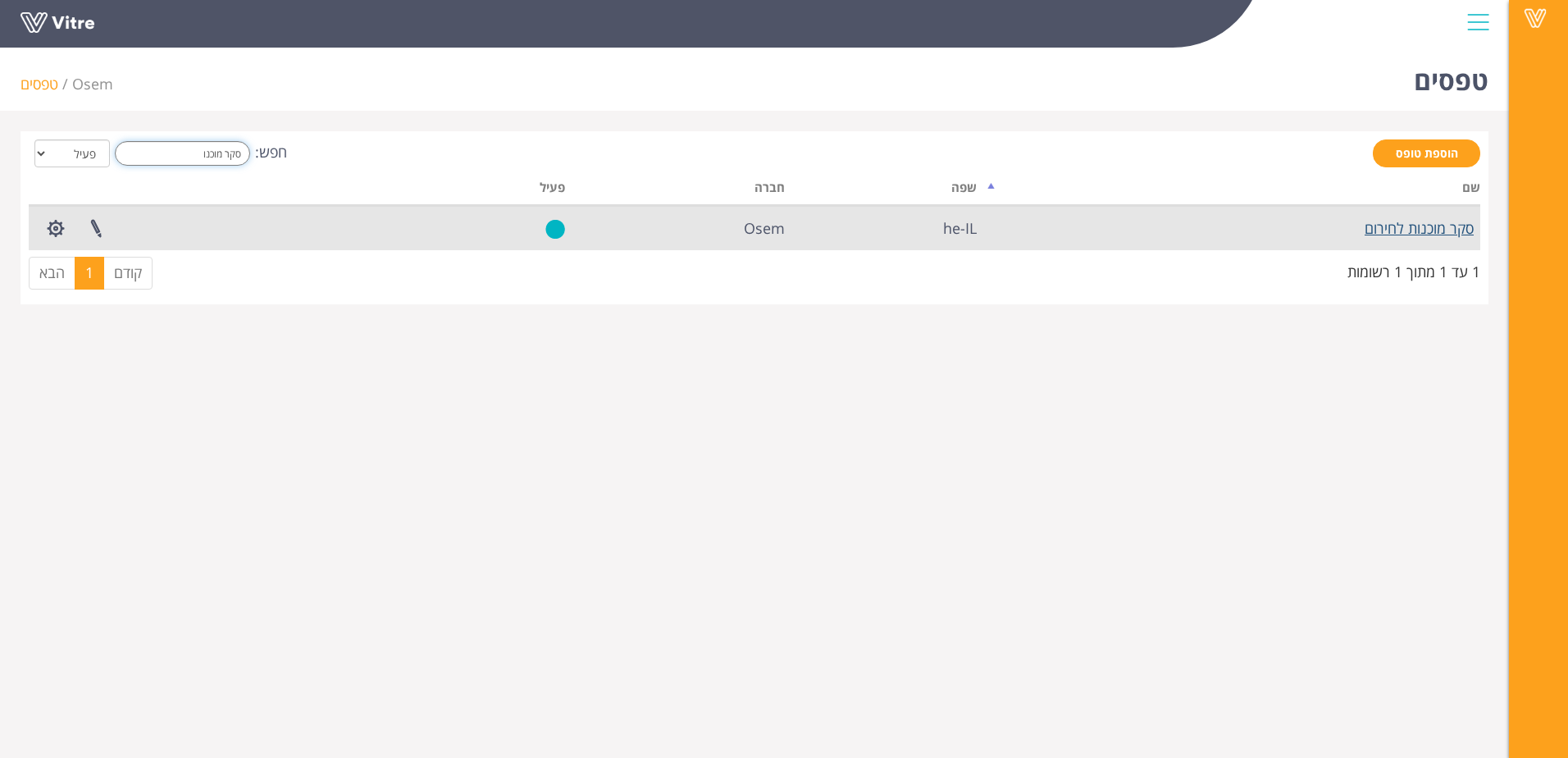
type input "סקר מוכנו"
click at [1410, 230] on link "סקר מוכנות לחירום" at bounding box center [1420, 228] width 110 height 20
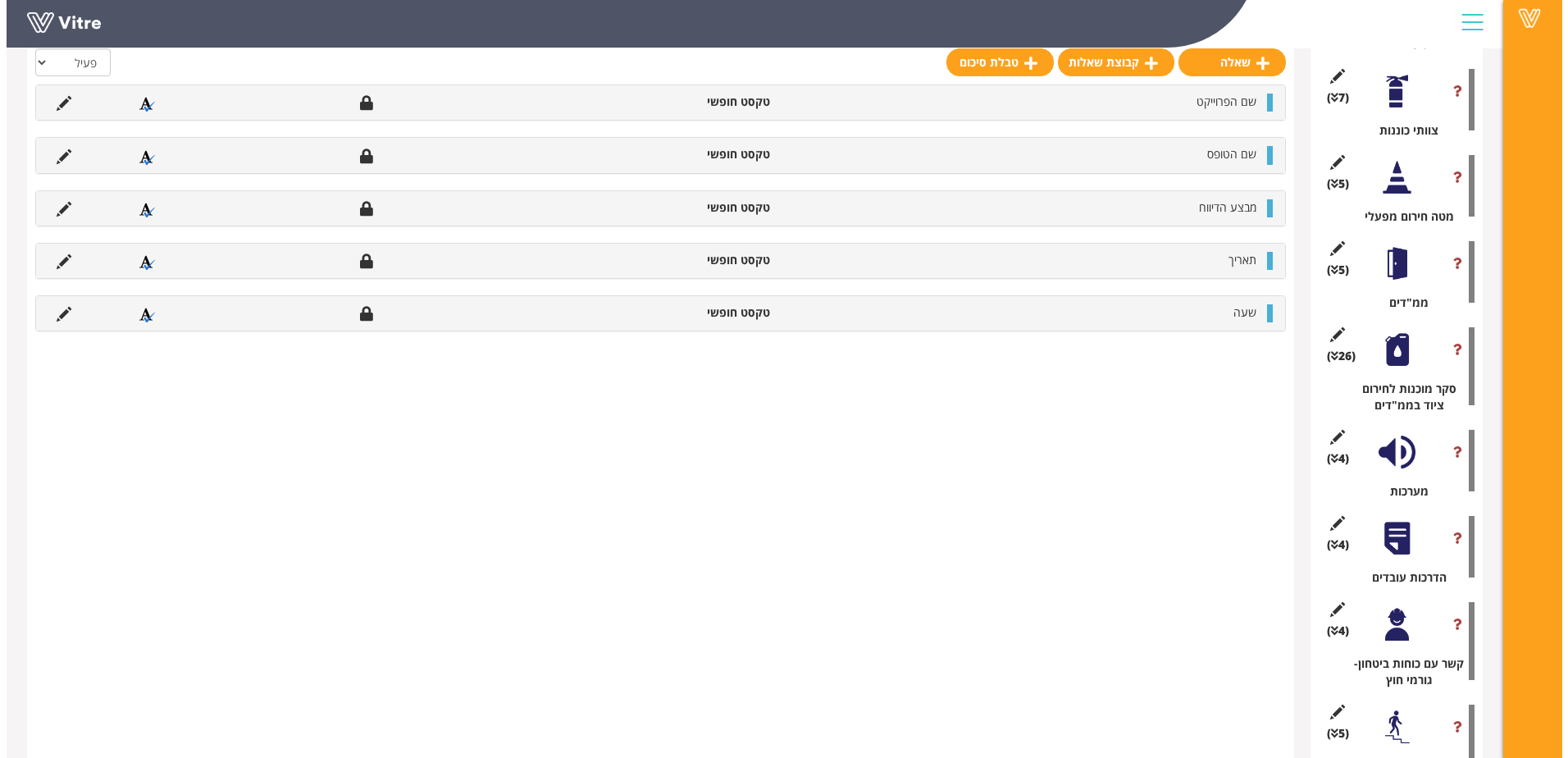
scroll to position [492, 0]
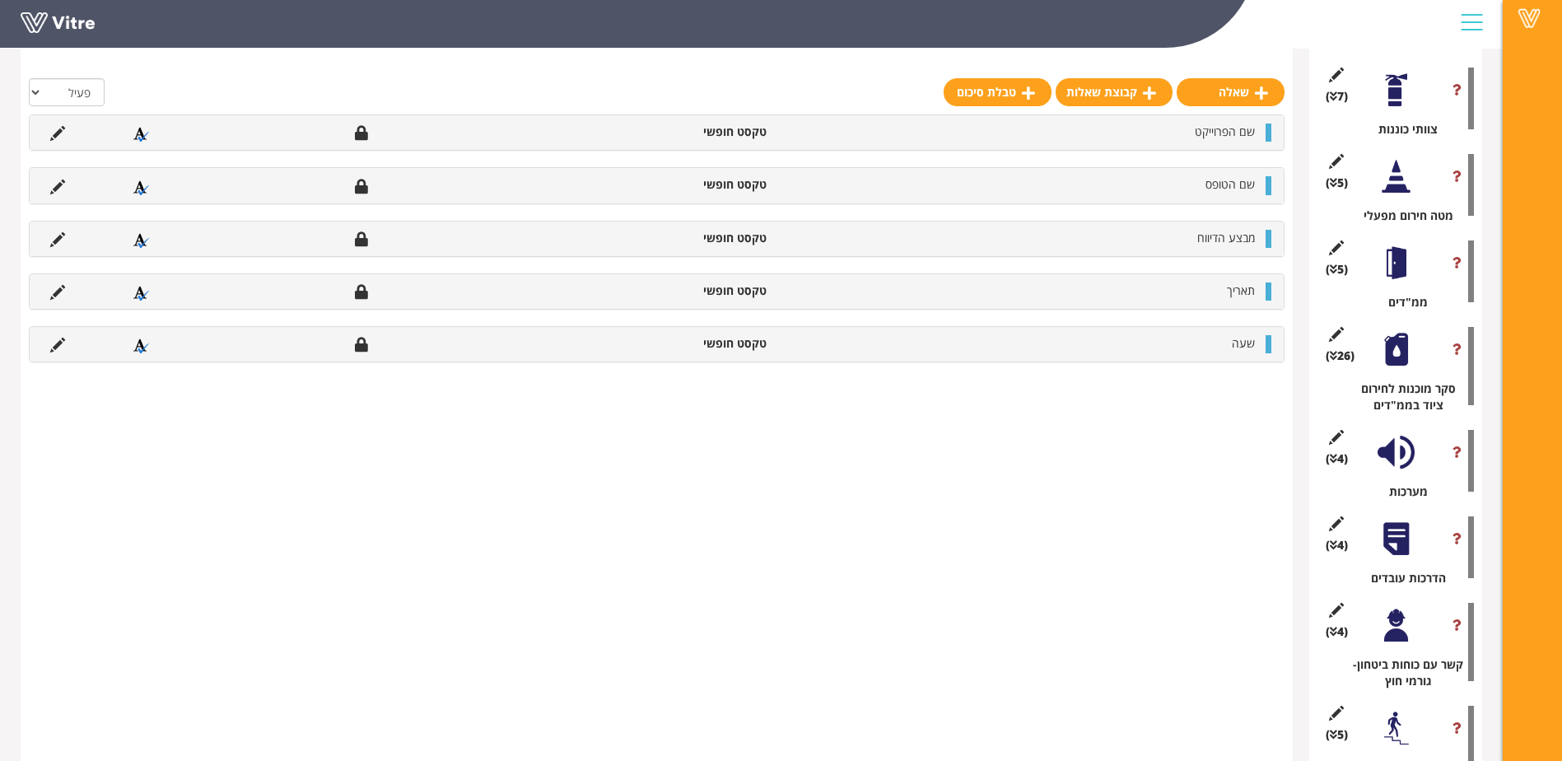
click at [1399, 375] on div "(26 ) סקר מוכנות לחירום ציוד בממ"דים" at bounding box center [1396, 366] width 156 height 95
click at [1398, 344] on div at bounding box center [1396, 349] width 37 height 37
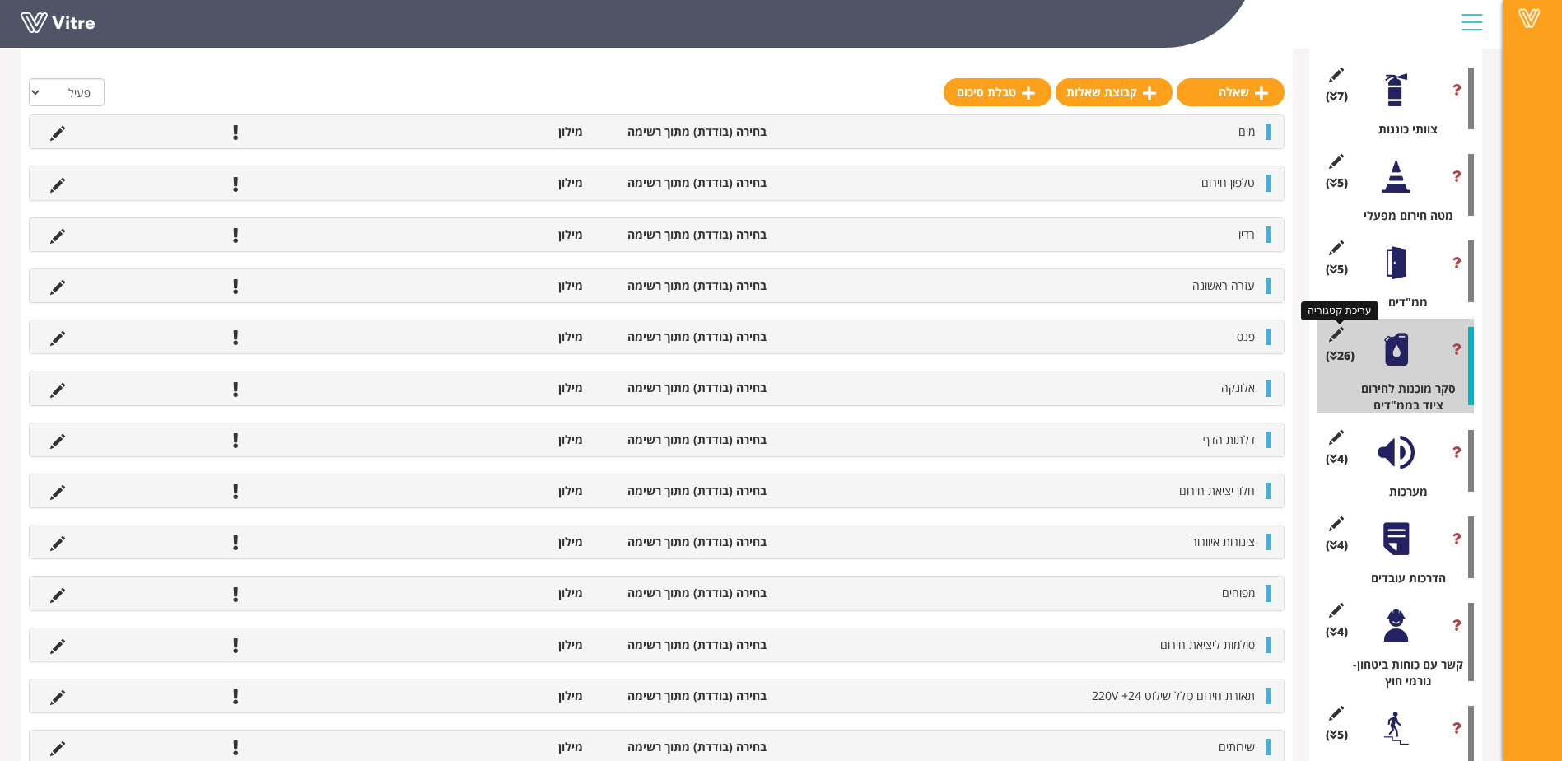
click at [1329, 328] on icon at bounding box center [1336, 334] width 21 height 15
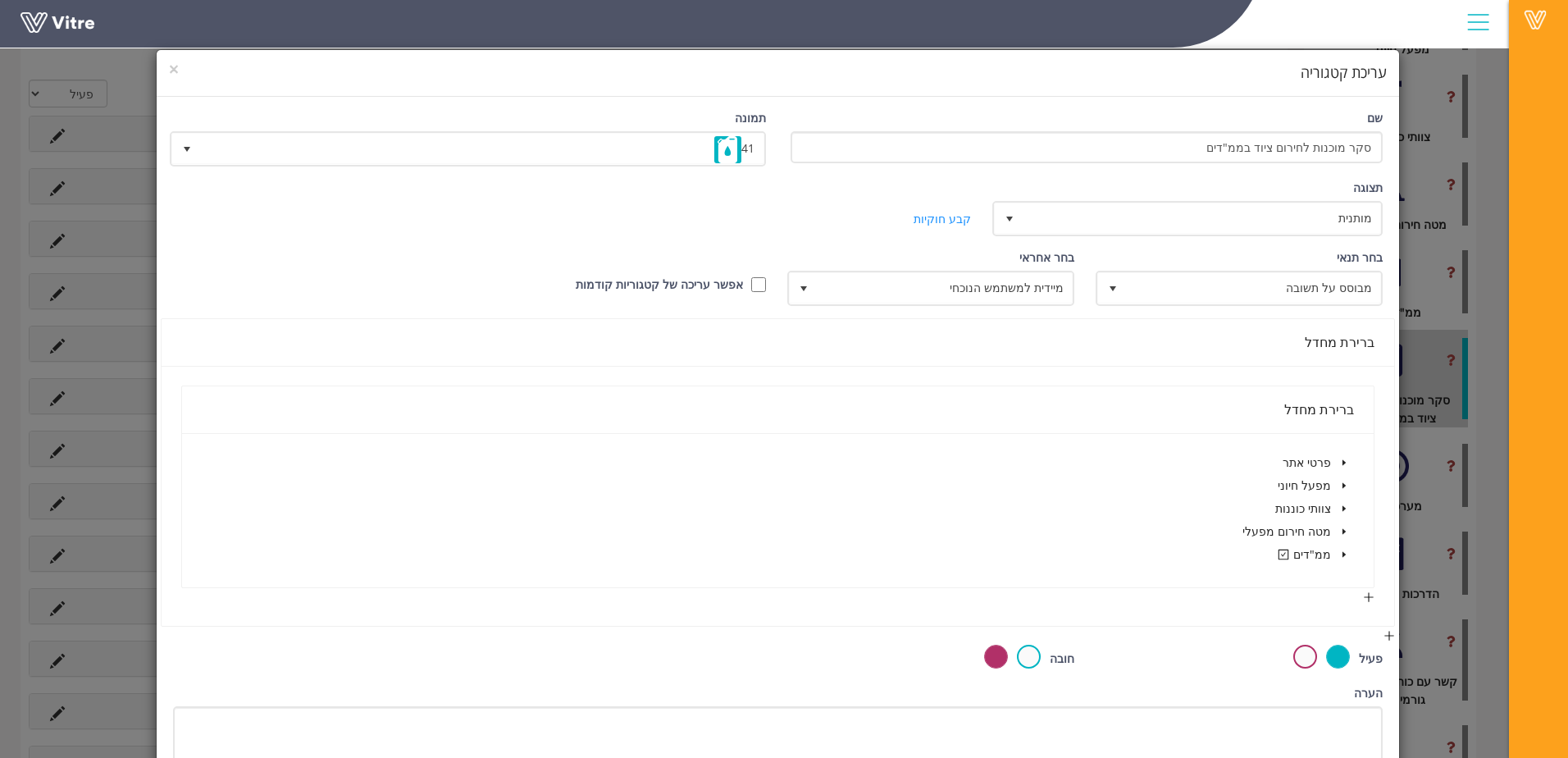
click at [1188, 361] on div "ברירת מחדל" at bounding box center [778, 342] width 1194 height 47
click at [1239, 269] on div "בחר תנאי מבוסס על תשובה 1" at bounding box center [1240, 278] width 284 height 58
click at [1229, 280] on span "מבוסס על תשובה" at bounding box center [1253, 288] width 254 height 30
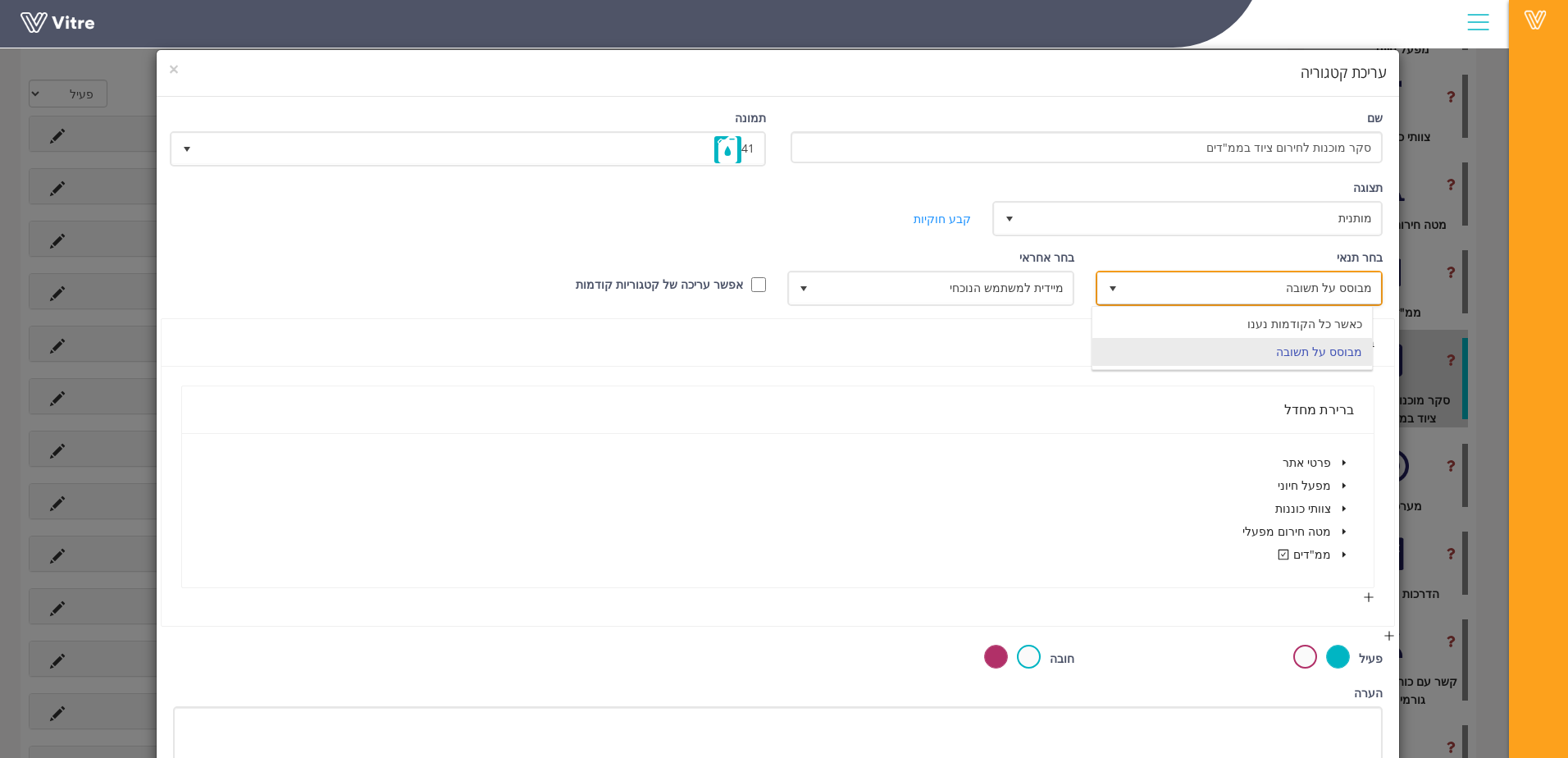
click at [1228, 281] on span "מבוסס על תשובה" at bounding box center [1253, 288] width 254 height 30
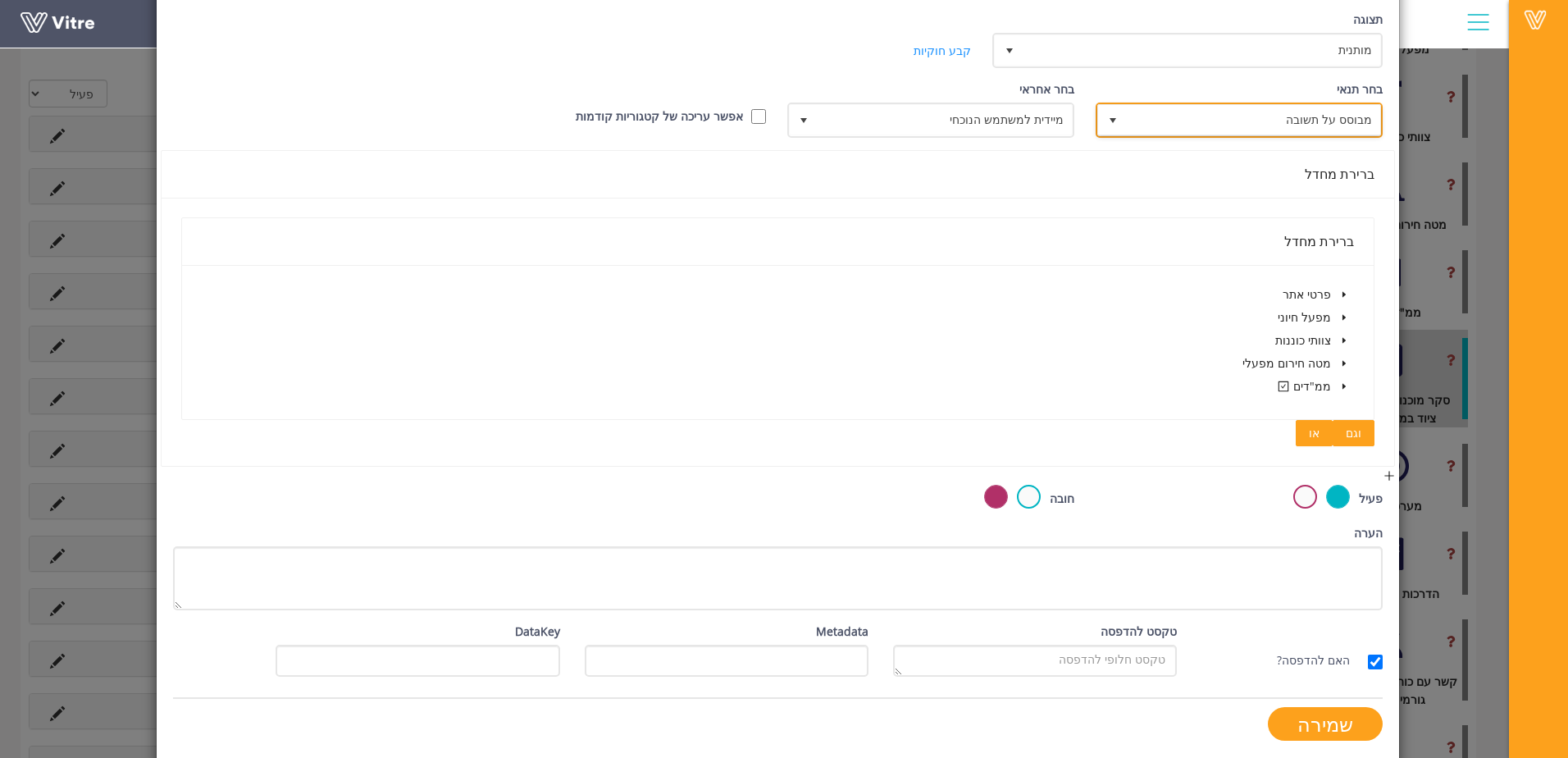
scroll to position [168, 0]
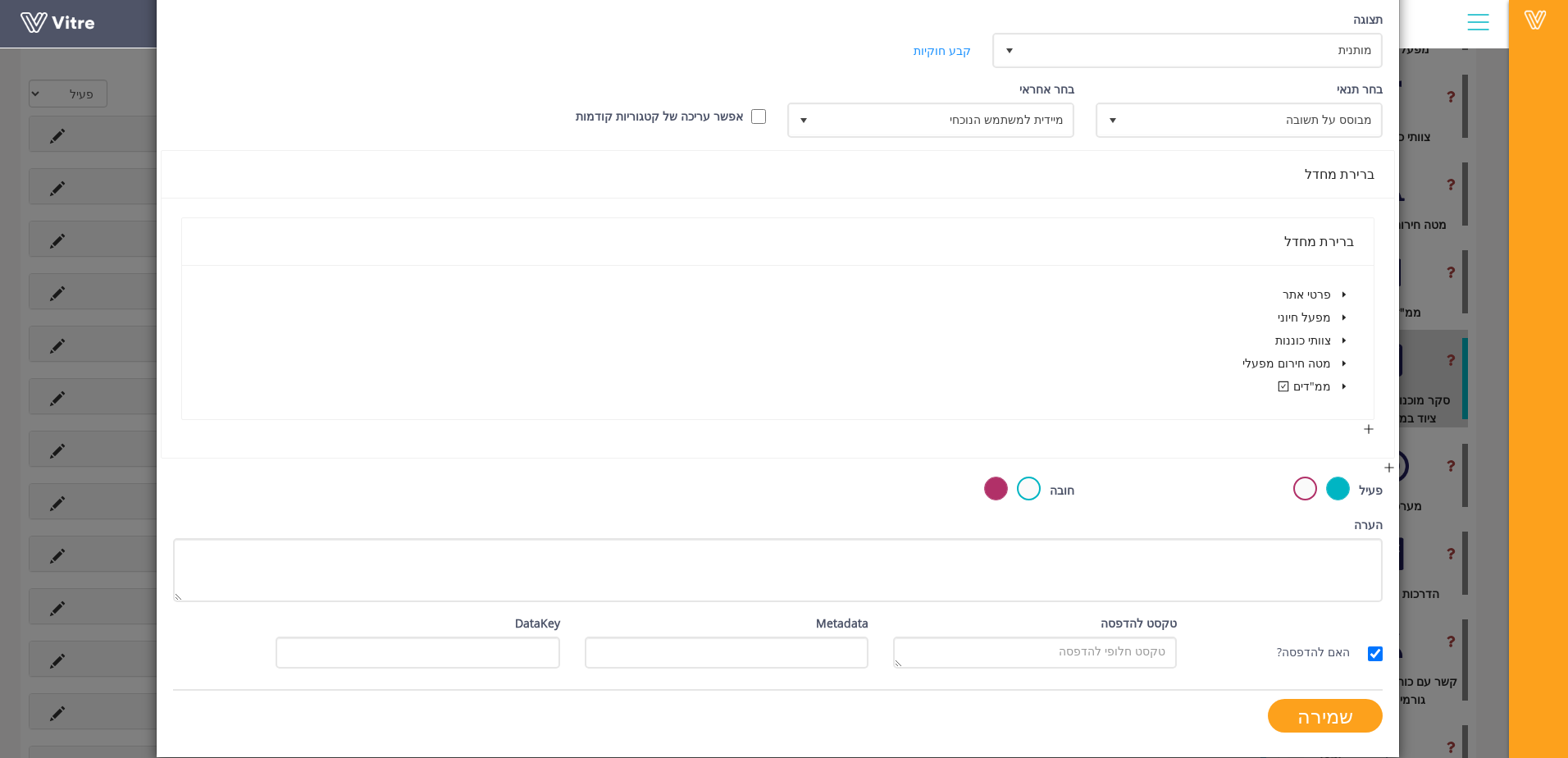
click at [1344, 380] on span at bounding box center [1345, 386] width 20 height 20
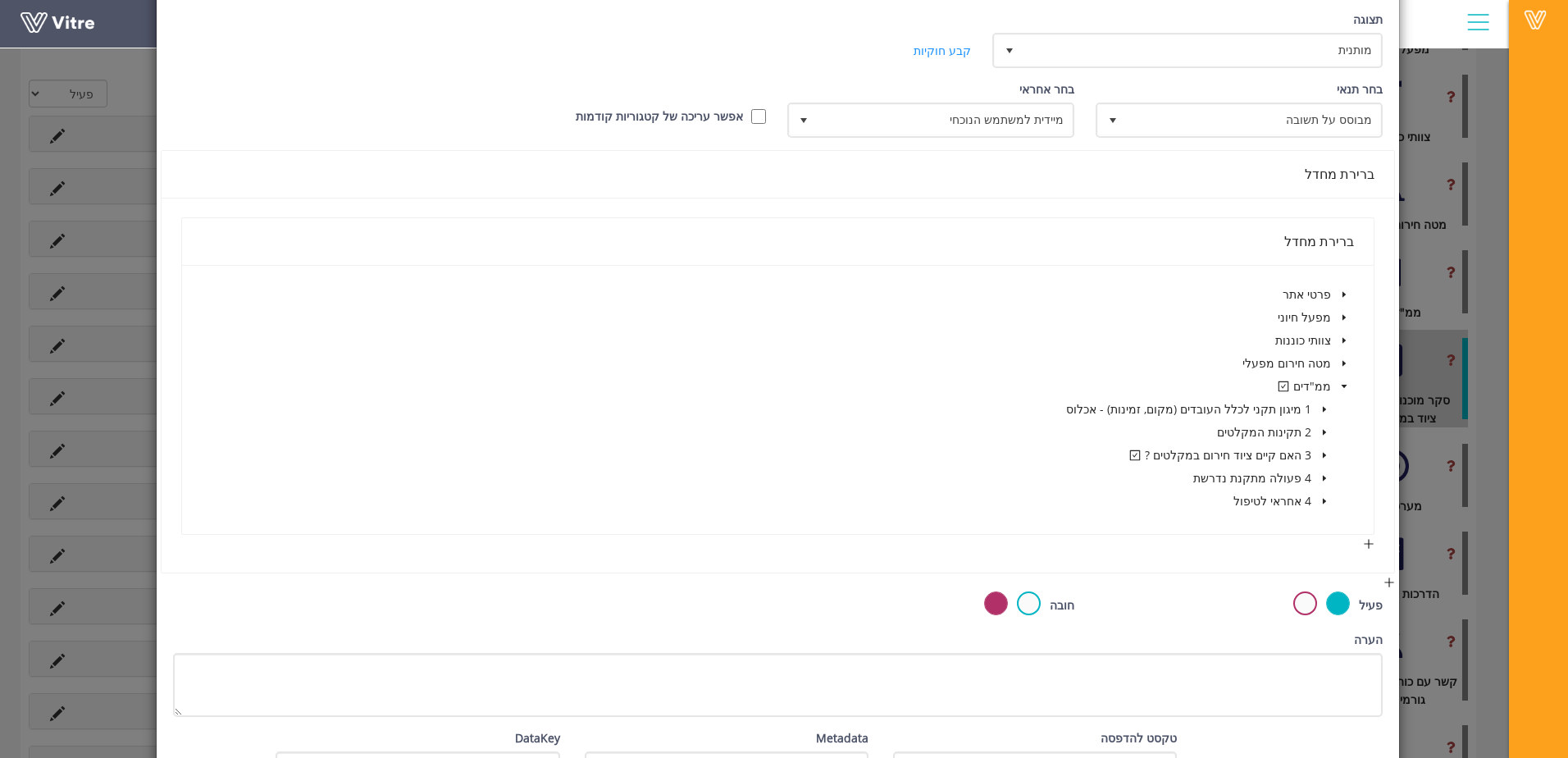
click at [1323, 458] on icon "caret-down" at bounding box center [1325, 455] width 8 height 8
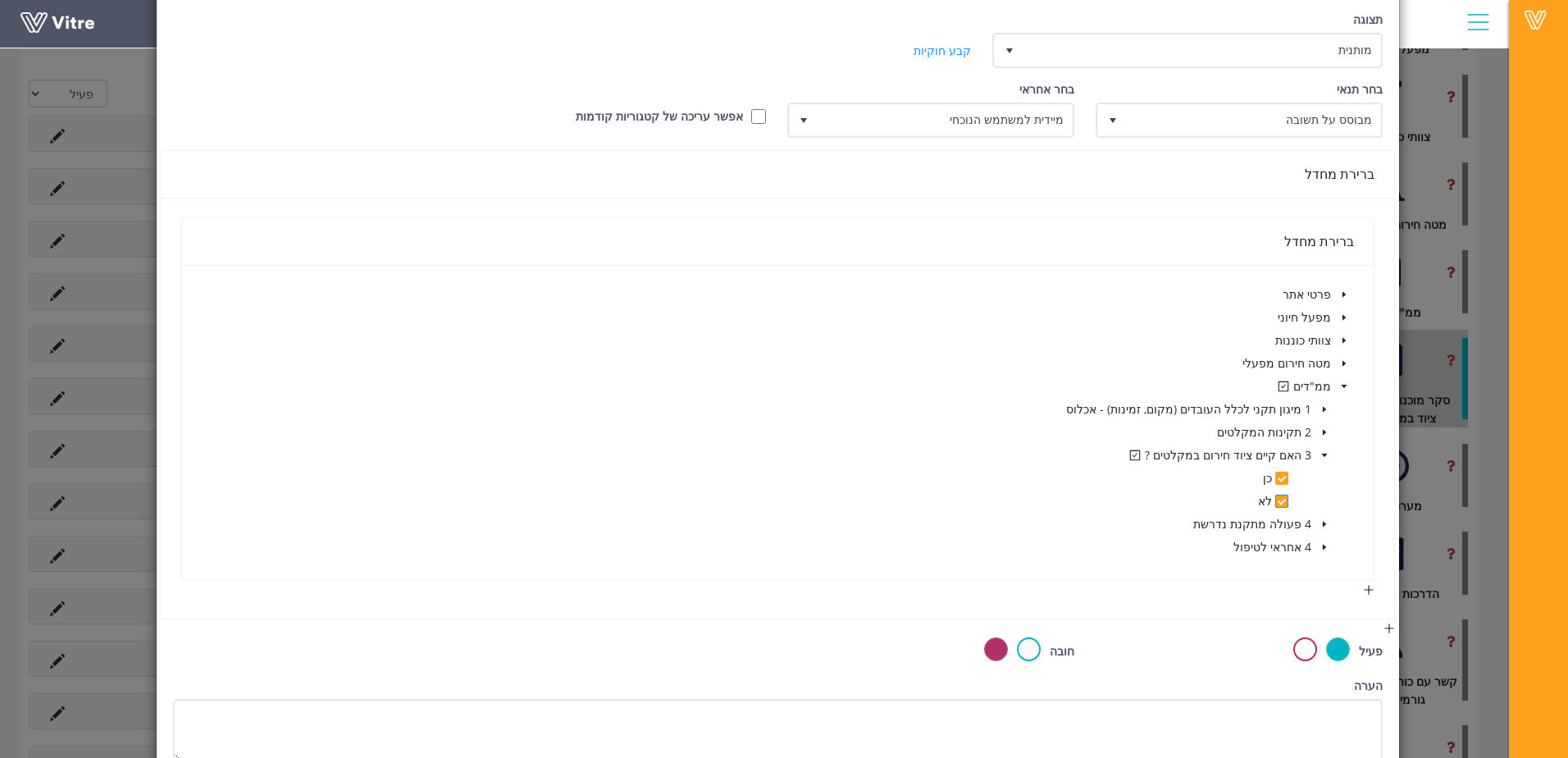
click at [1280, 496] on span at bounding box center [1281, 501] width 13 height 13
click at [1362, 593] on span "וגם" at bounding box center [1354, 594] width 16 height 18
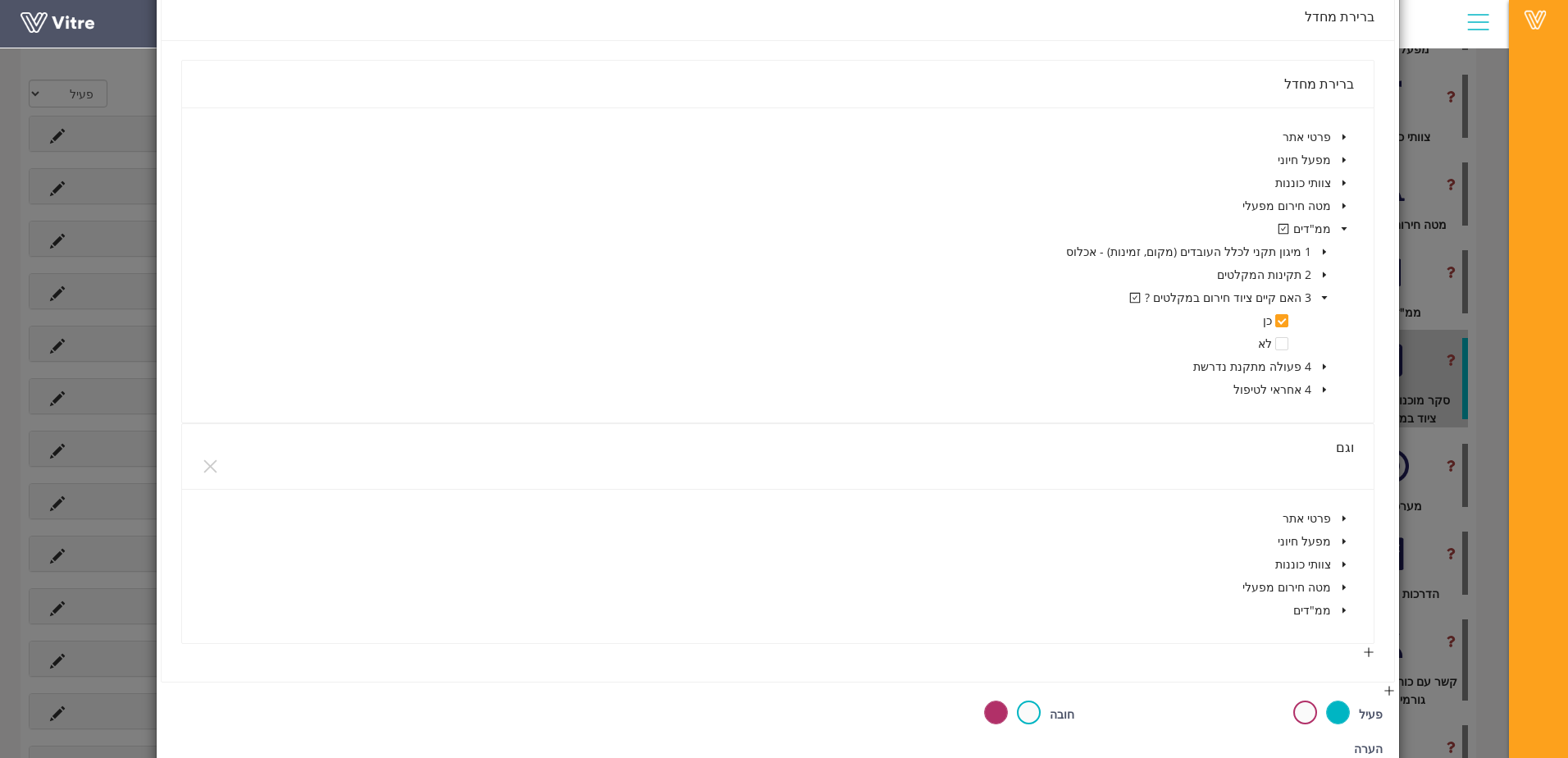
scroll to position [414, 0]
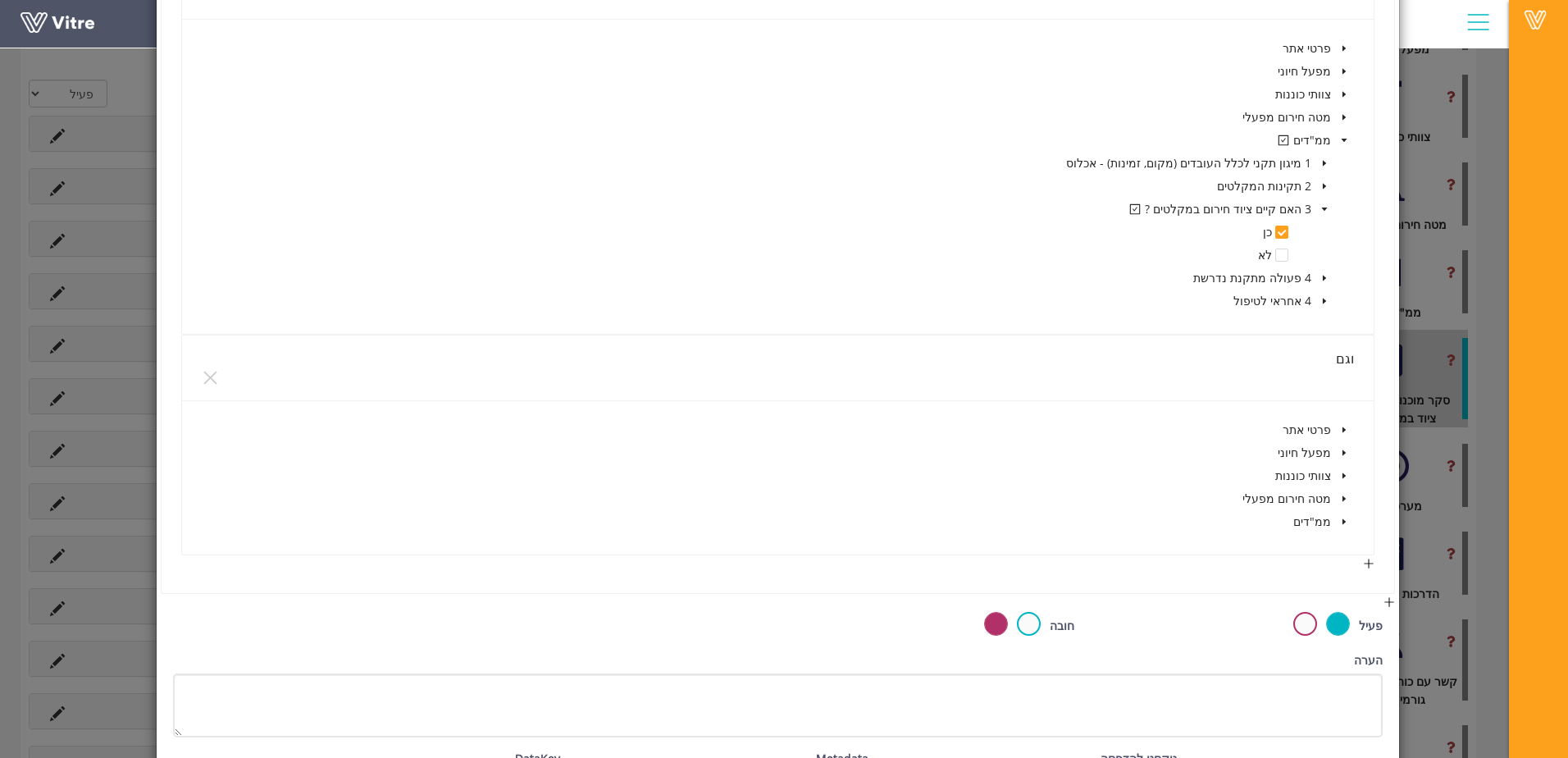
click at [1337, 499] on span at bounding box center [1345, 499] width 20 height 20
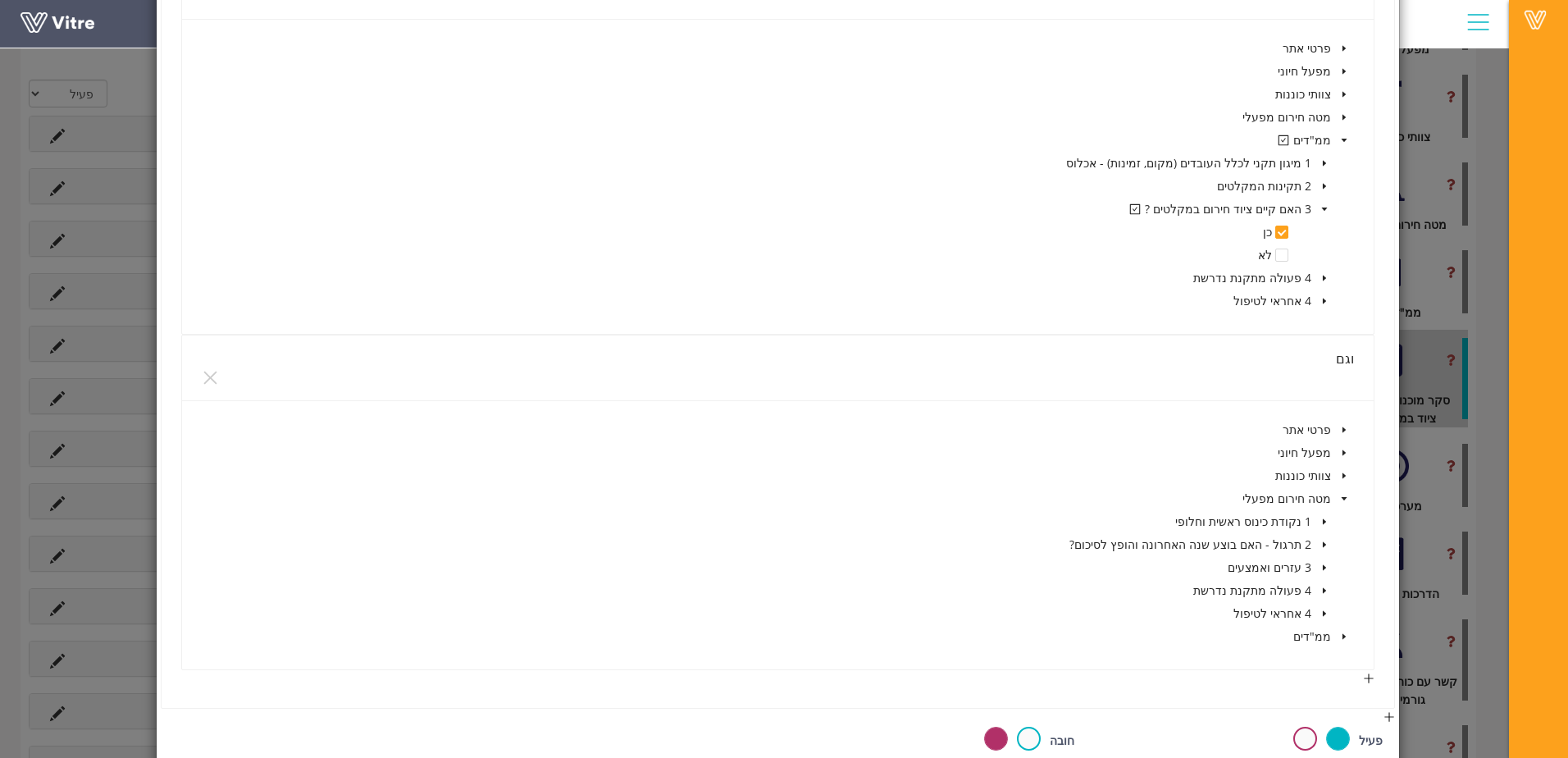
click at [1346, 636] on icon "caret-down" at bounding box center [1344, 636] width 3 height 6
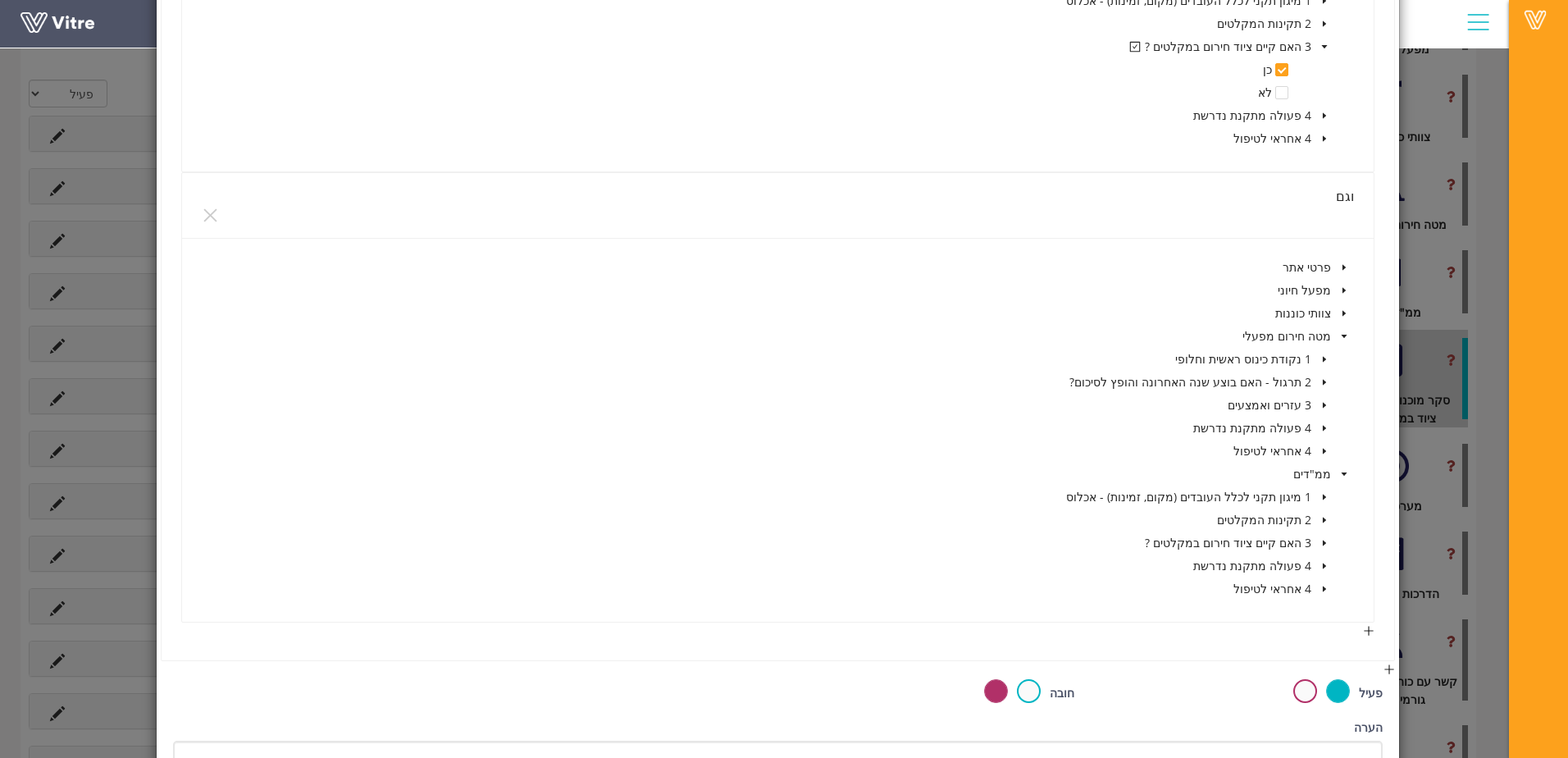
scroll to position [579, 0]
click at [1326, 536] on span at bounding box center [1325, 542] width 20 height 20
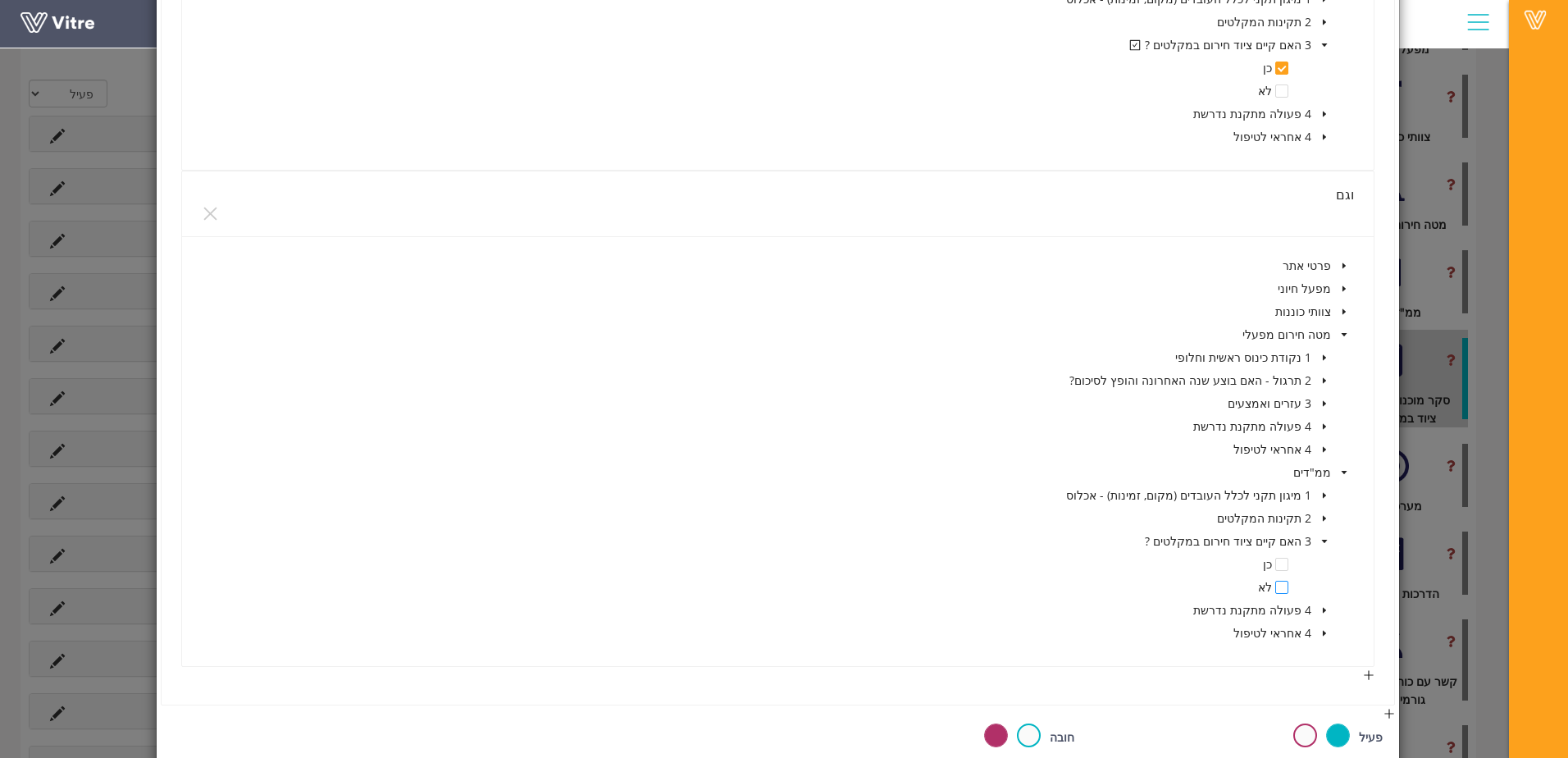
click at [1284, 588] on span at bounding box center [1281, 587] width 13 height 13
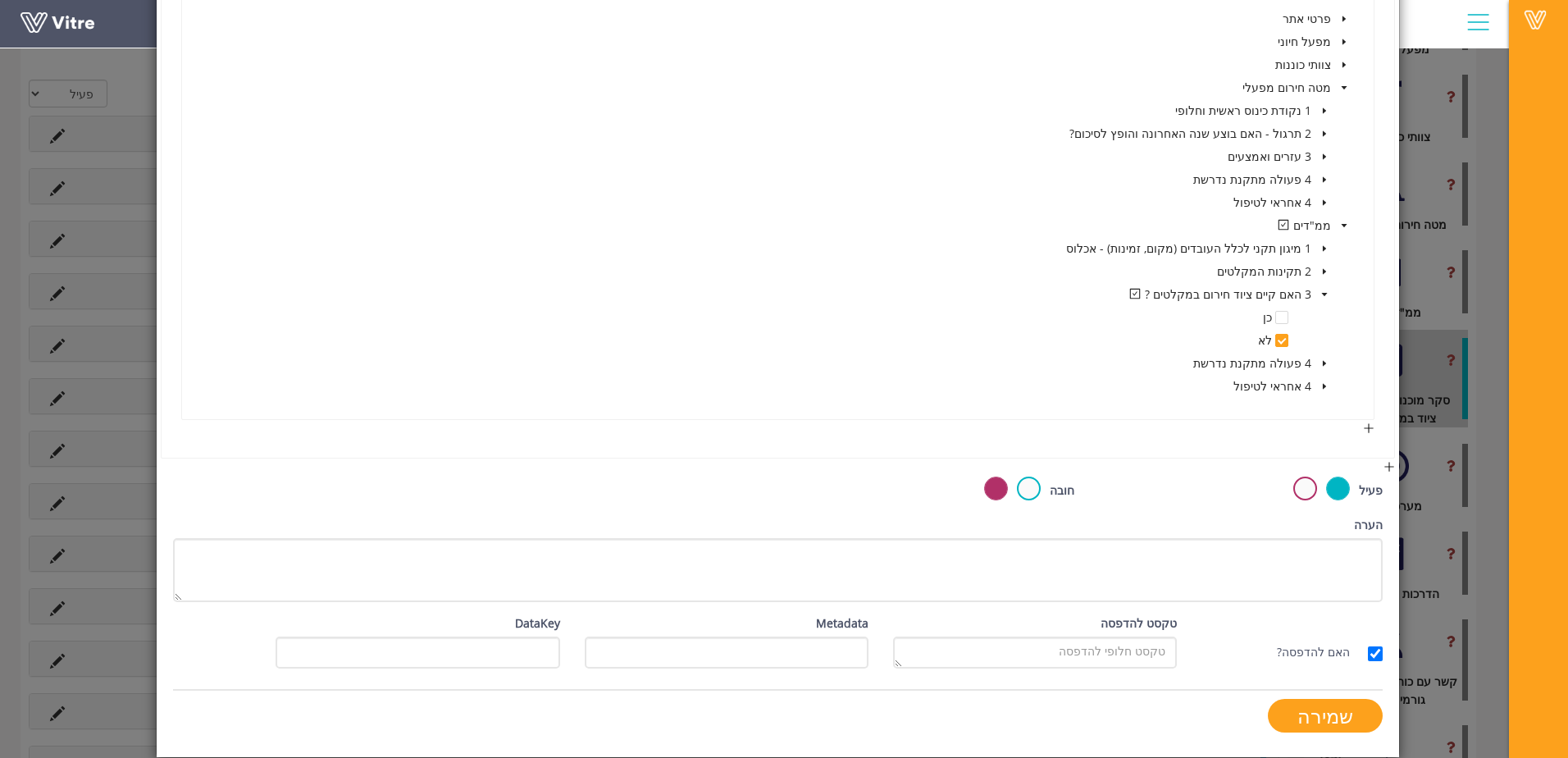
scroll to position [825, 0]
click at [1342, 713] on input "שמירה" at bounding box center [1325, 716] width 115 height 34
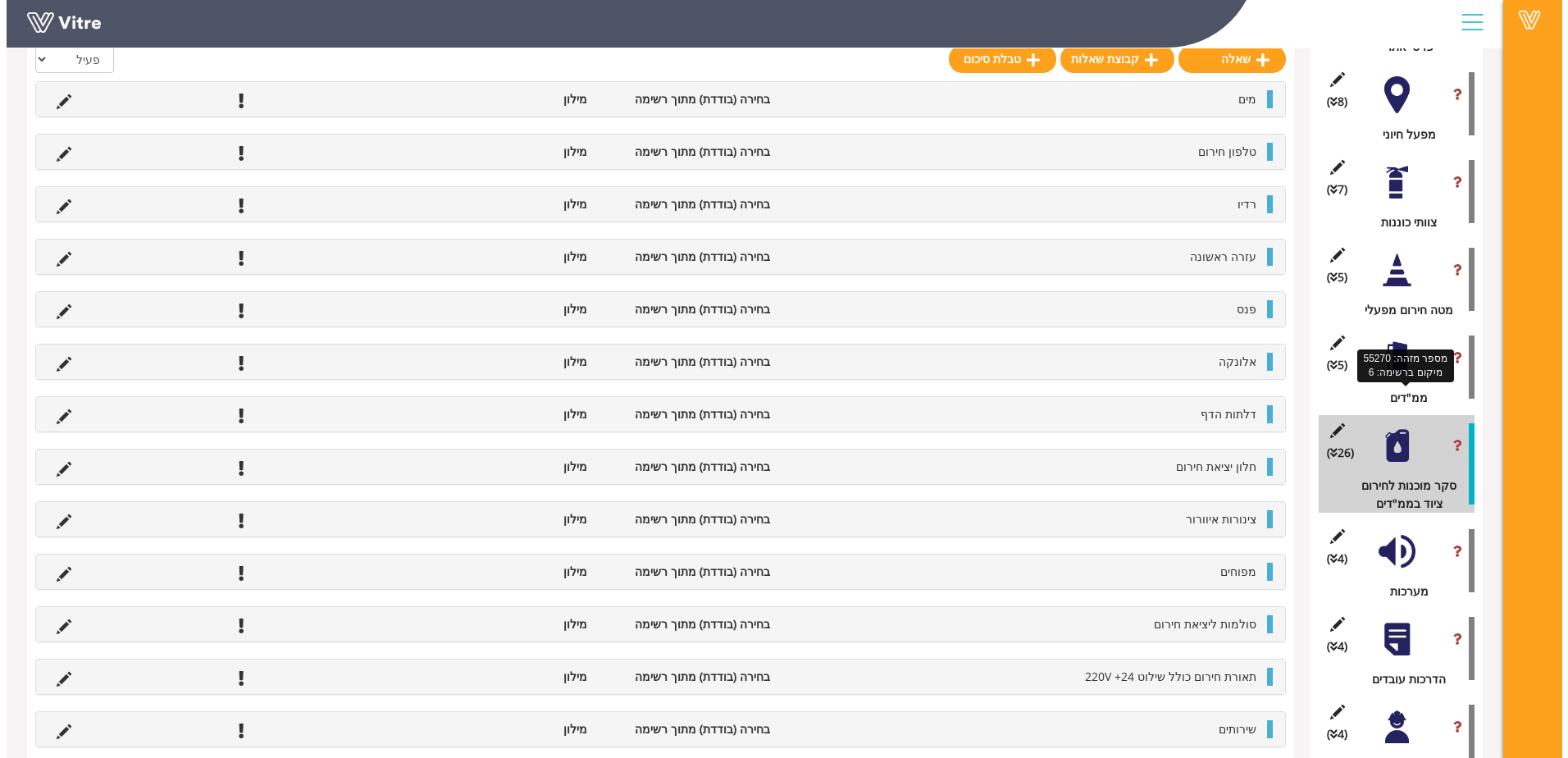
scroll to position [410, 0]
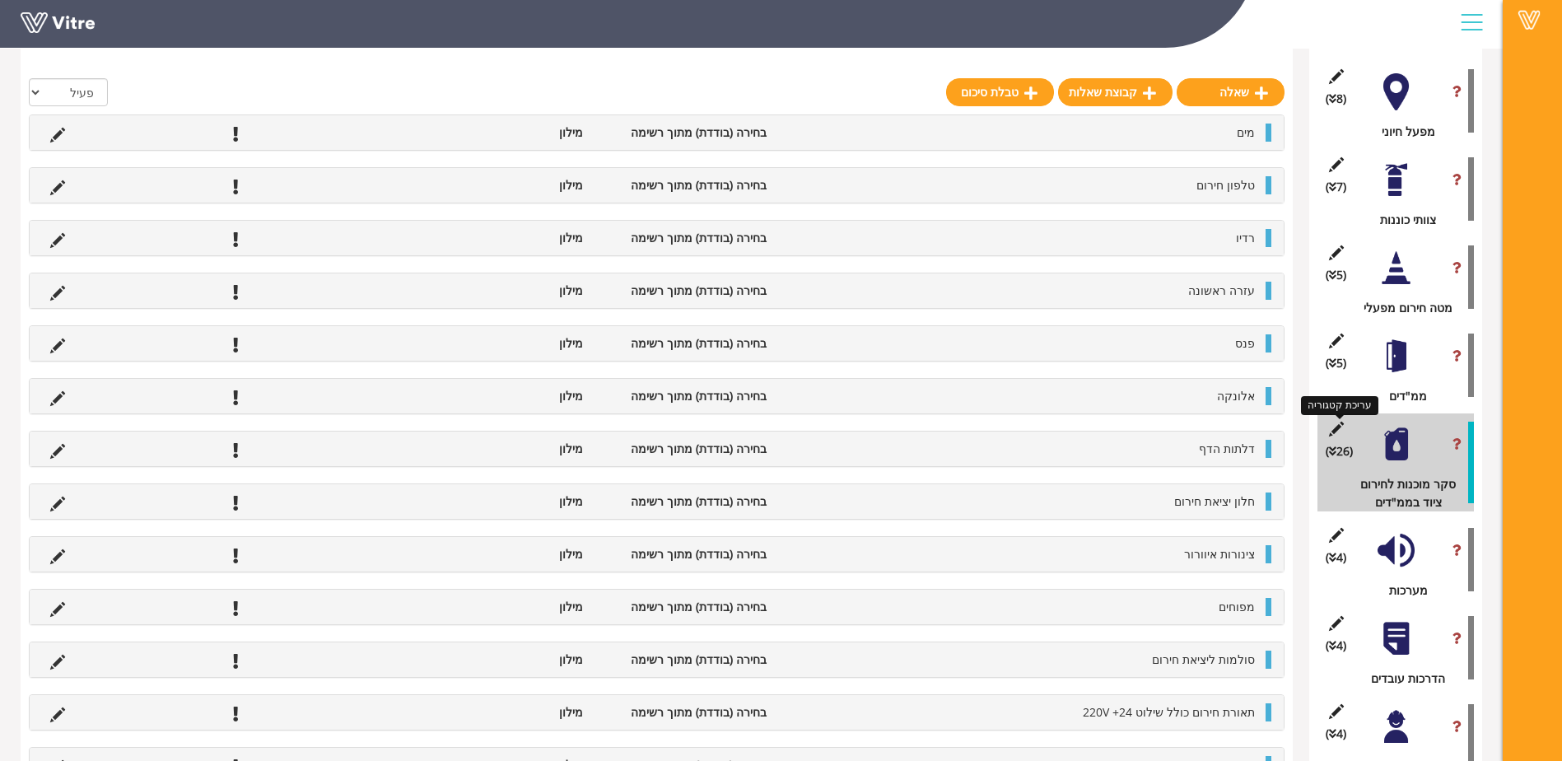
click at [1337, 428] on icon at bounding box center [1336, 429] width 21 height 15
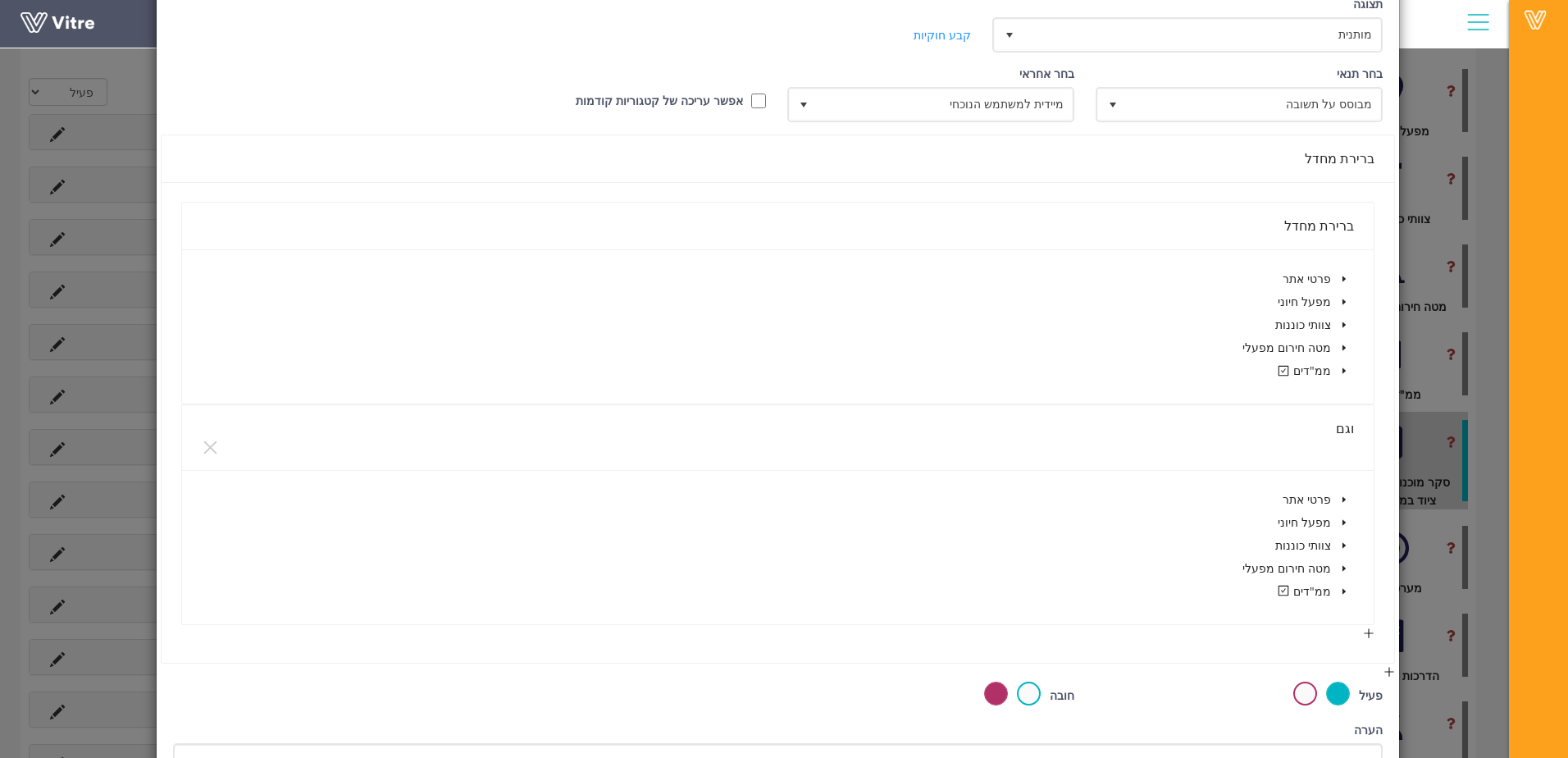
scroll to position [388, 0]
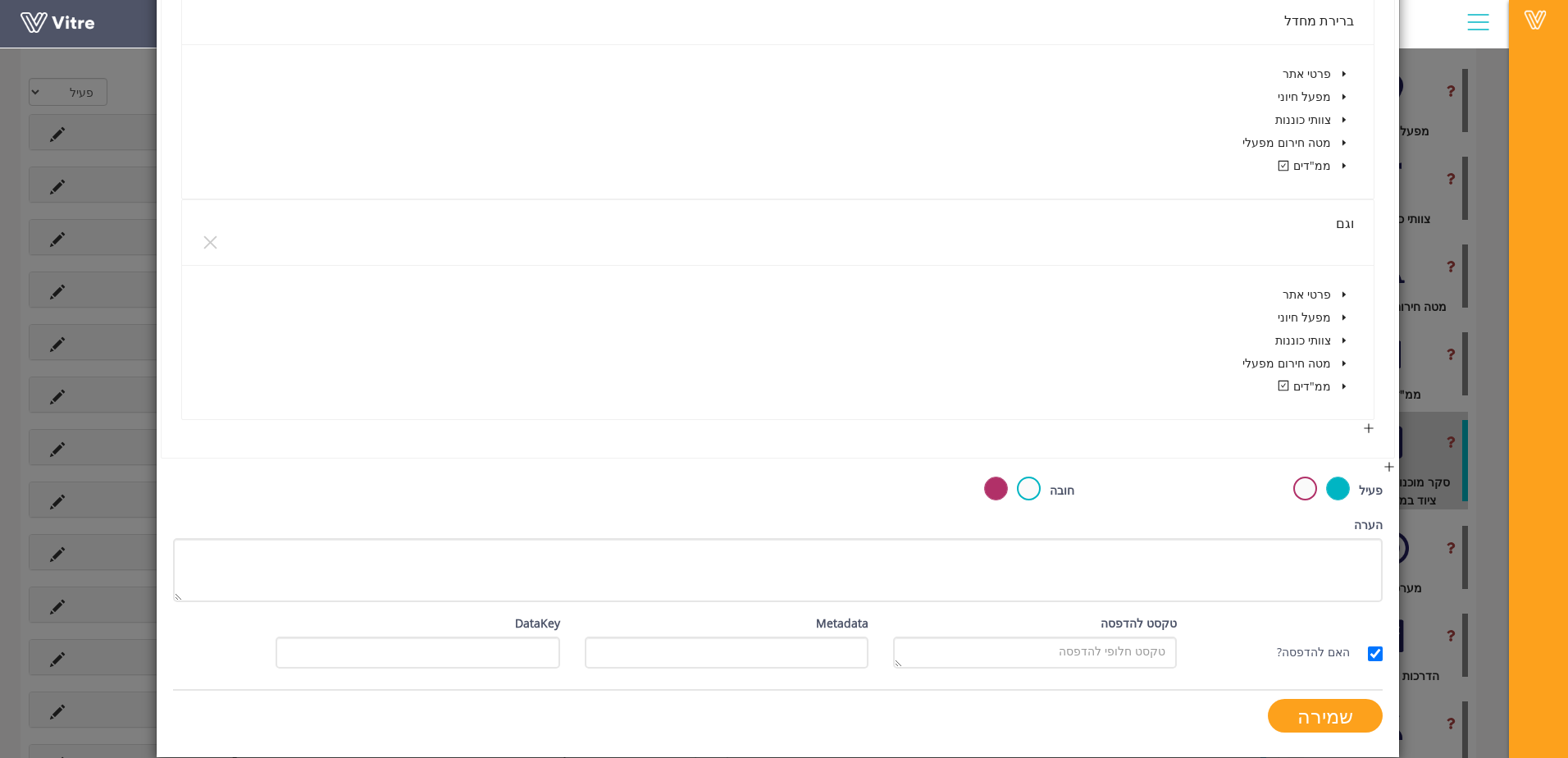
click at [1355, 216] on div "וגם" at bounding box center [779, 223] width 1154 height 21
click at [1341, 223] on div "וגם" at bounding box center [779, 223] width 1154 height 21
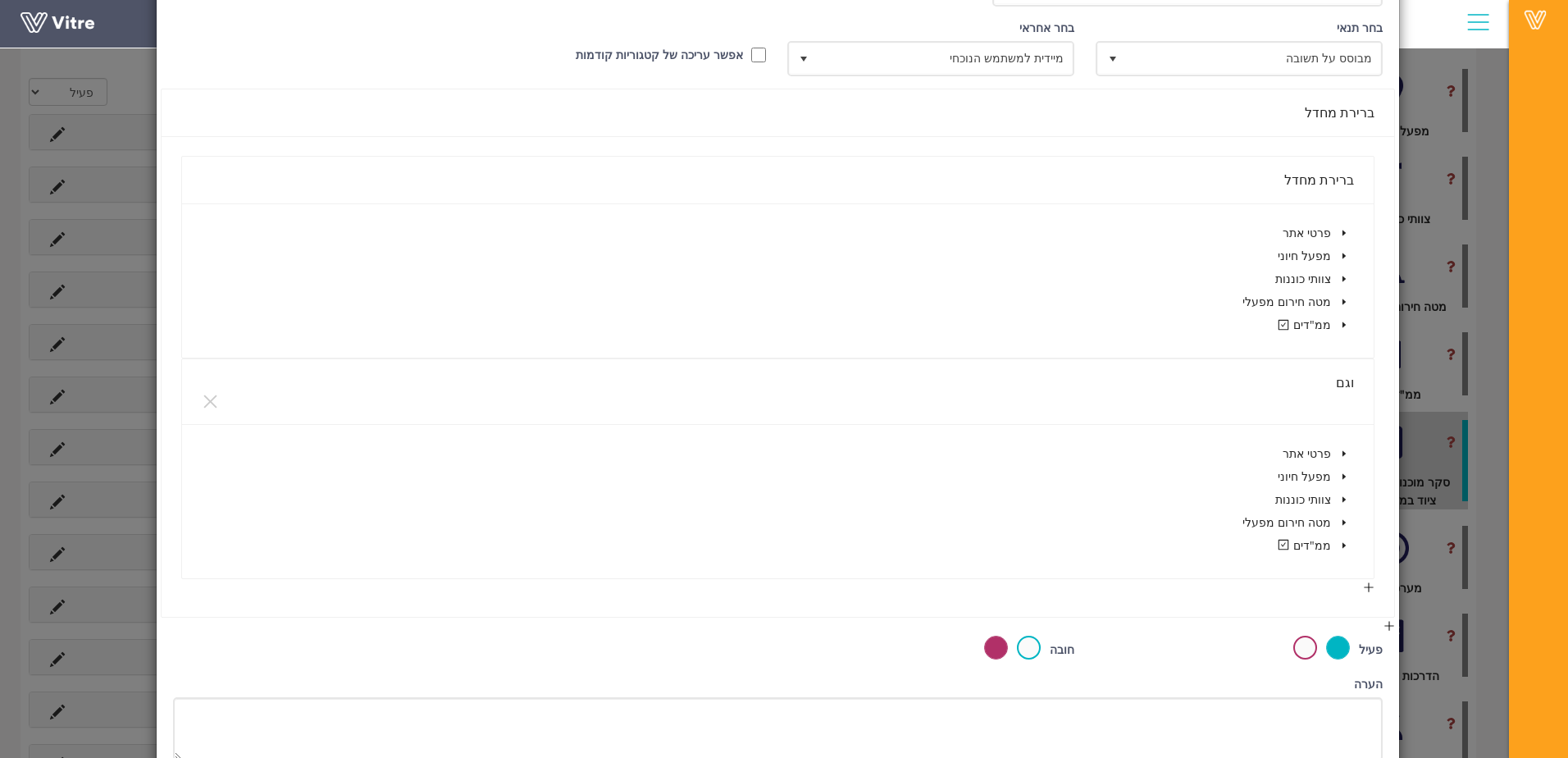
scroll to position [225, 0]
drag, startPoint x: 1333, startPoint y: 392, endPoint x: 1159, endPoint y: 518, distance: 214.8
click at [1334, 392] on div "וגם" at bounding box center [779, 387] width 1154 height 21
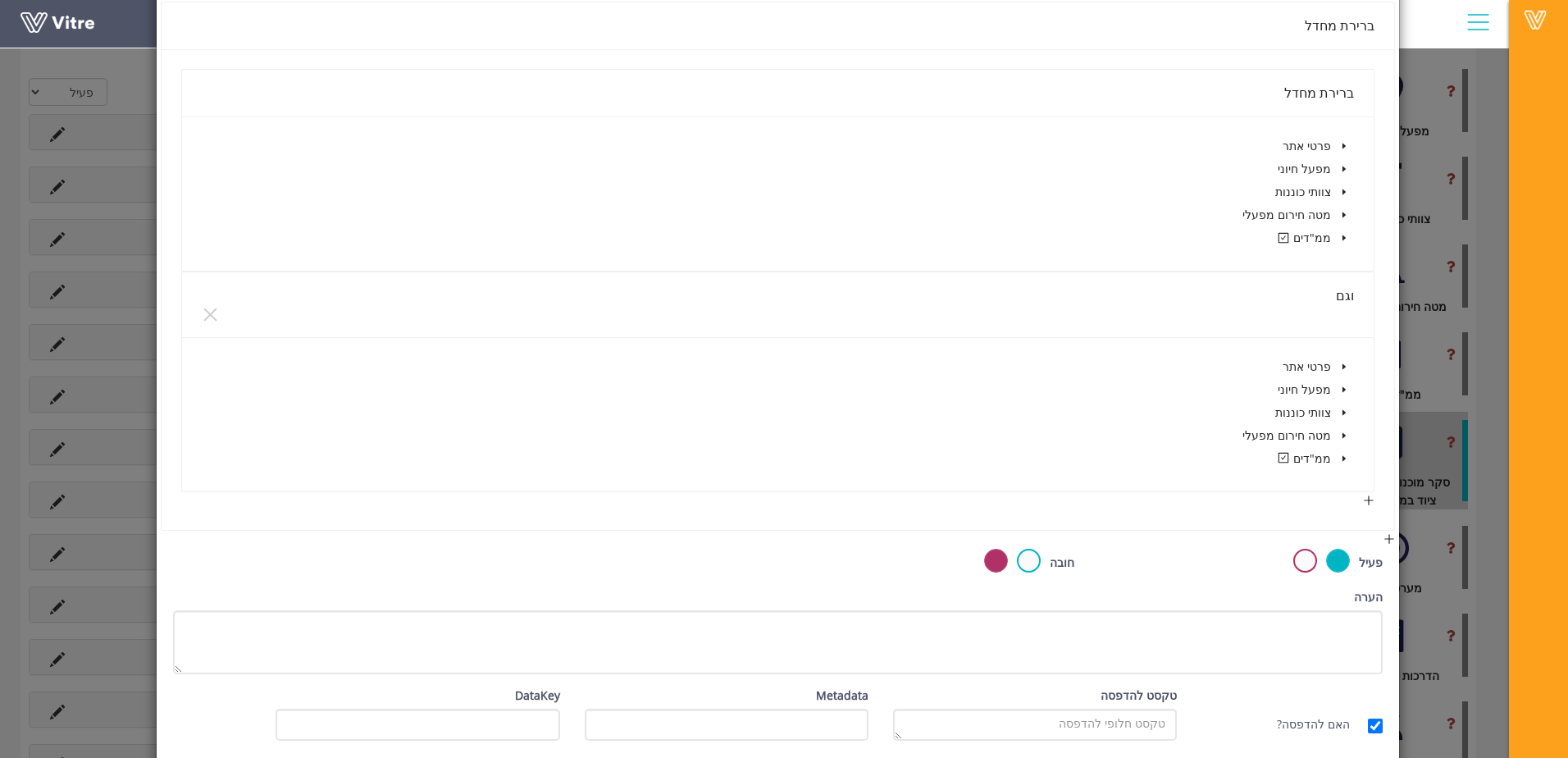
scroll to position [388, 0]
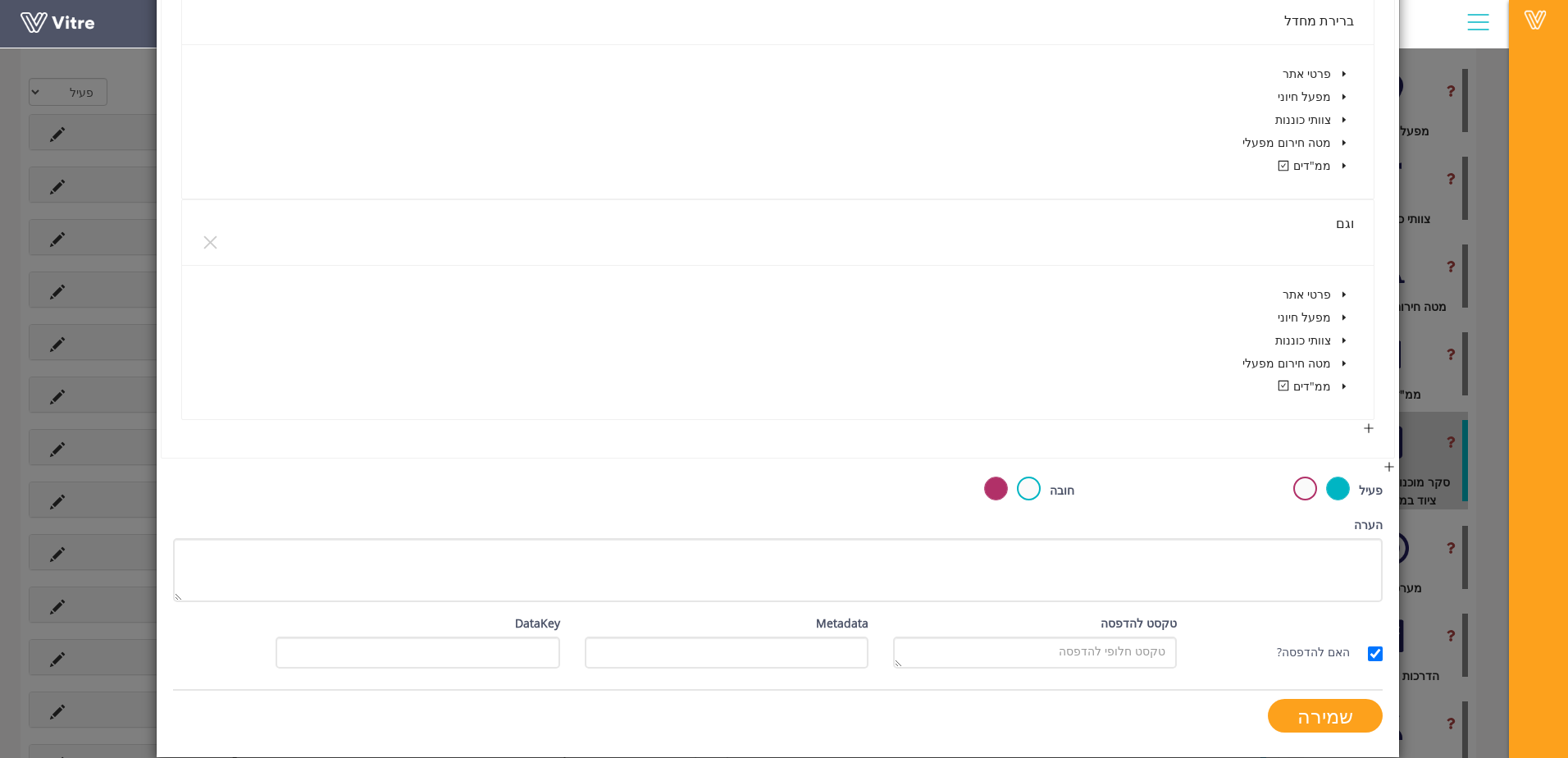
click at [1349, 383] on icon "caret-down" at bounding box center [1345, 386] width 8 height 8
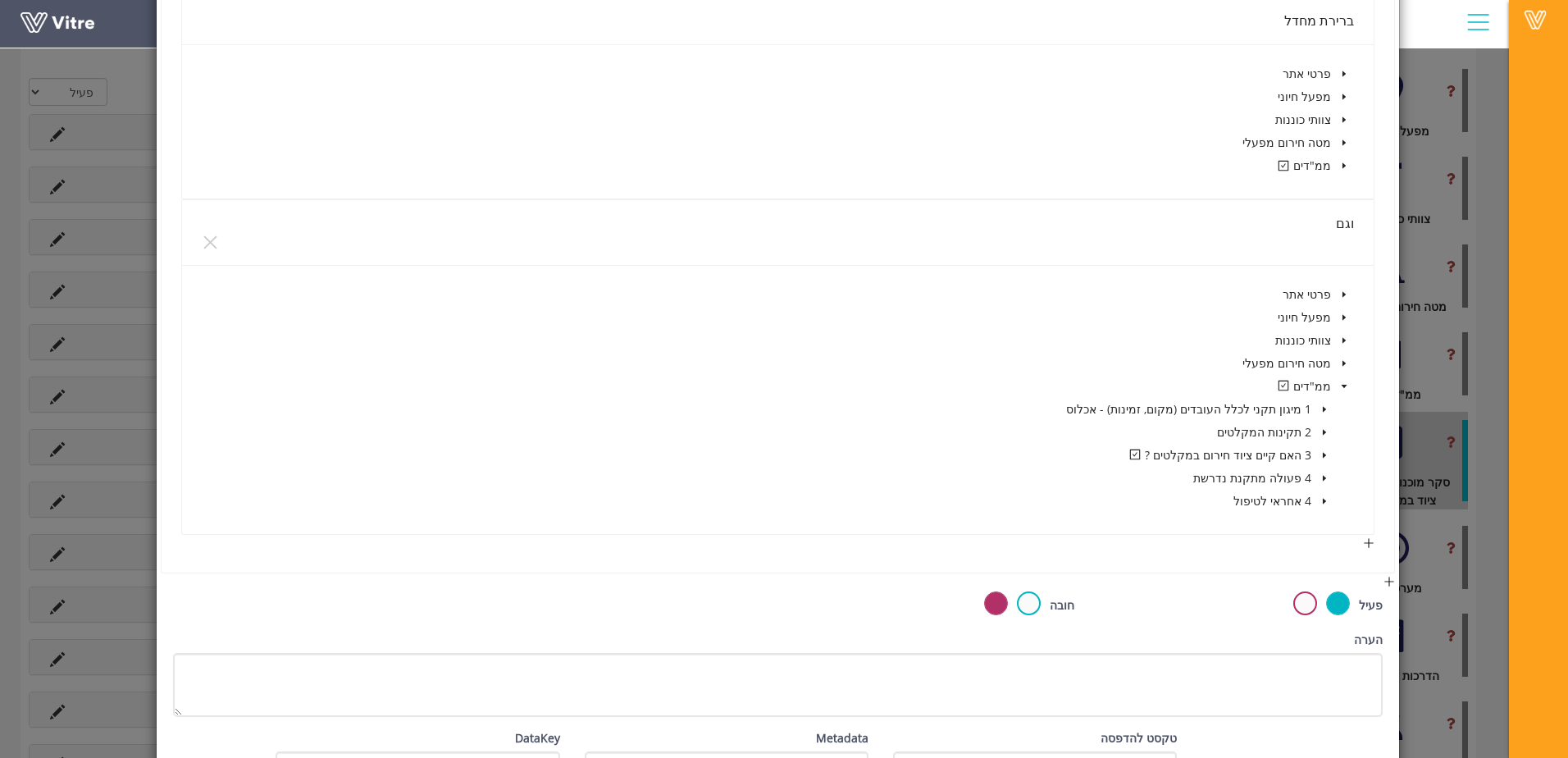
click at [1321, 457] on span at bounding box center [1325, 455] width 20 height 20
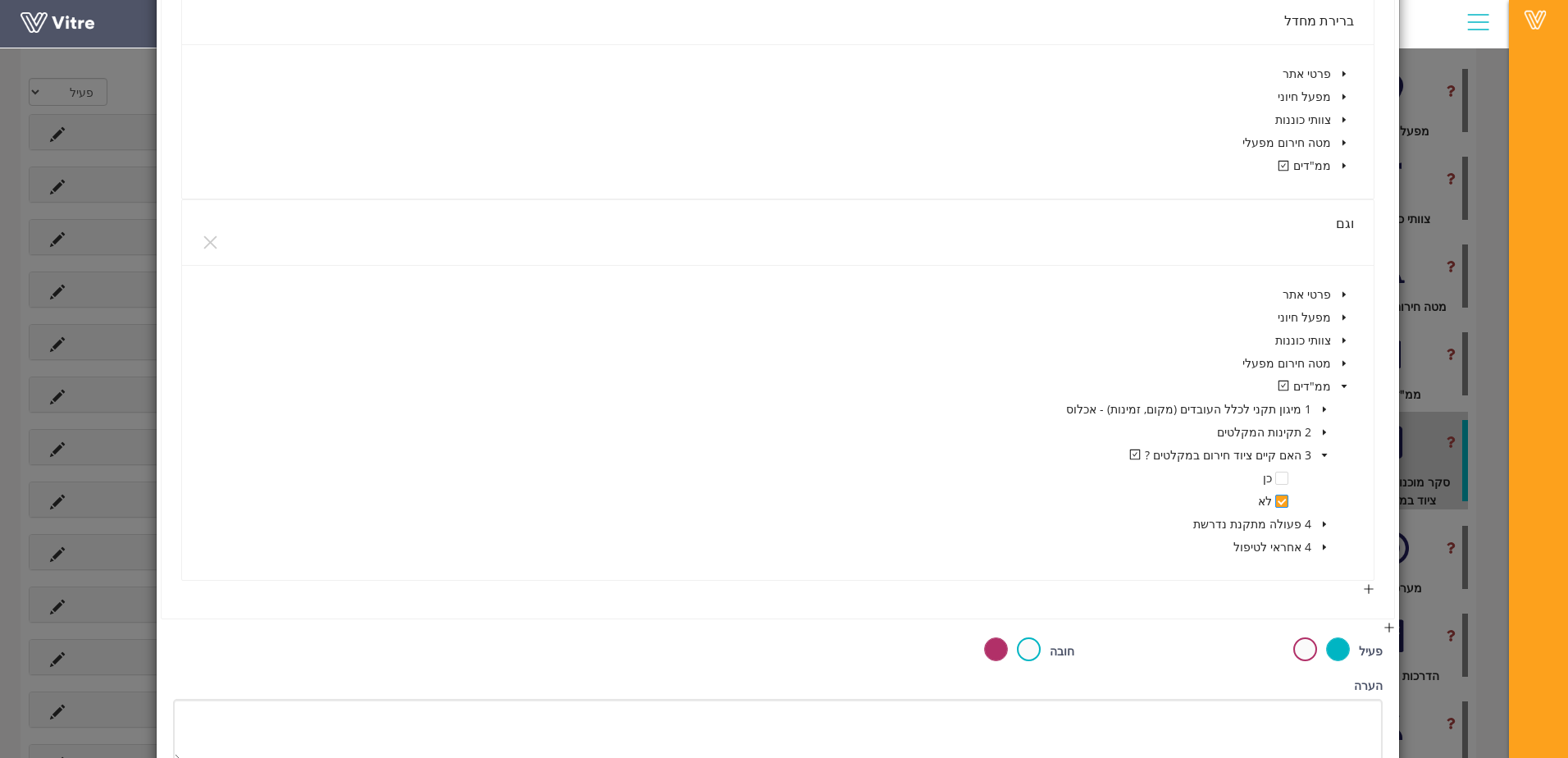
click at [1283, 503] on span at bounding box center [1281, 501] width 13 height 13
click at [1373, 592] on button "וגם" at bounding box center [1354, 594] width 42 height 26
click at [1331, 607] on div "וגם" at bounding box center [779, 605] width 1154 height 21
click at [216, 247] on icon "close" at bounding box center [209, 242] width 13 height 13
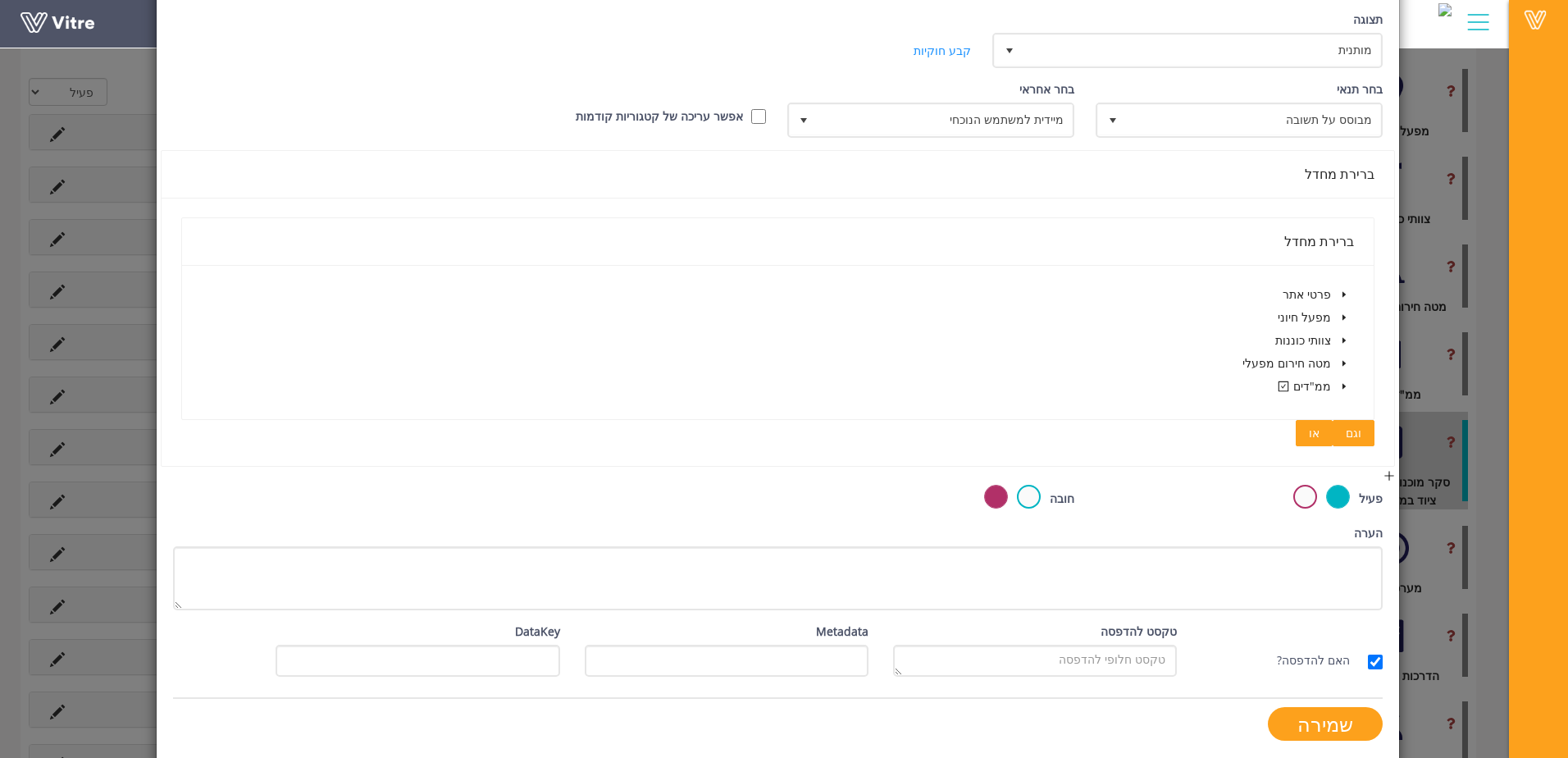
scroll to position [176, 0]
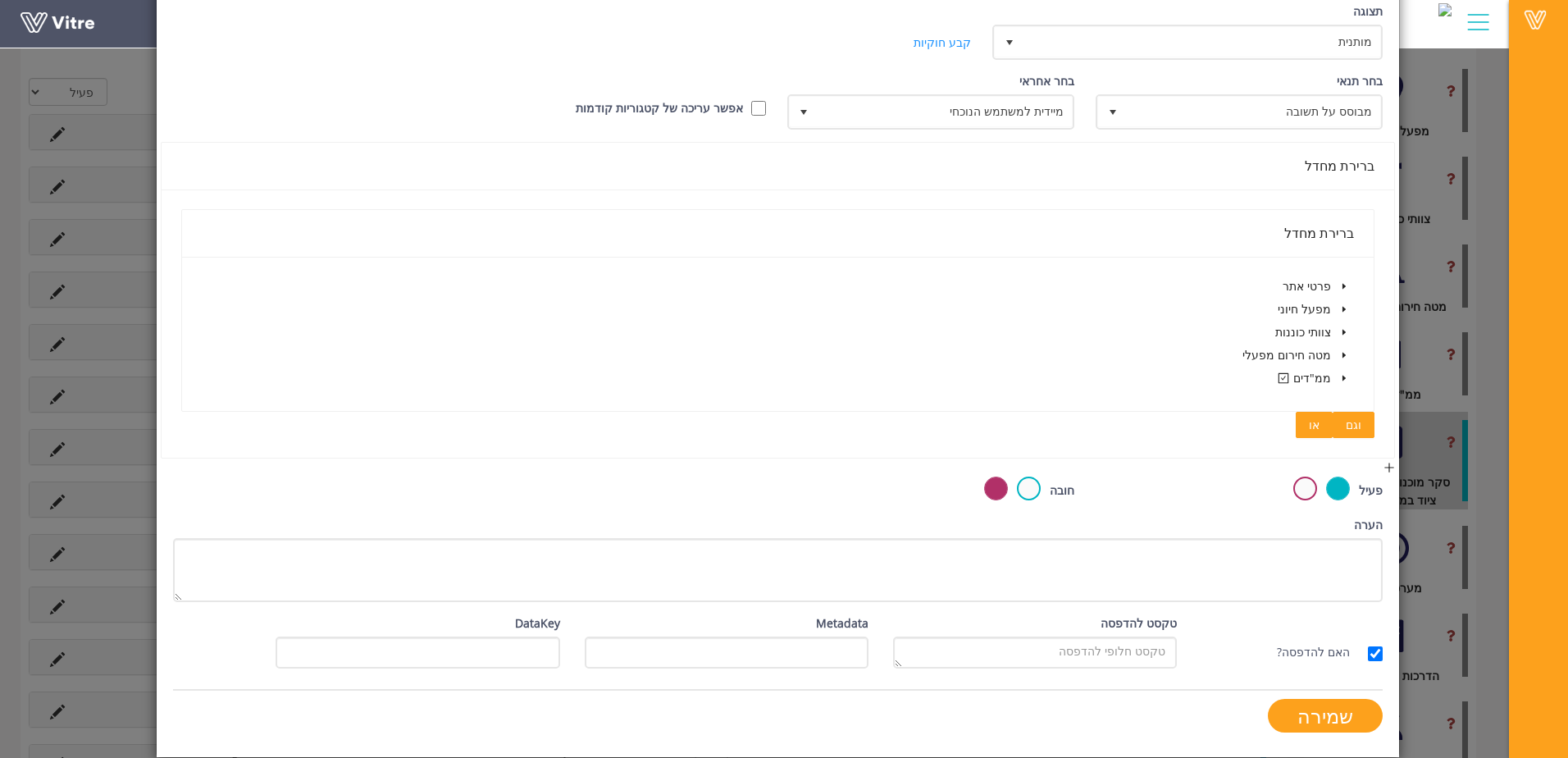
click at [1369, 429] on button "וגם" at bounding box center [1354, 424] width 42 height 26
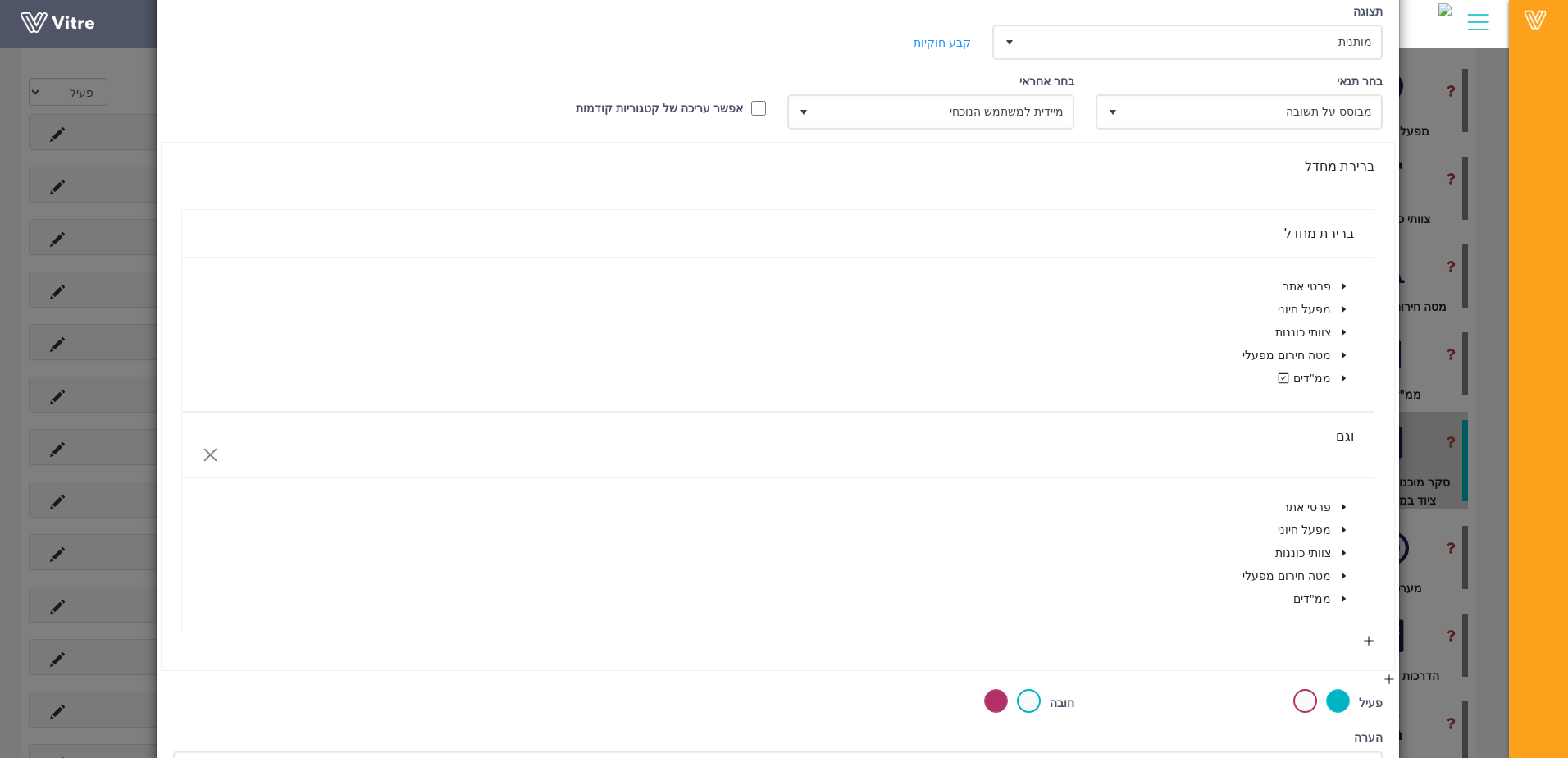
click at [216, 457] on icon "close" at bounding box center [210, 454] width 17 height 17
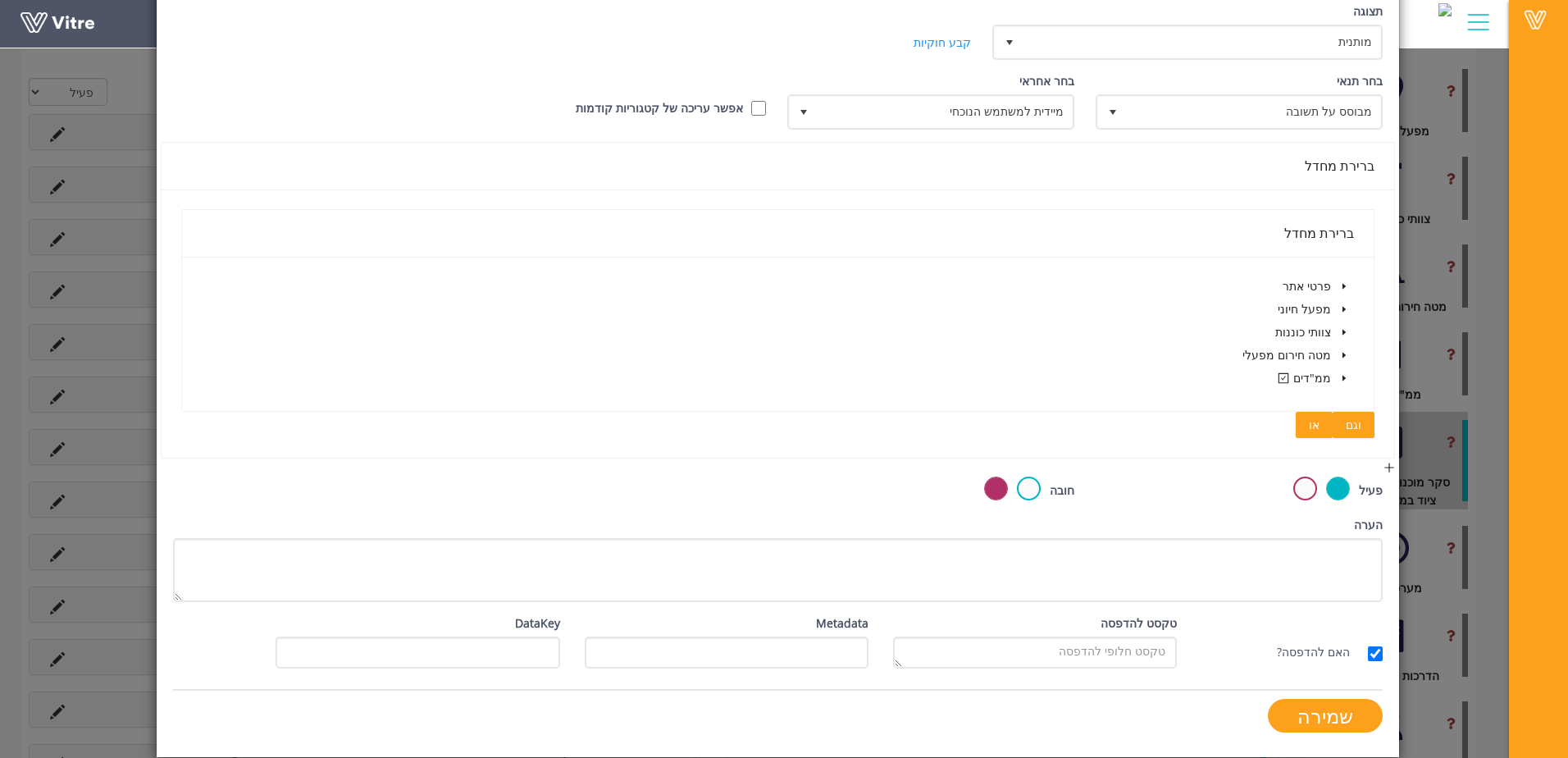
click at [1317, 425] on span "או" at bounding box center [1314, 424] width 11 height 18
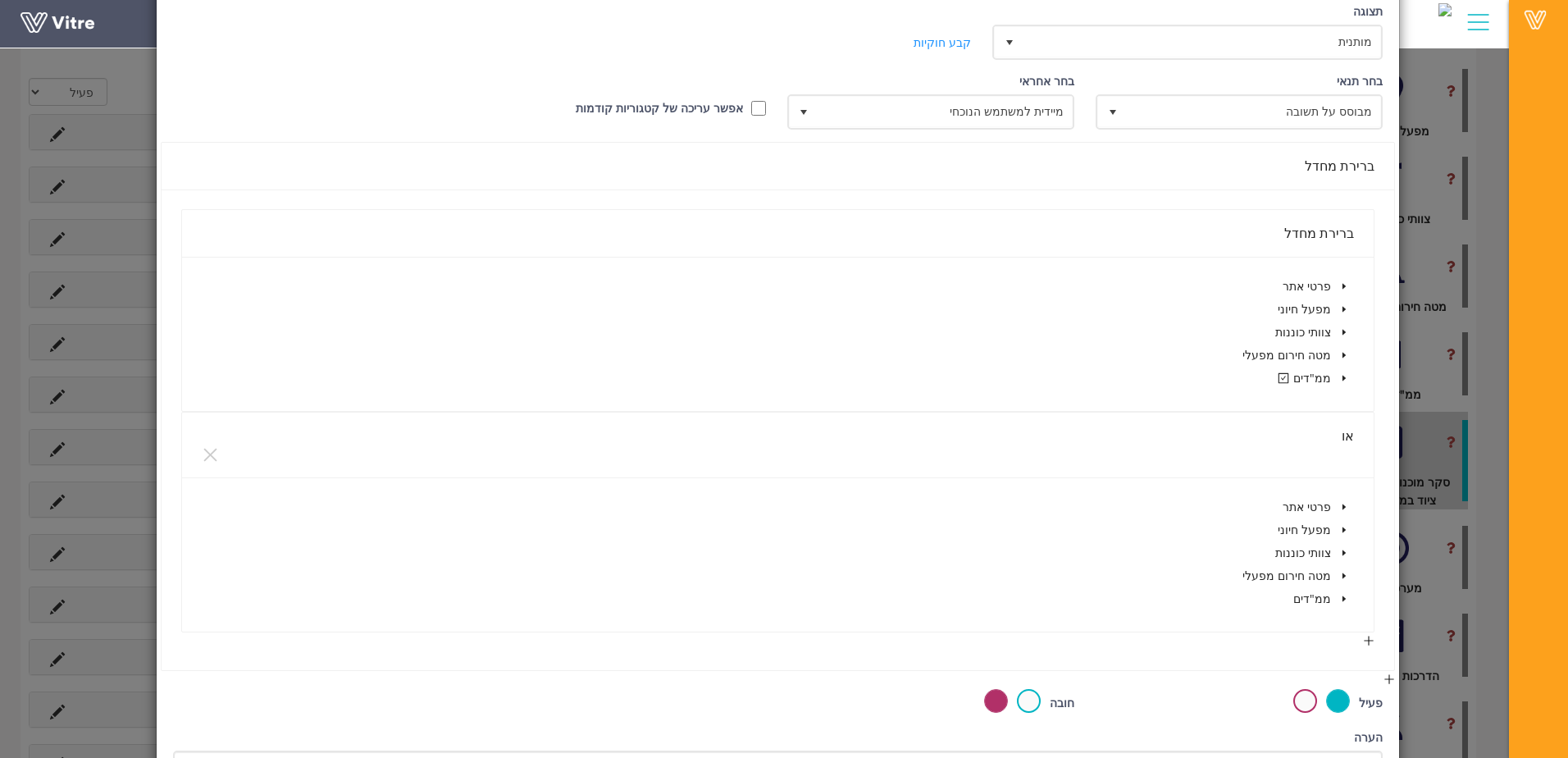
click at [1344, 607] on span at bounding box center [1345, 599] width 20 height 20
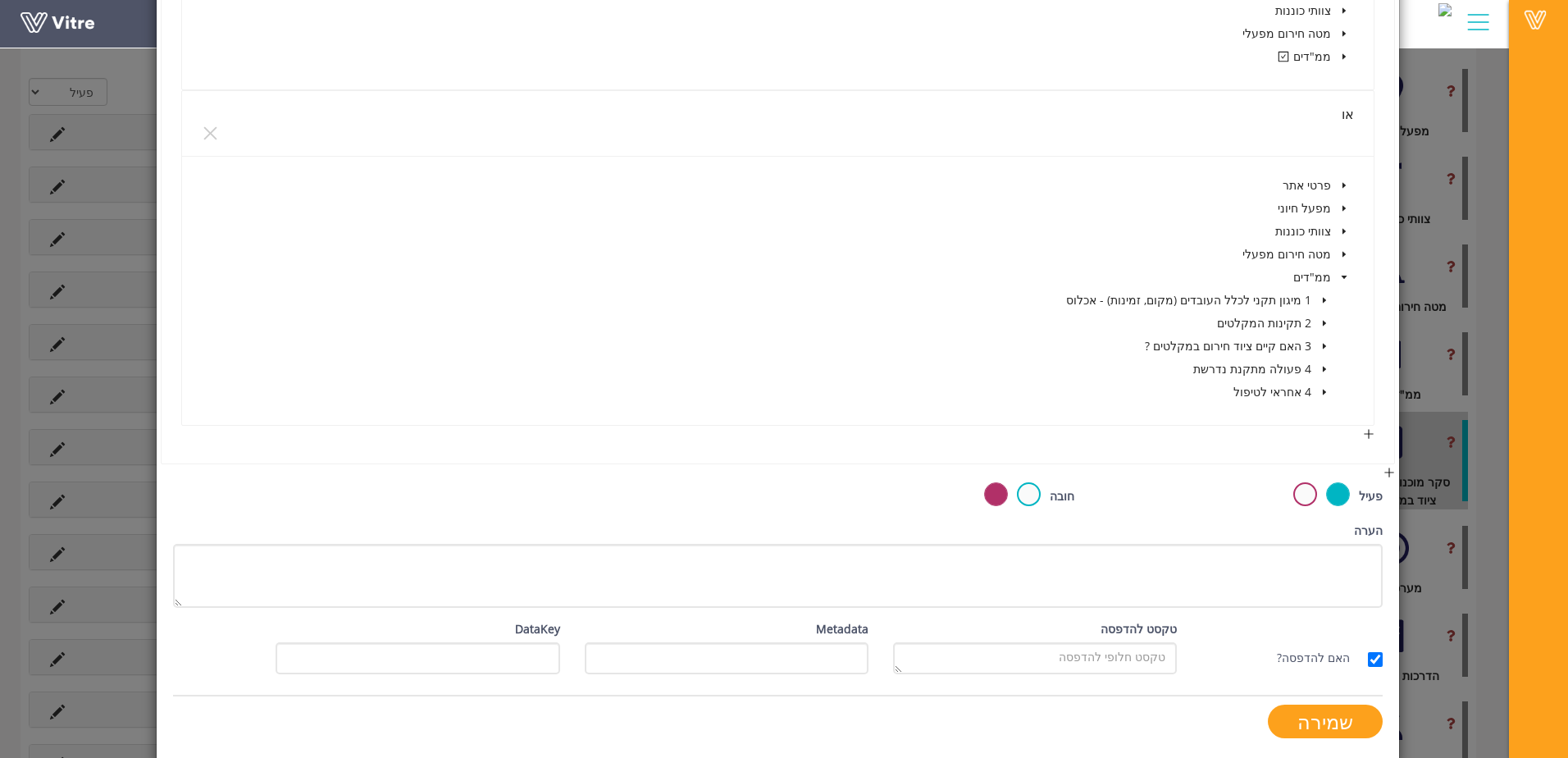
scroll to position [504, 0]
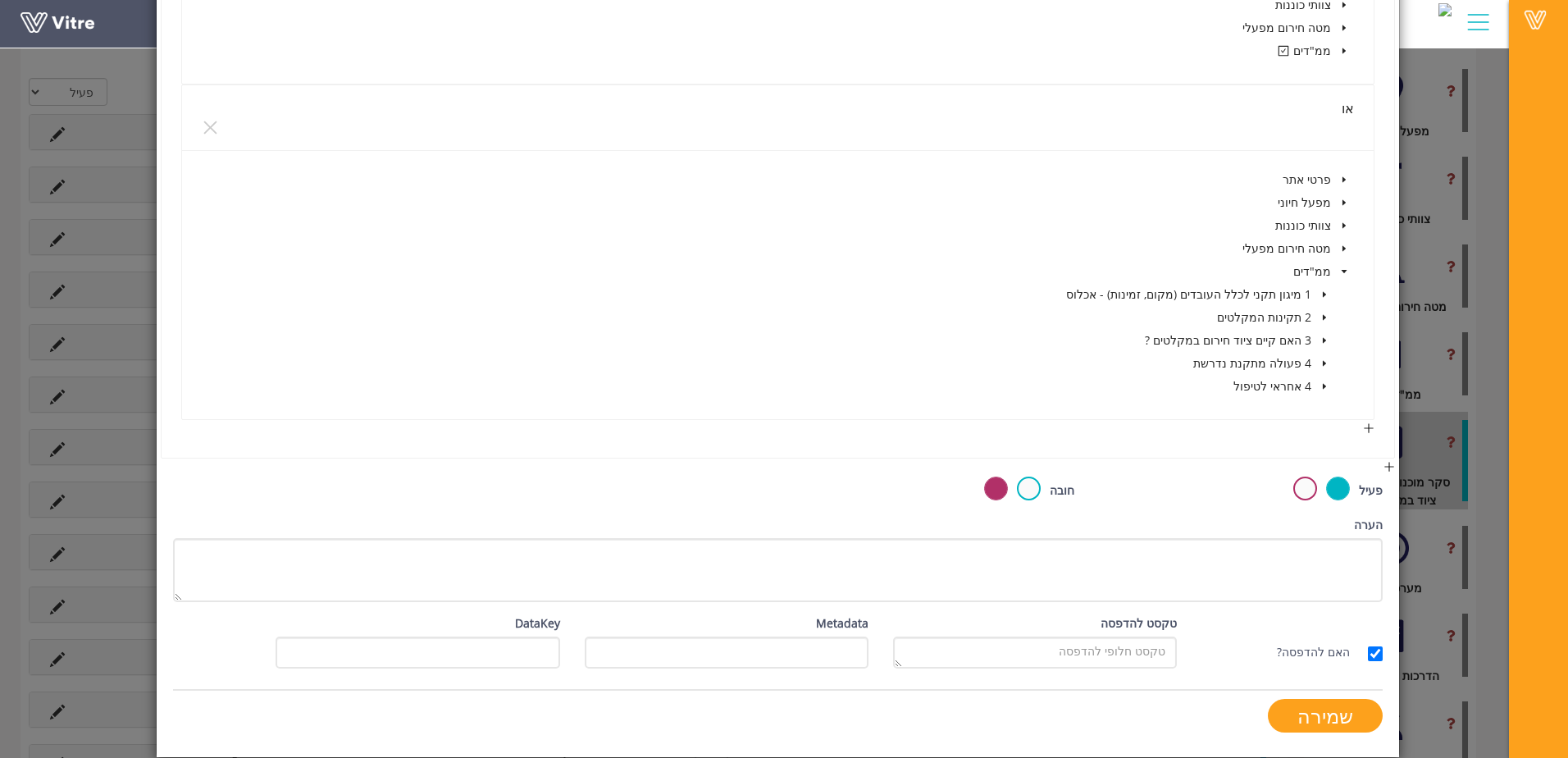
click at [1328, 339] on icon "caret-down" at bounding box center [1325, 341] width 8 height 8
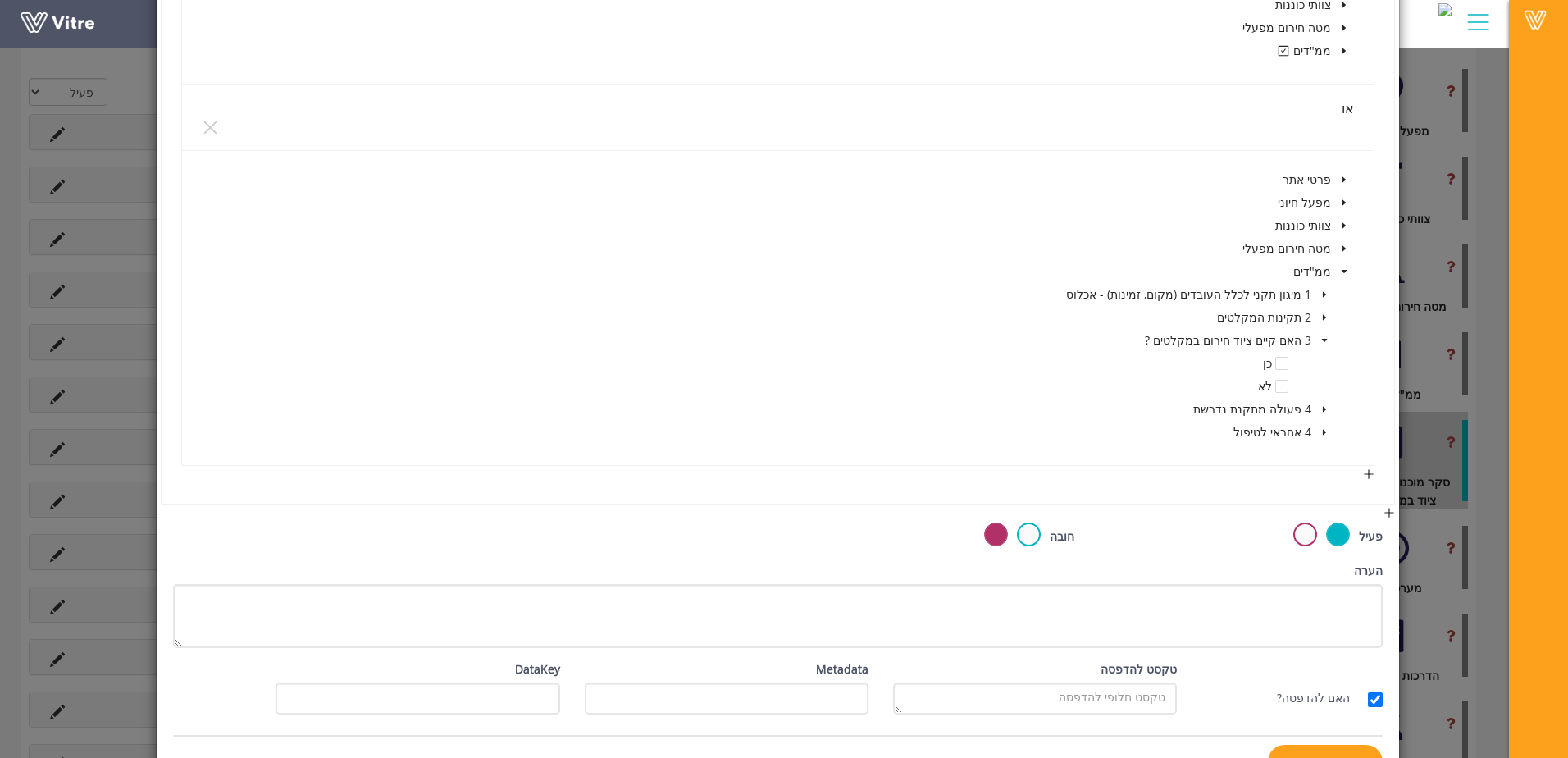
click at [1328, 339] on icon "caret-down" at bounding box center [1325, 339] width 6 height 3
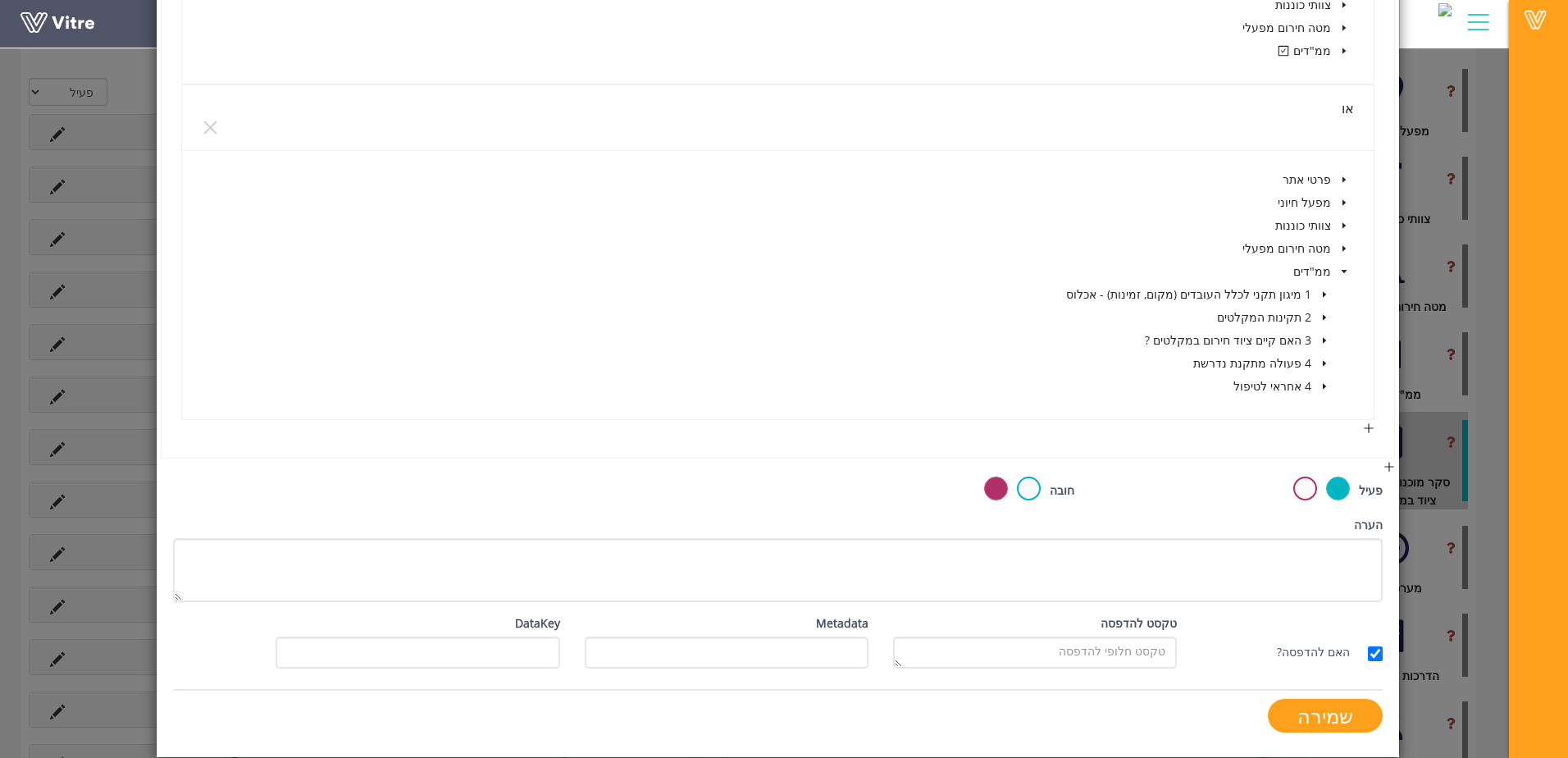
click at [1328, 339] on icon "caret-down" at bounding box center [1325, 341] width 8 height 8
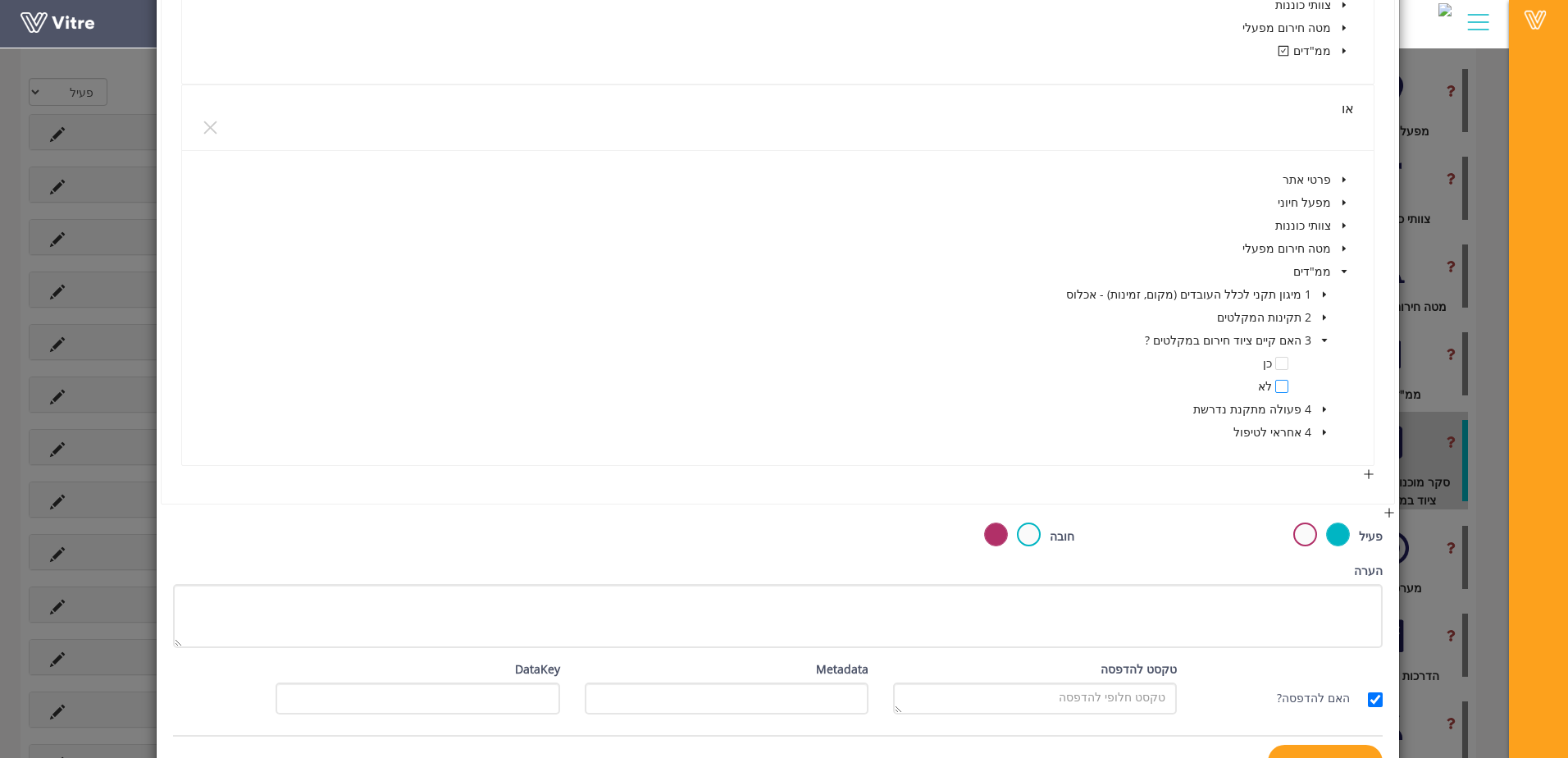
click at [1281, 389] on span at bounding box center [1281, 385] width 13 height 13
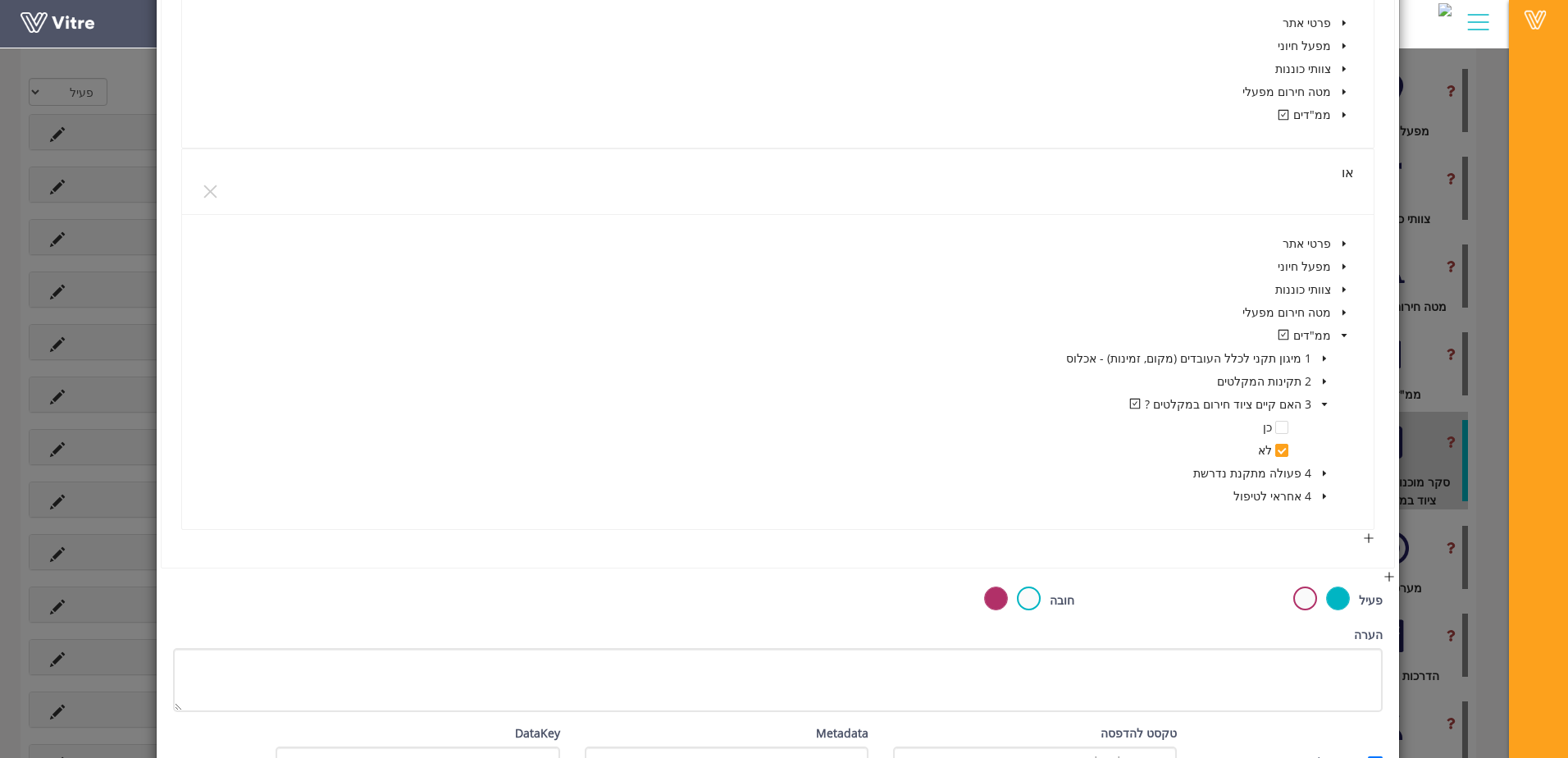
scroll to position [421, 0]
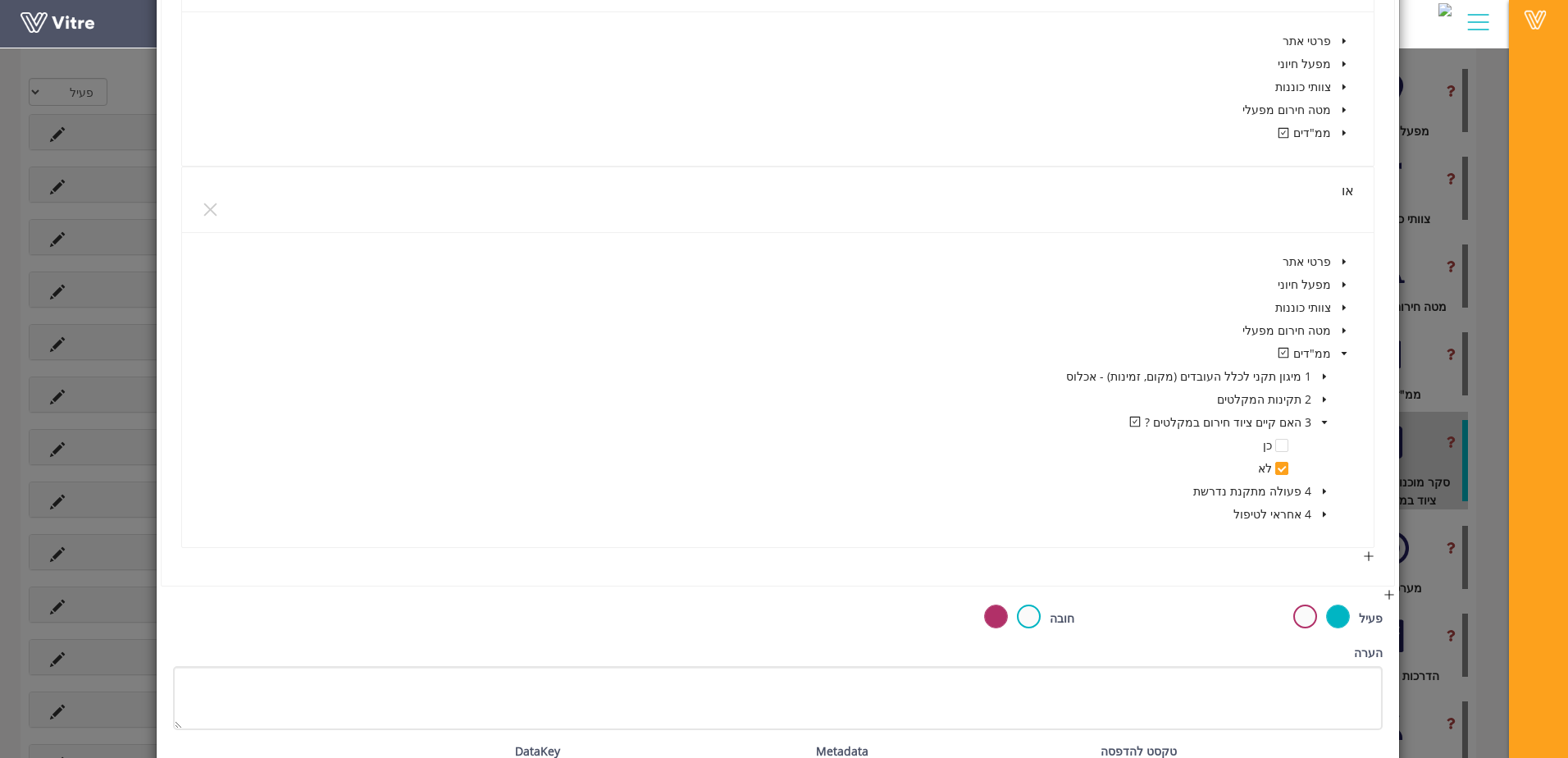
click at [1351, 127] on span at bounding box center [1345, 133] width 20 height 20
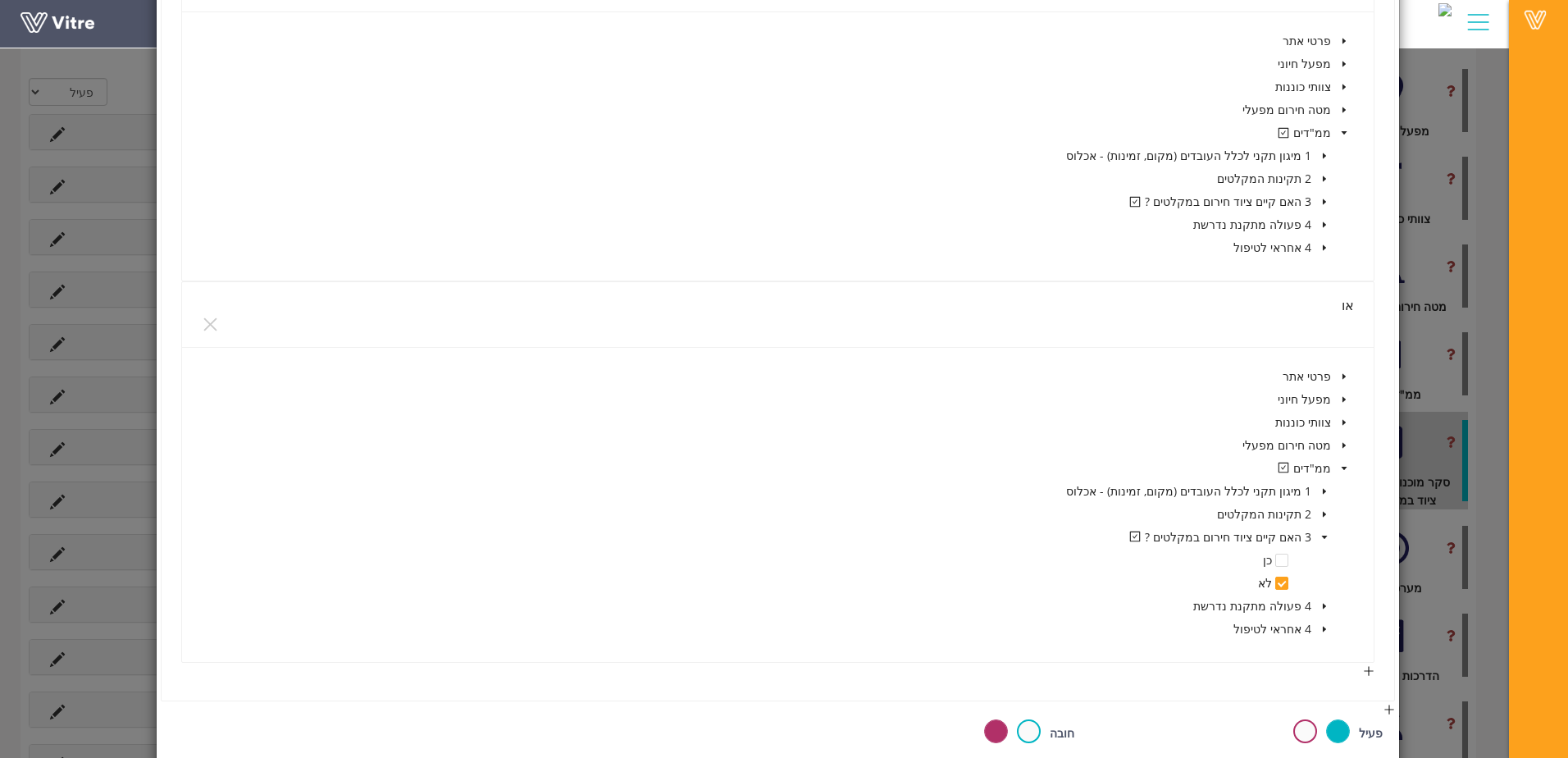
click at [1321, 199] on span at bounding box center [1325, 202] width 20 height 20
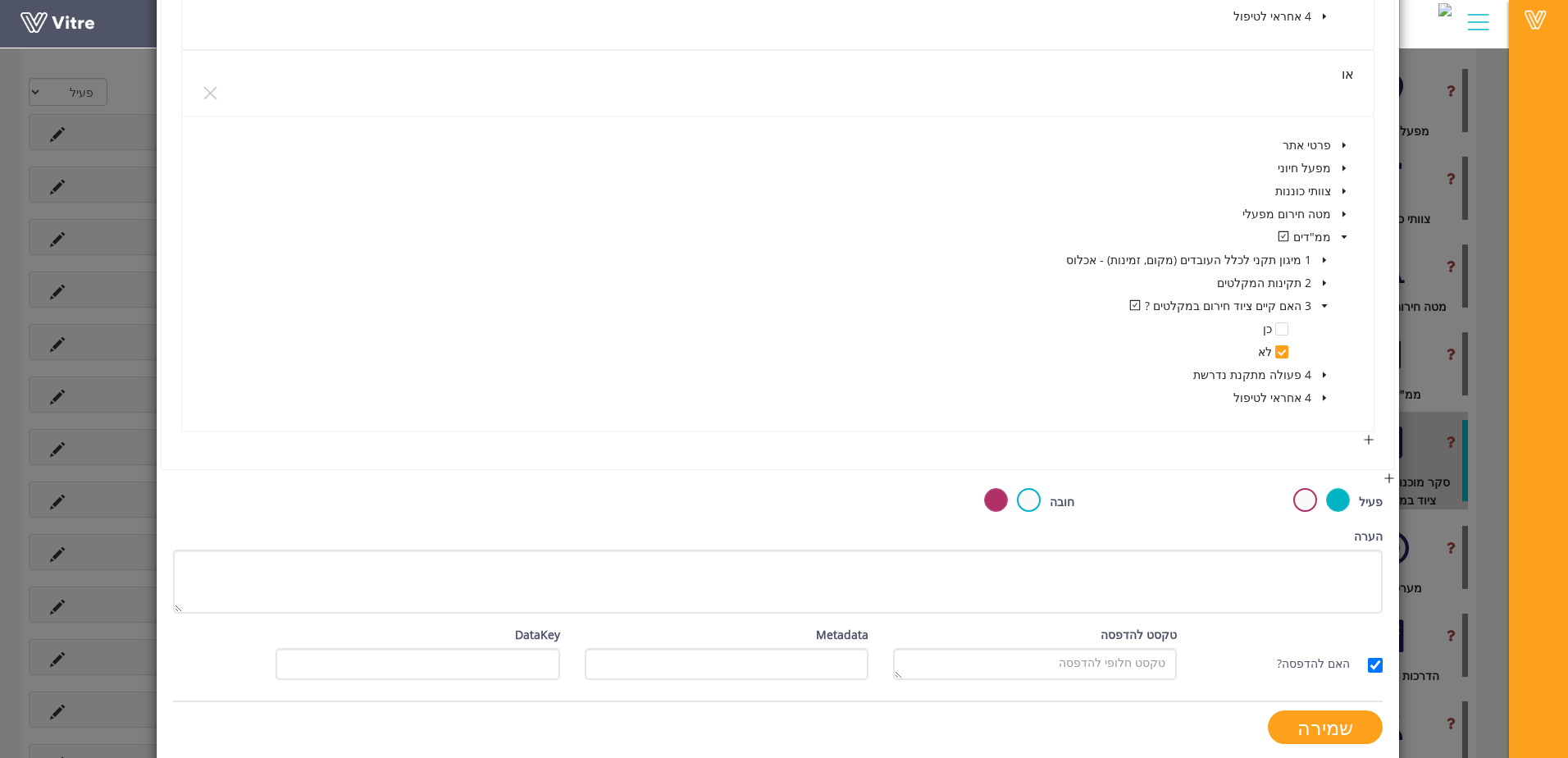
scroll to position [710, 0]
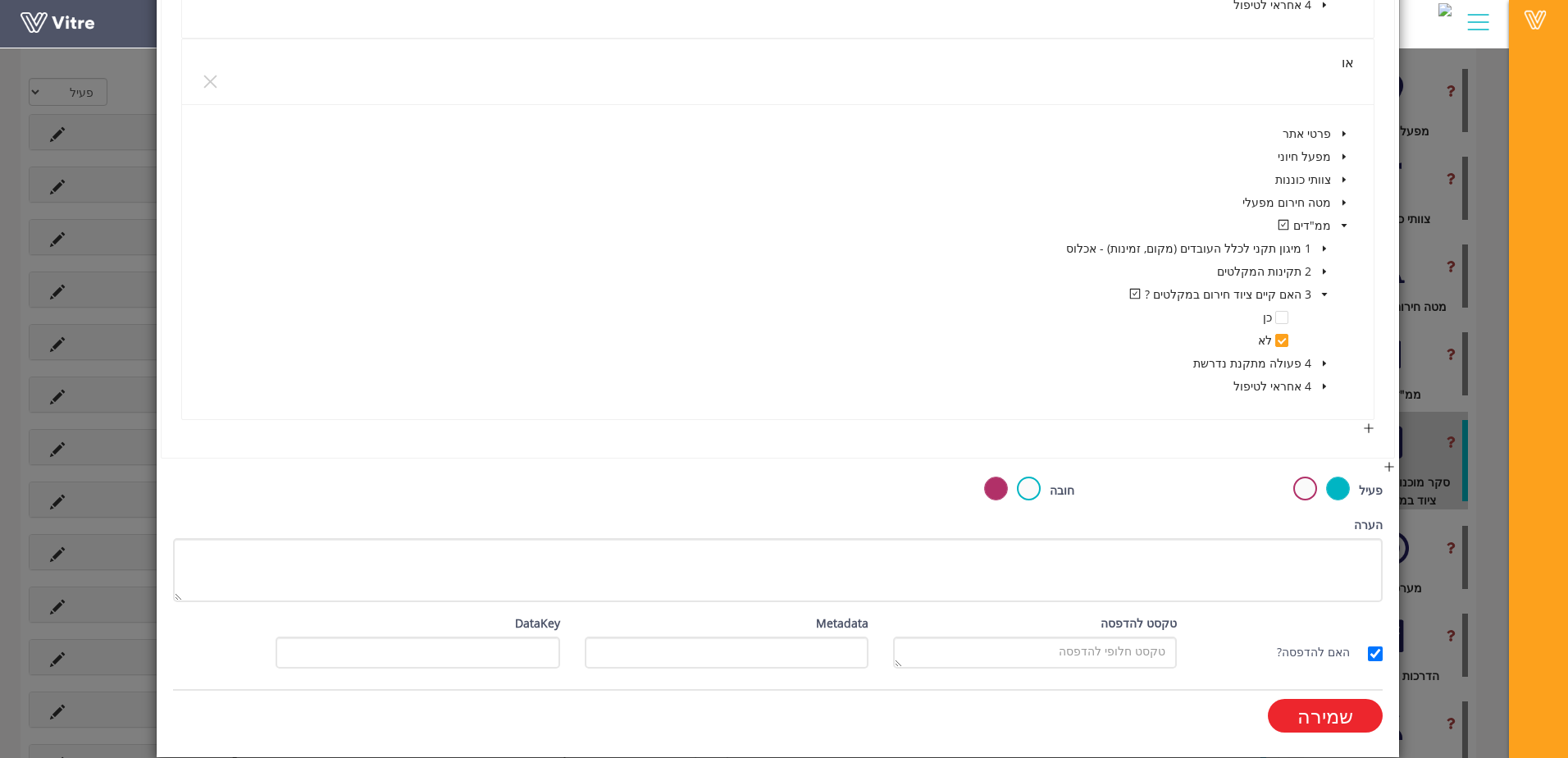
click at [1362, 712] on input "שמירה" at bounding box center [1325, 716] width 115 height 34
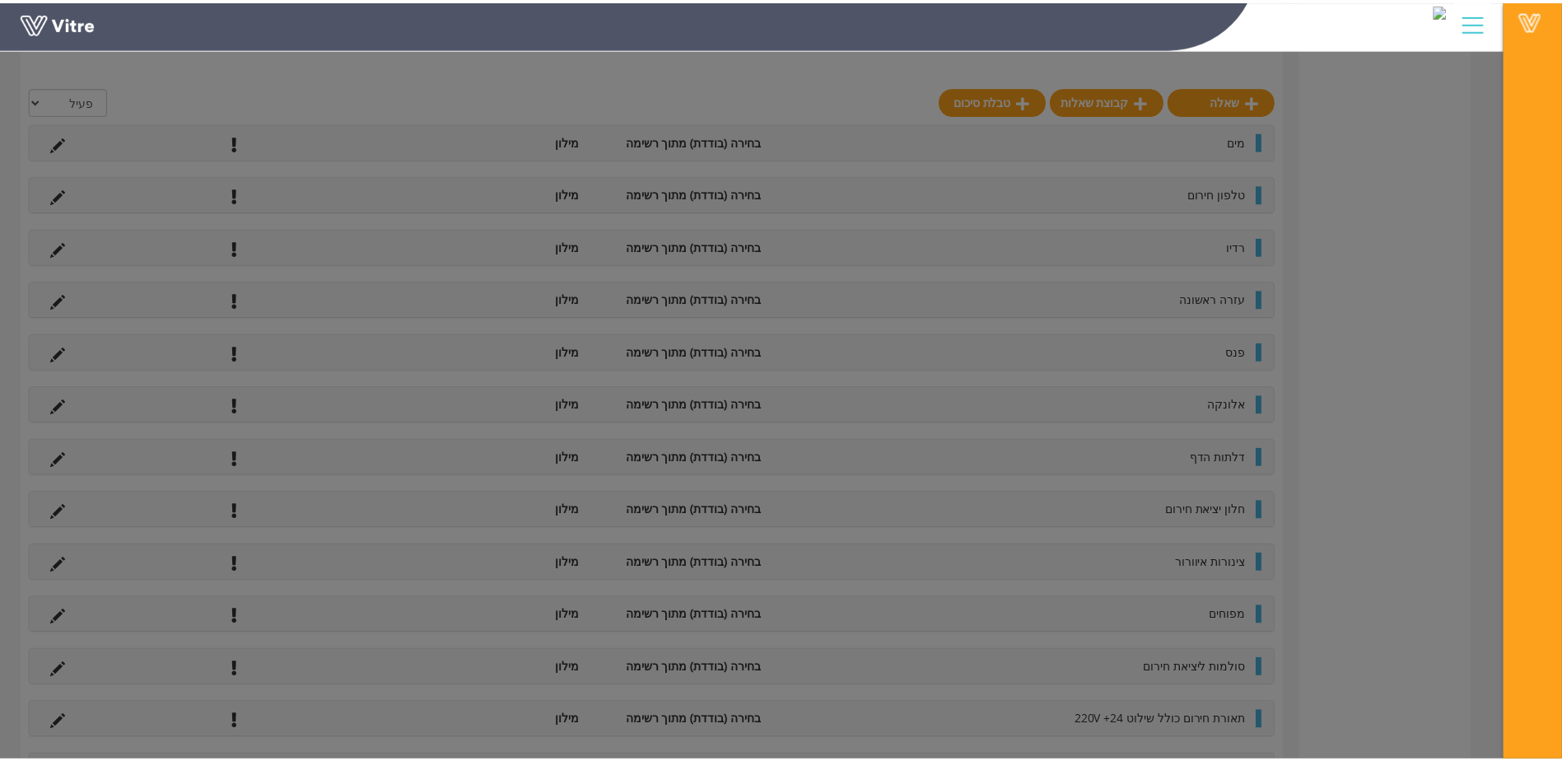
scroll to position [412, 0]
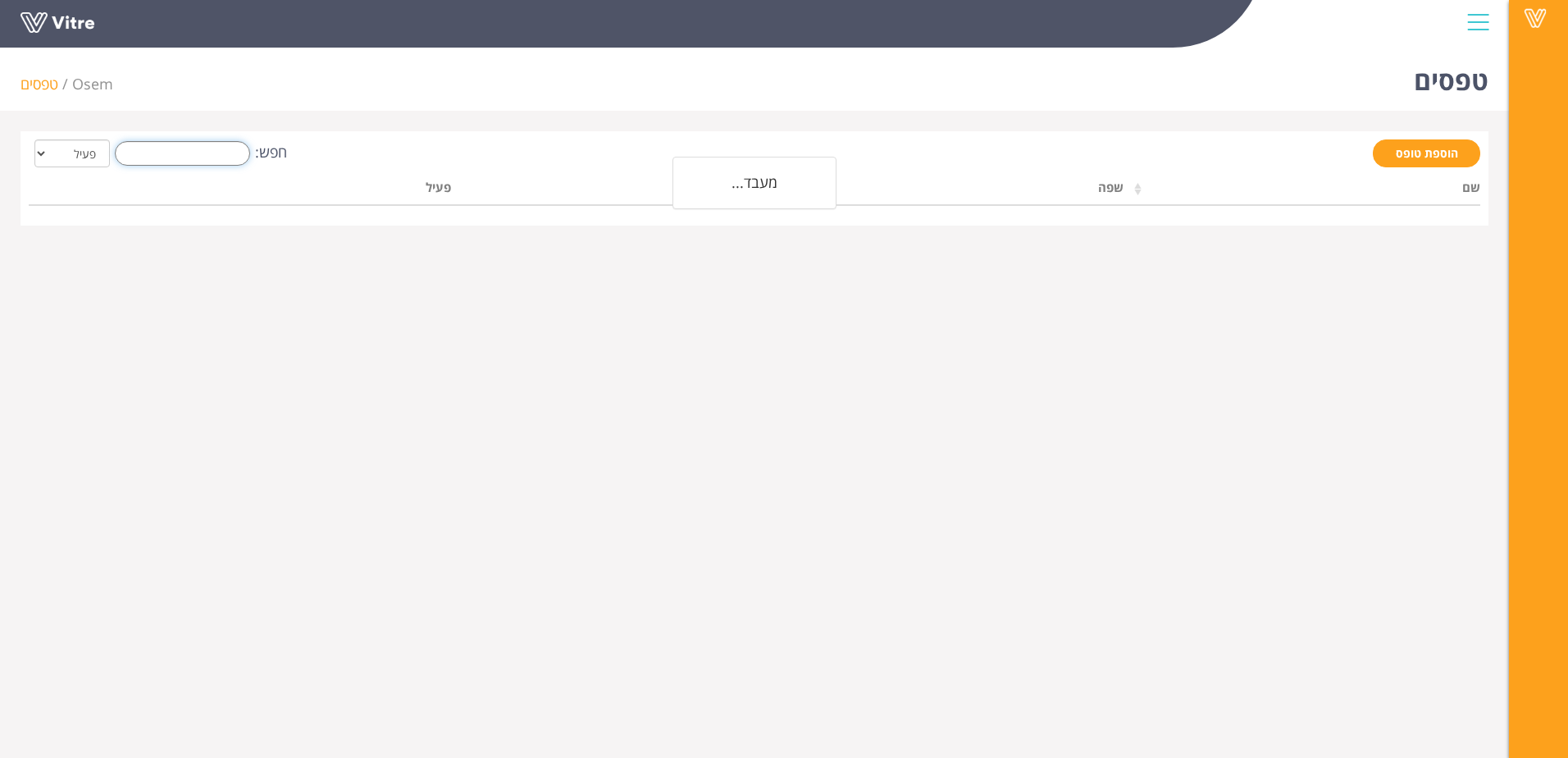
click at [193, 150] on input "חפש:" at bounding box center [182, 153] width 135 height 25
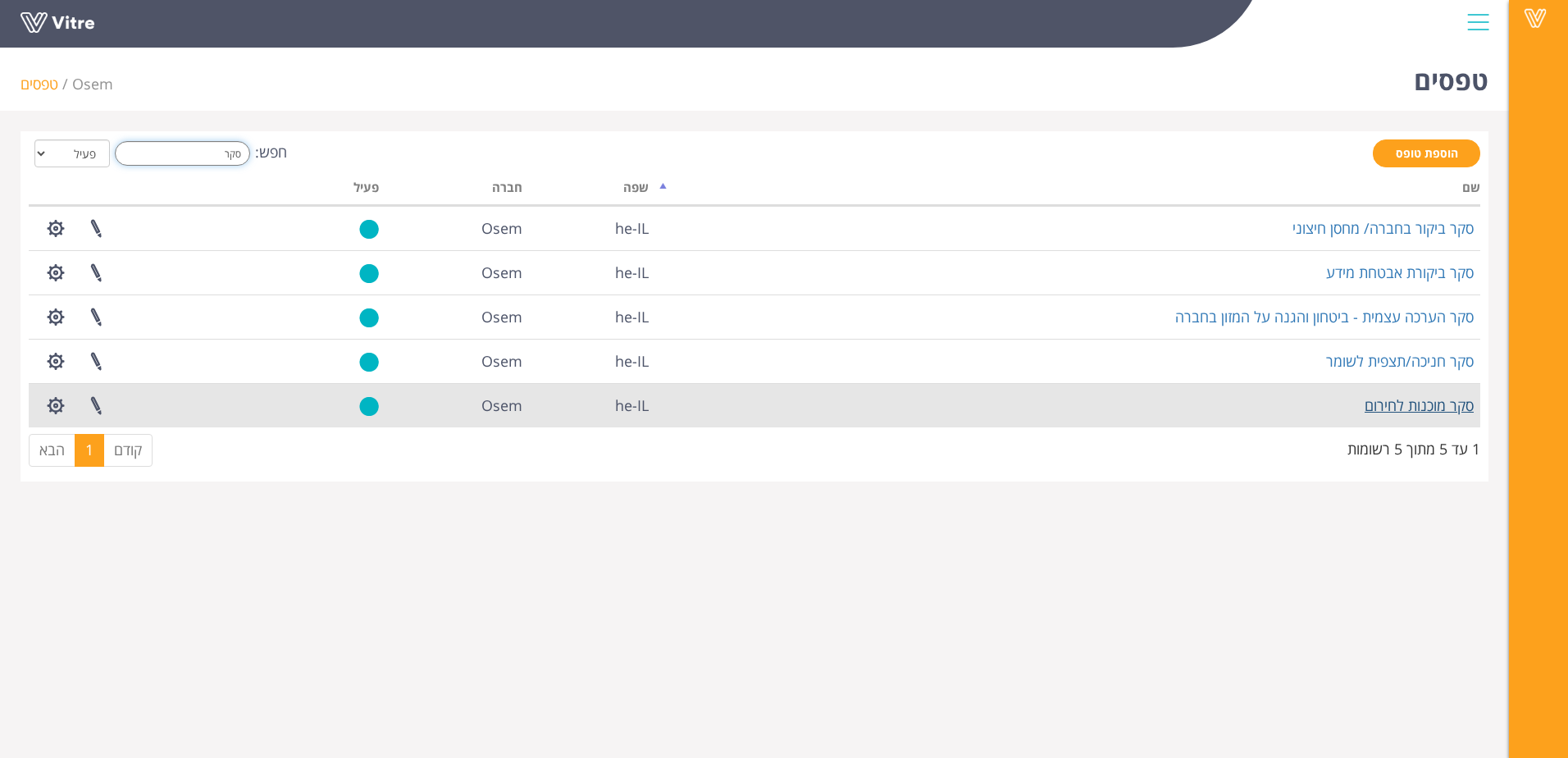
type input "סקר"
click at [959, 403] on link "סקר מוכנות לחירום" at bounding box center [1420, 405] width 110 height 20
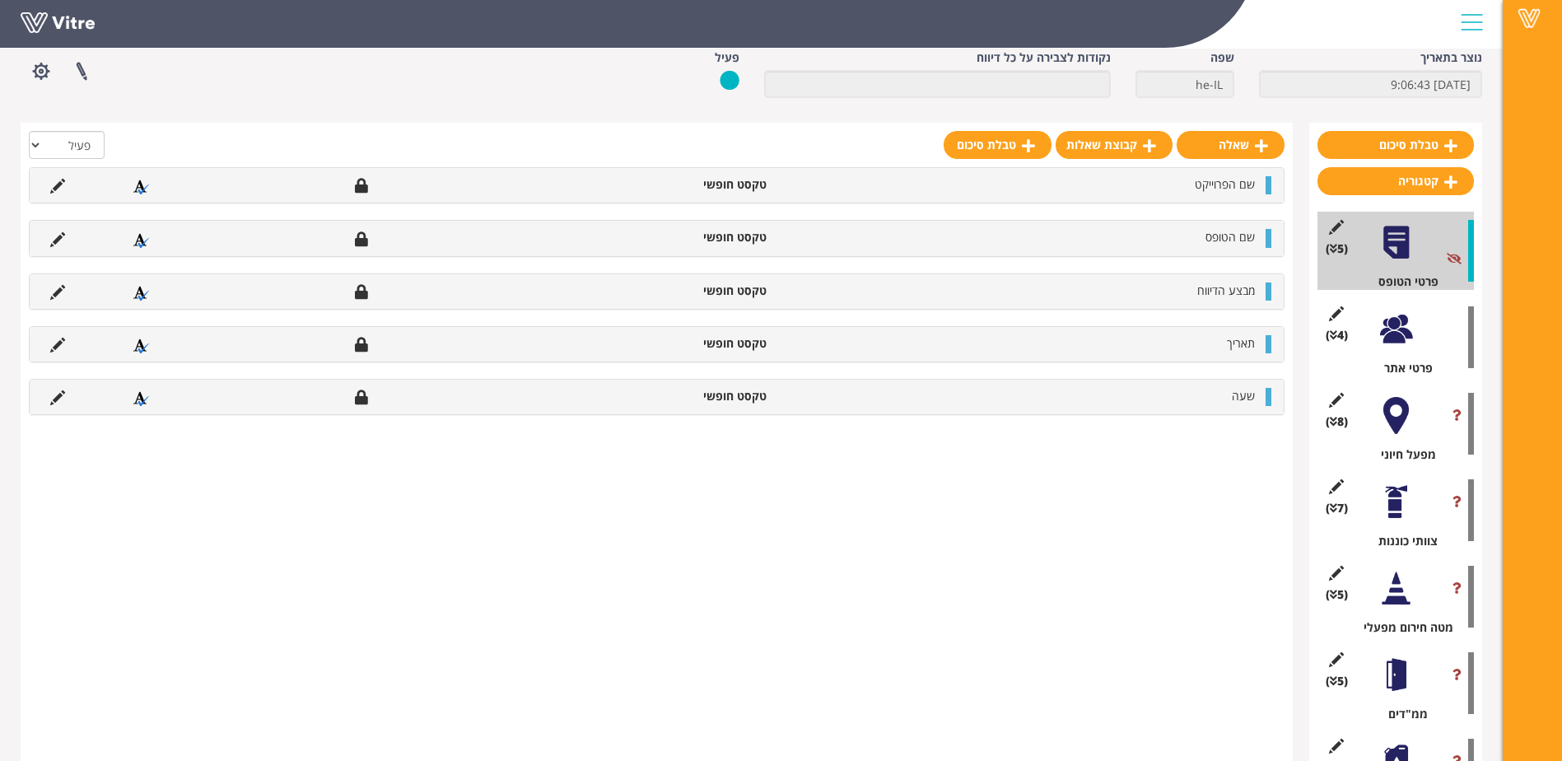
scroll to position [165, 0]
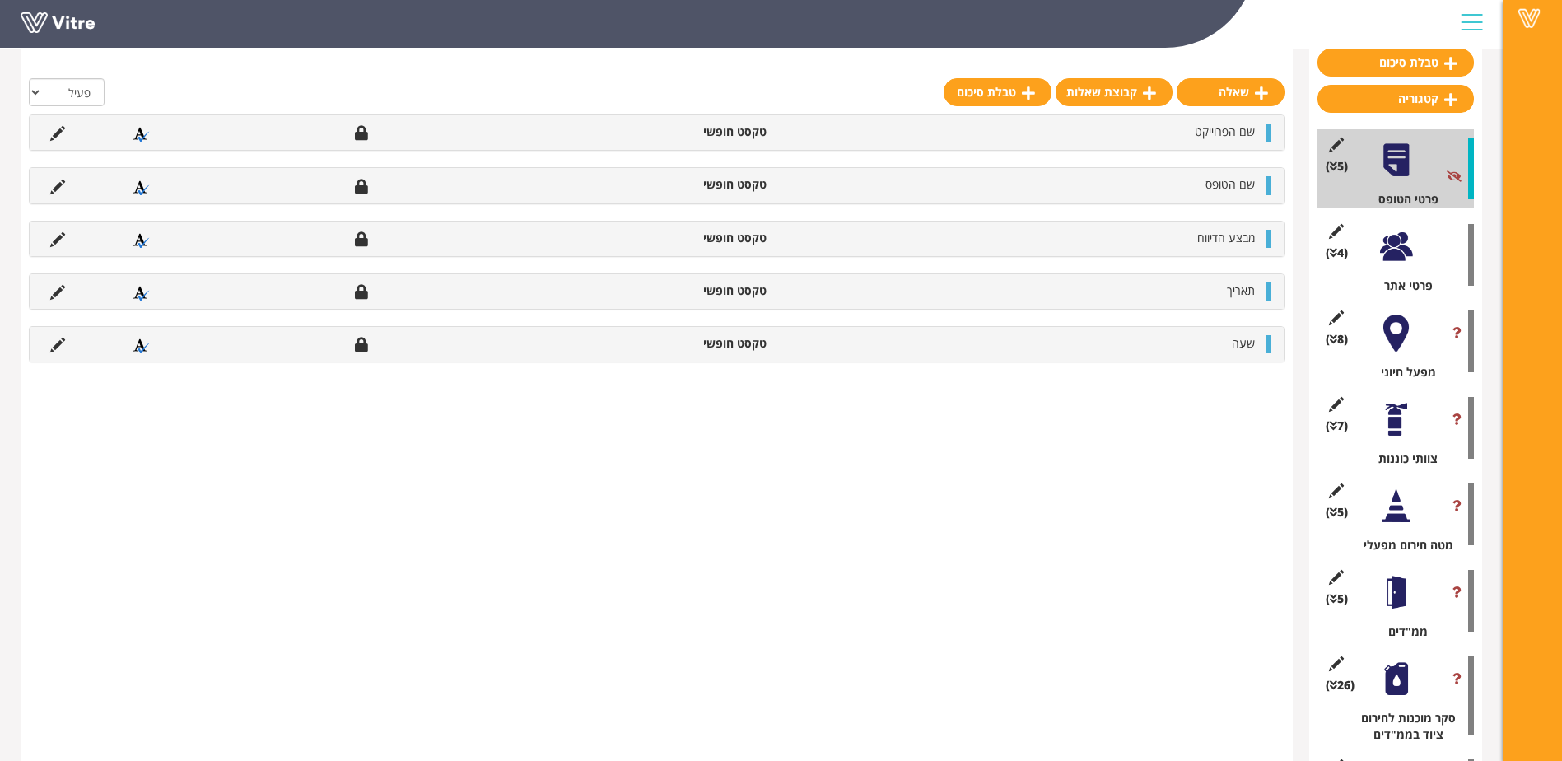
click at [1394, 611] on div at bounding box center [1396, 592] width 37 height 37
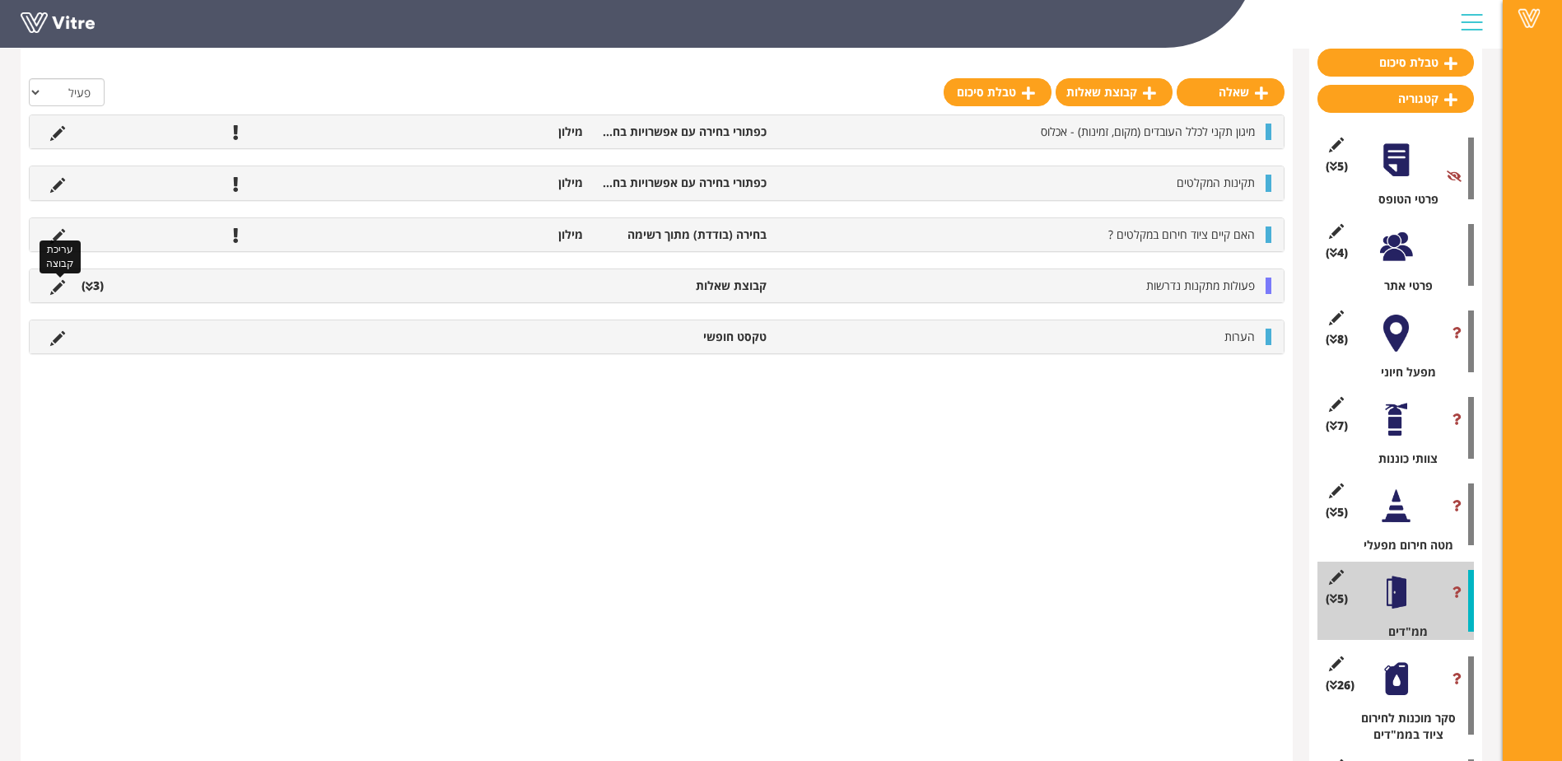
click at [56, 287] on icon at bounding box center [57, 287] width 15 height 15
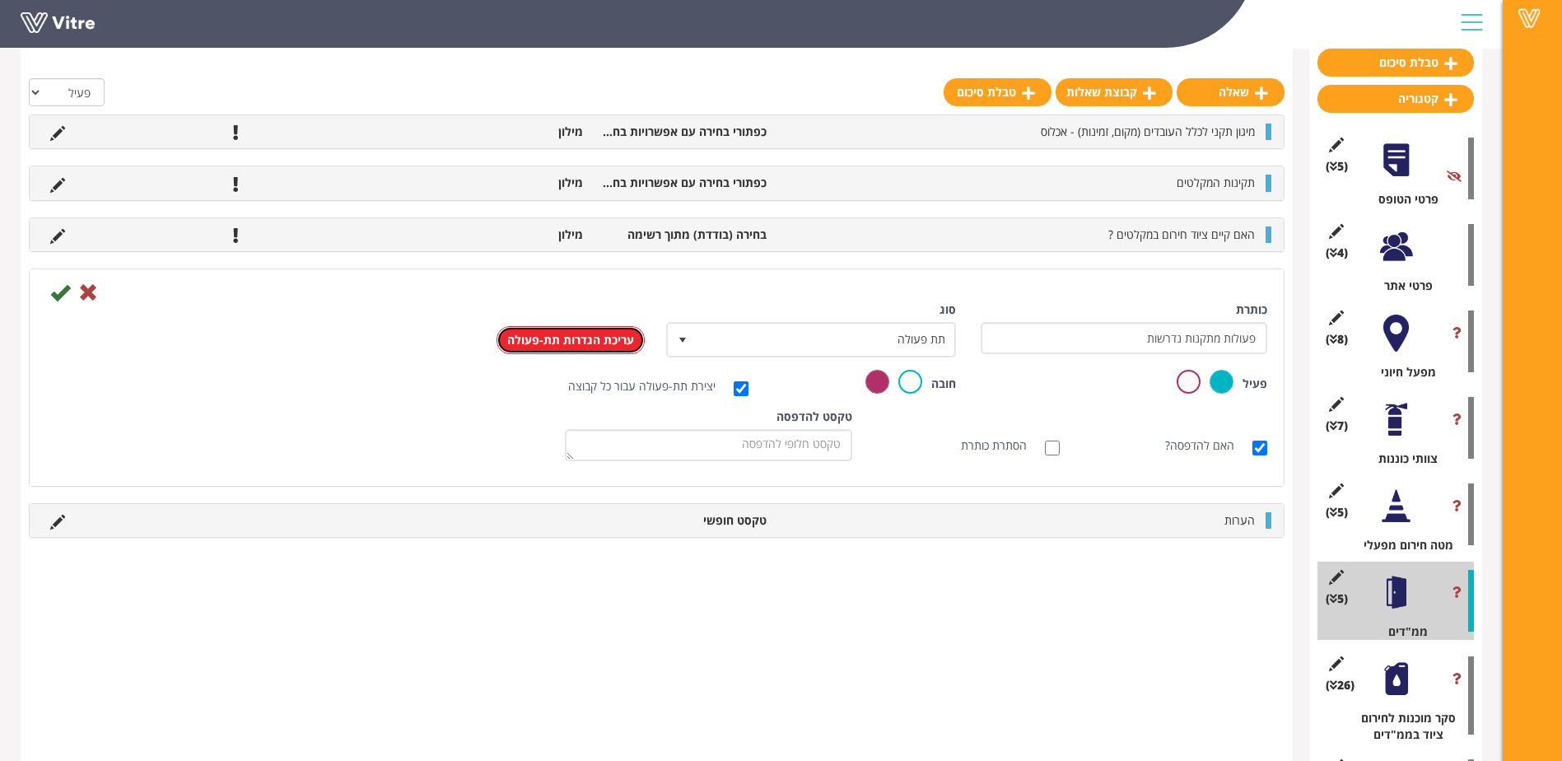
click at [561, 335] on link "עריכת הגדרות תת-פעולה" at bounding box center [571, 340] width 148 height 28
click at [95, 288] on icon at bounding box center [88, 292] width 20 height 20
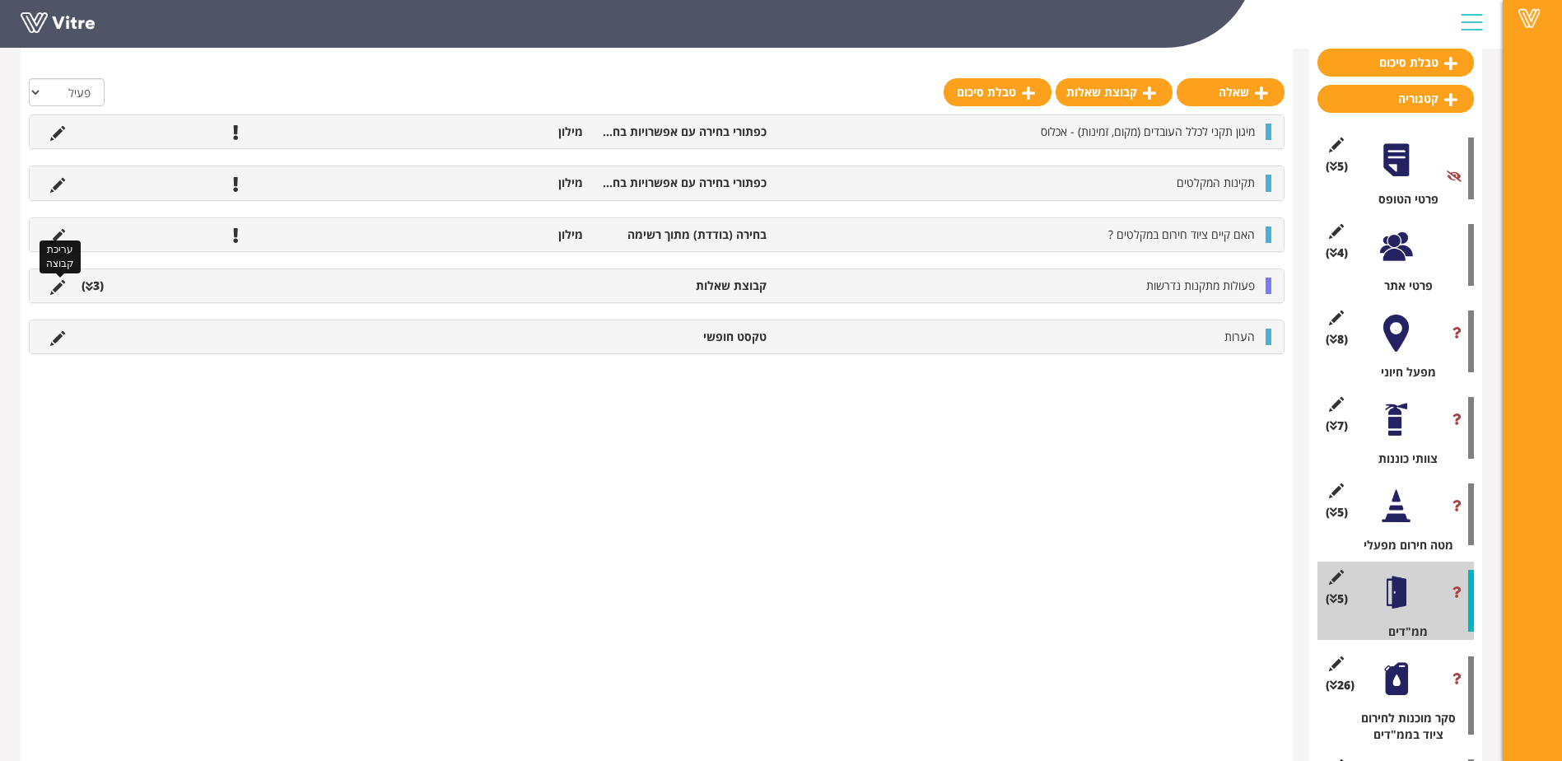
click at [62, 285] on icon at bounding box center [57, 287] width 15 height 15
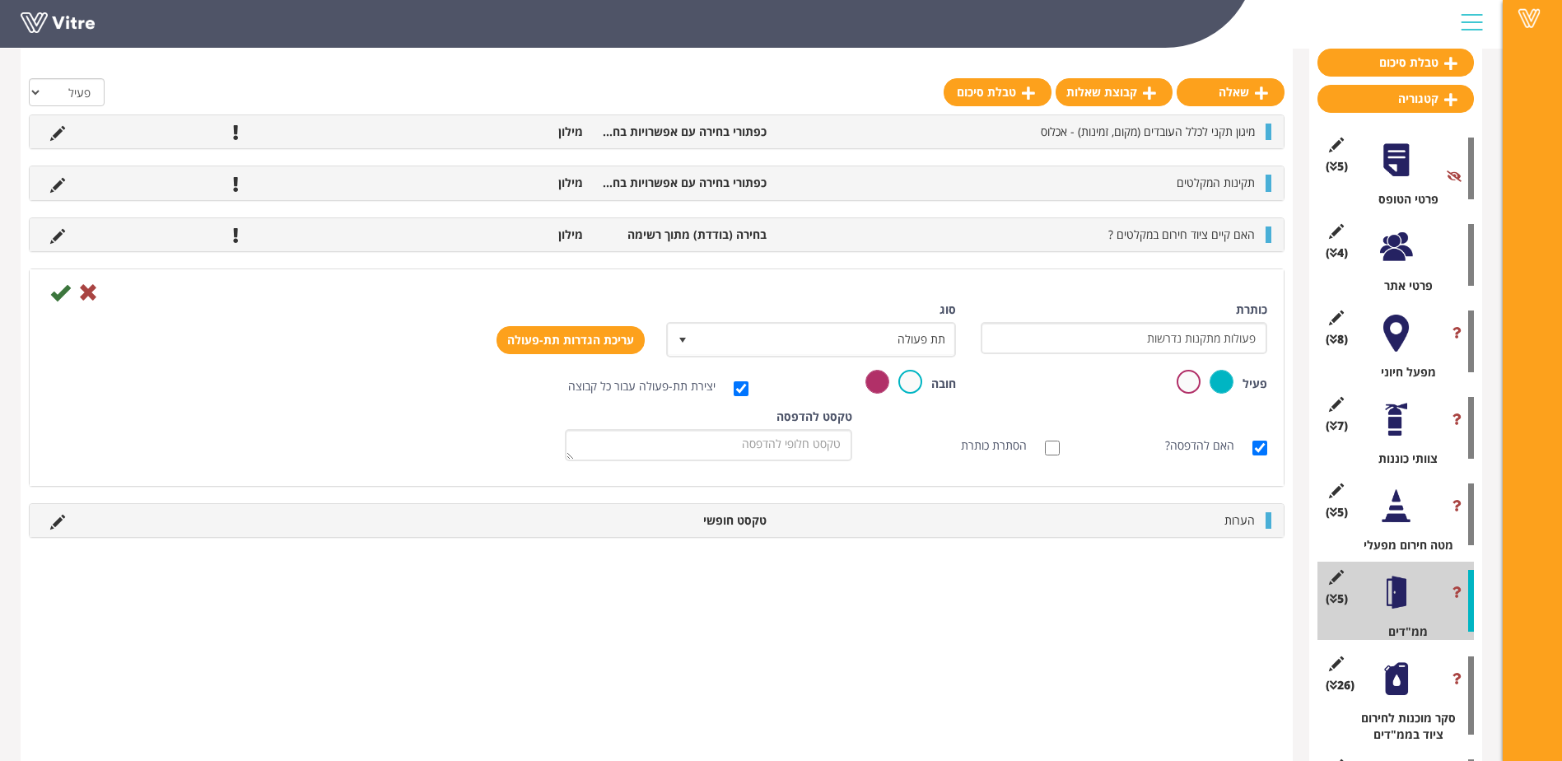
click at [399, 240] on li at bounding box center [392, 234] width 31 height 16
click at [90, 298] on icon at bounding box center [88, 292] width 20 height 20
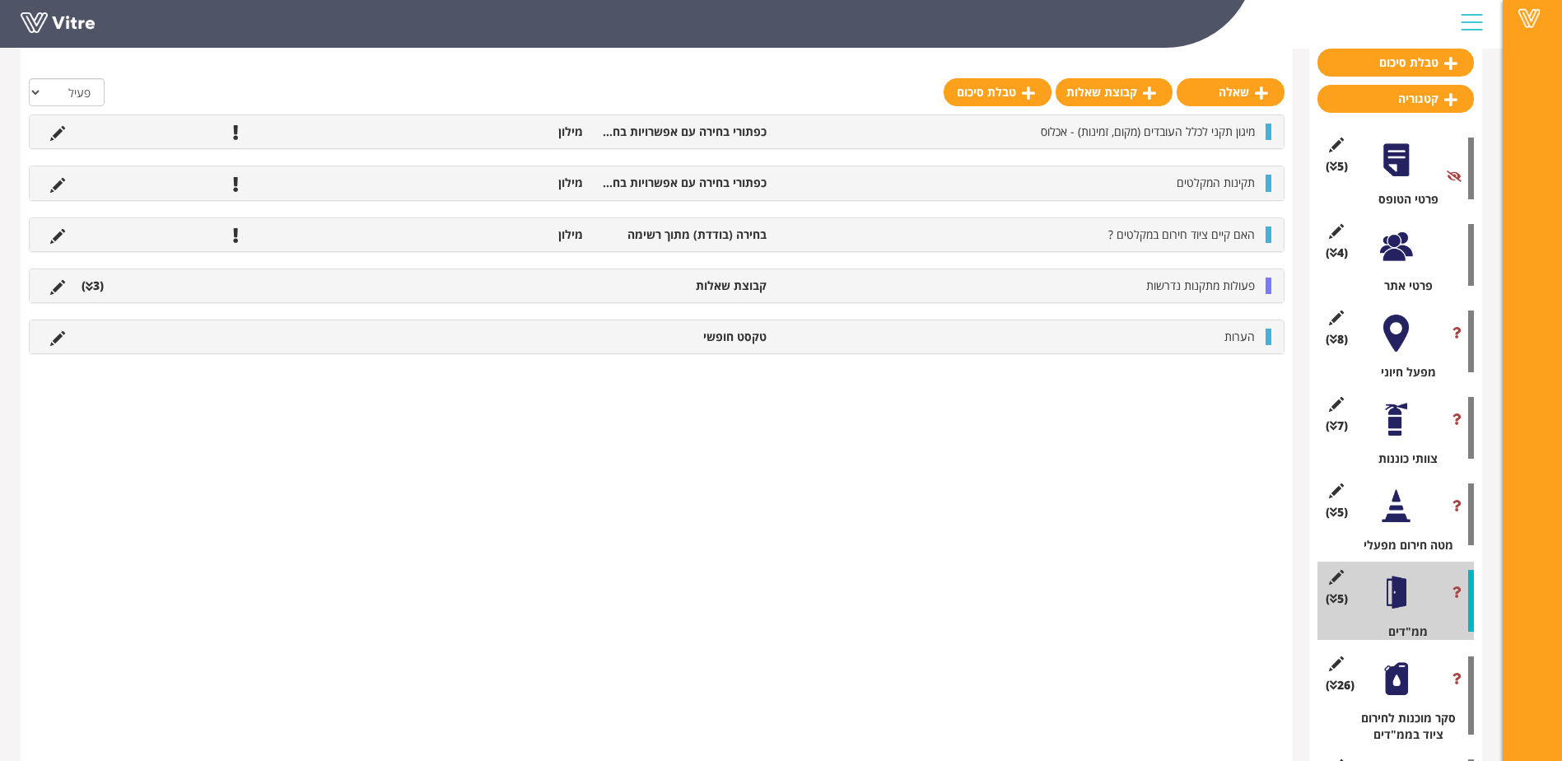
click at [114, 282] on ul "פעולות מתקנות נדרשות קבוצת שאלות (3 )" at bounding box center [652, 286] width 1221 height 16
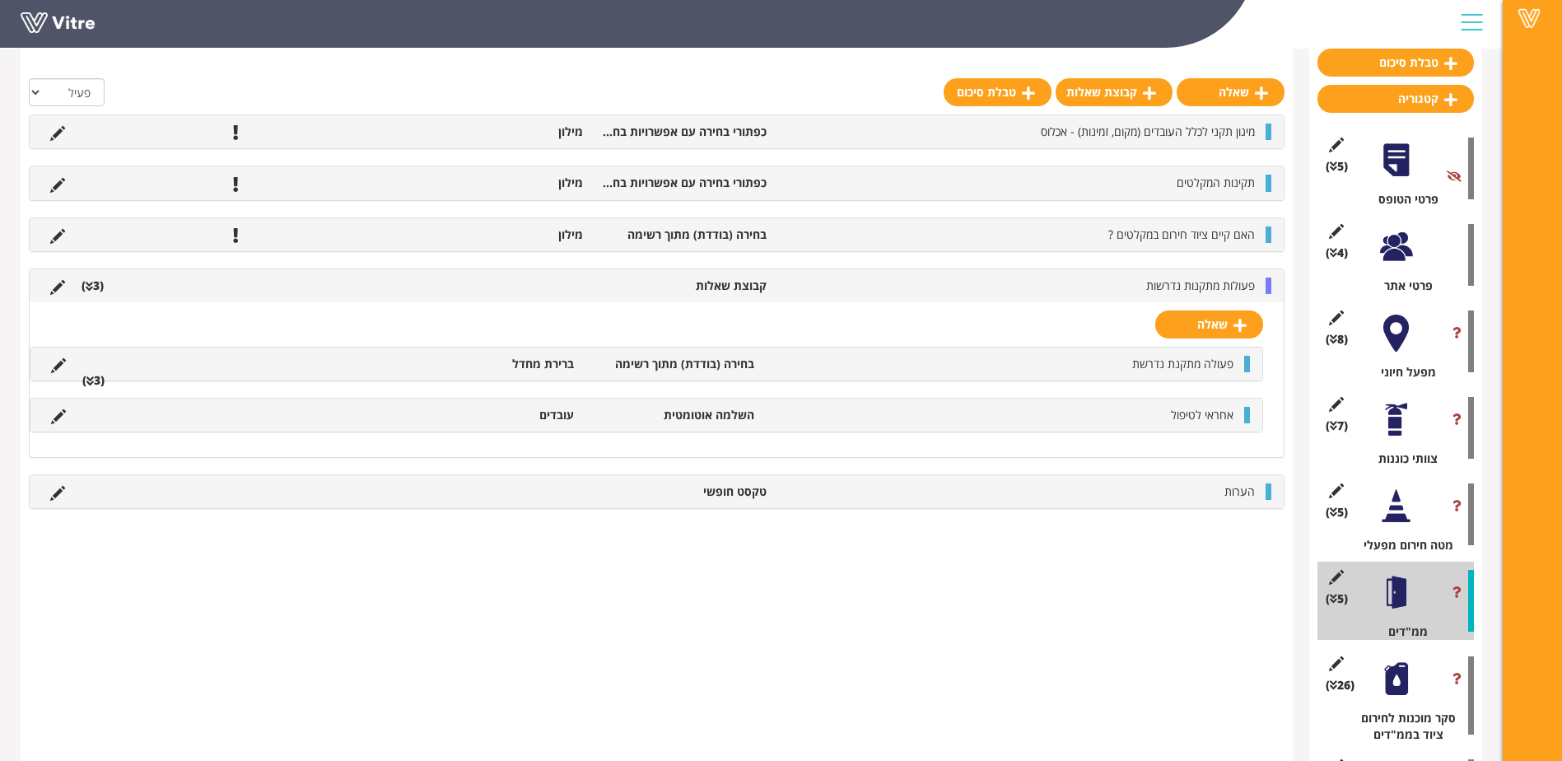
click at [521, 368] on li "ברירת מחדל" at bounding box center [493, 364] width 180 height 16
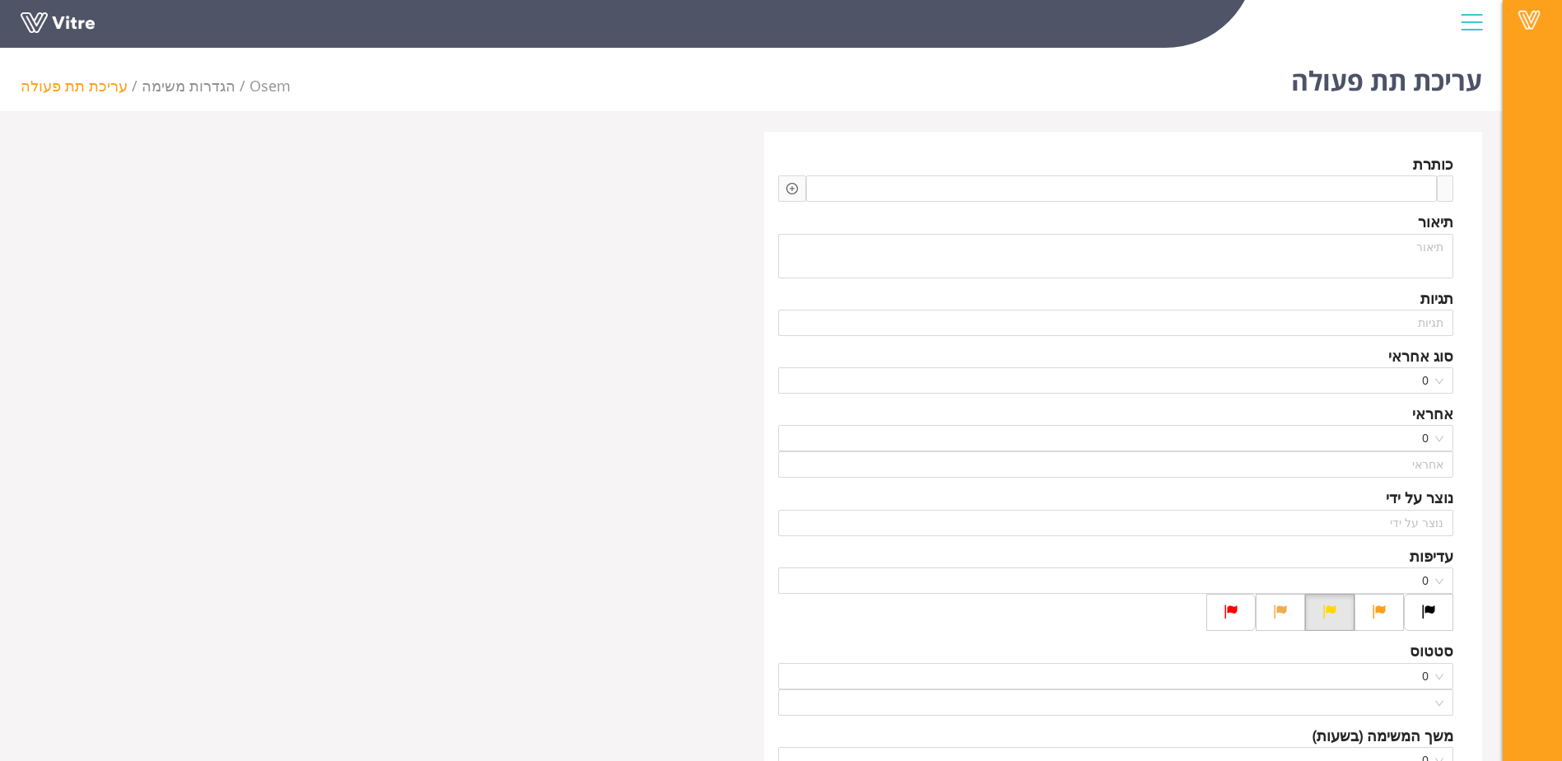
type input "[PERSON_NAME]"
type input "4400"
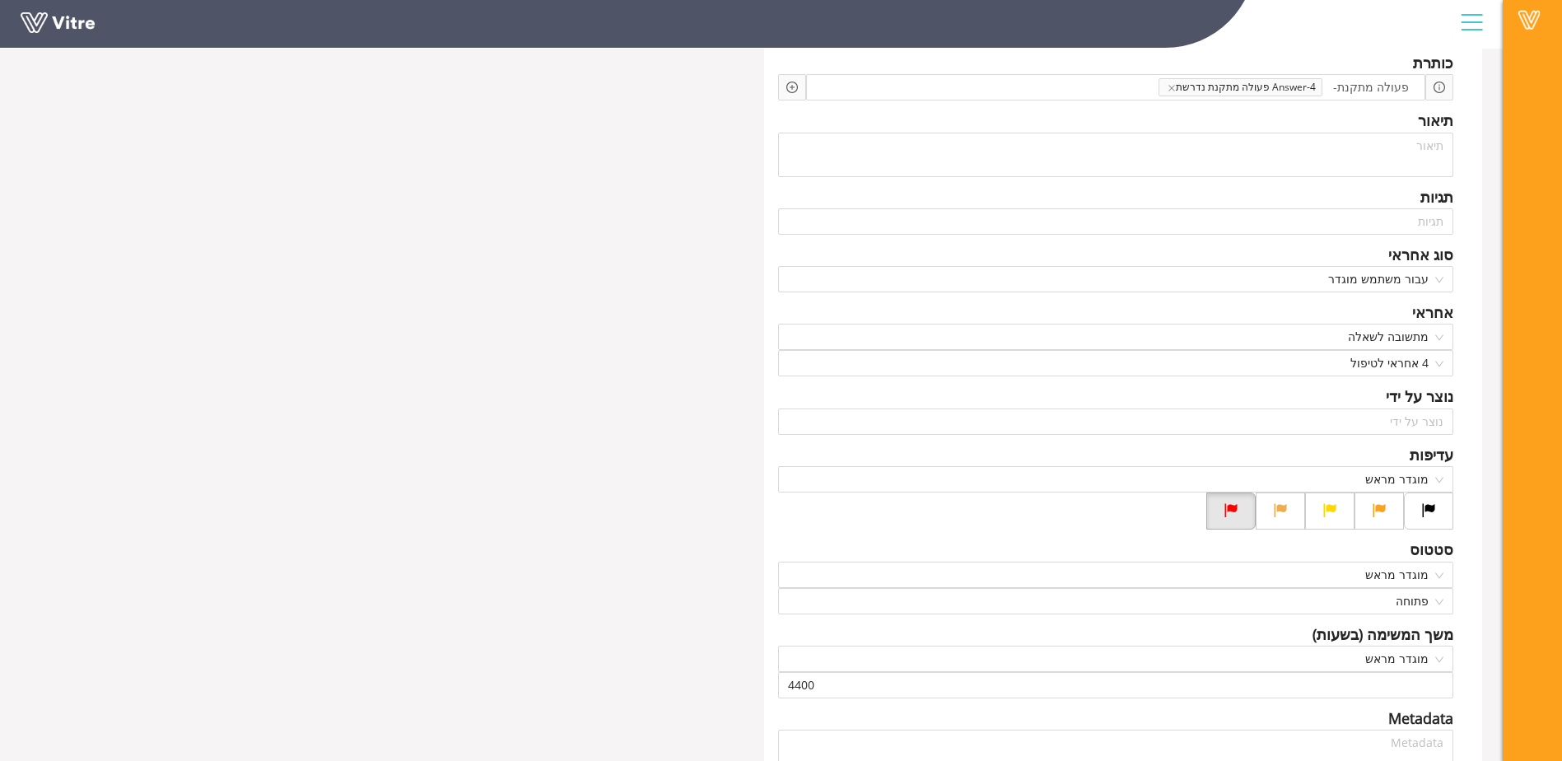
scroll to position [82, 0]
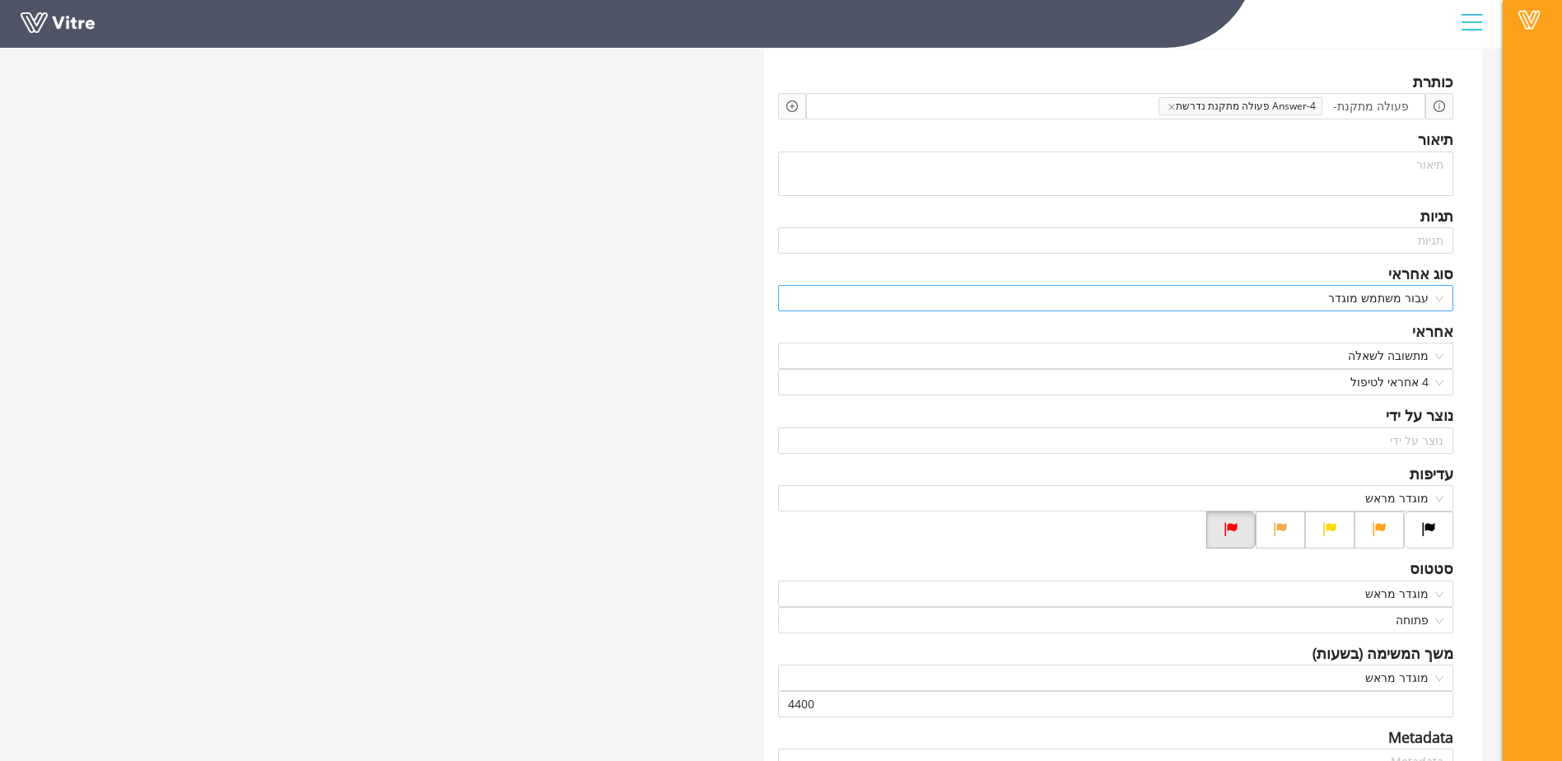
click at [1429, 292] on span "עבור משתמש מוגדר" at bounding box center [1116, 298] width 656 height 25
click at [1509, 268] on div "Vitre" at bounding box center [1532, 380] width 59 height 761
